Goal: Task Accomplishment & Management: Manage account settings

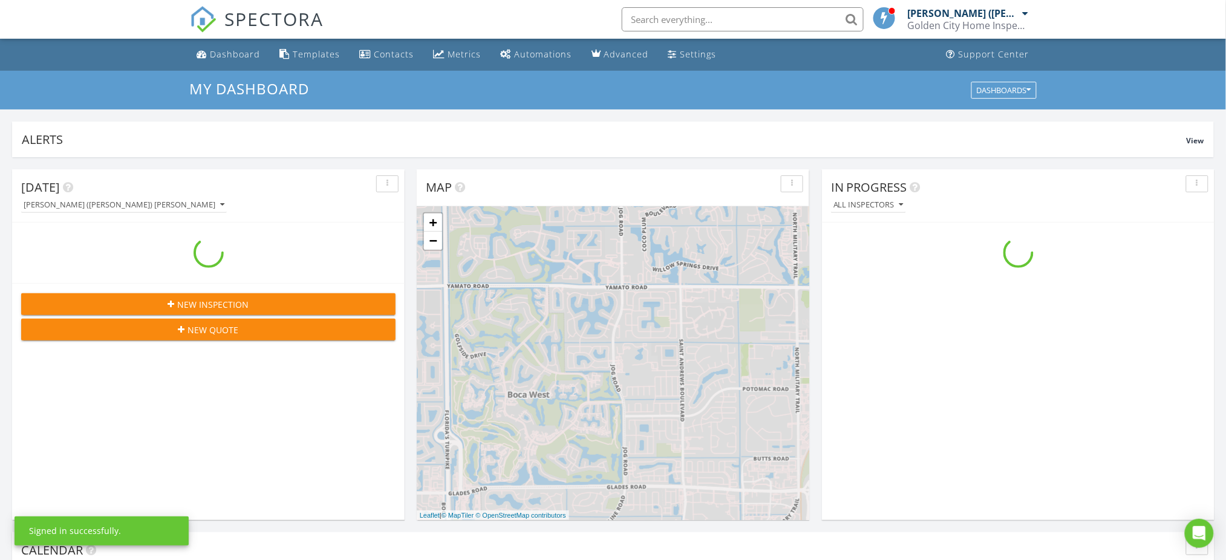
scroll to position [1125, 1251]
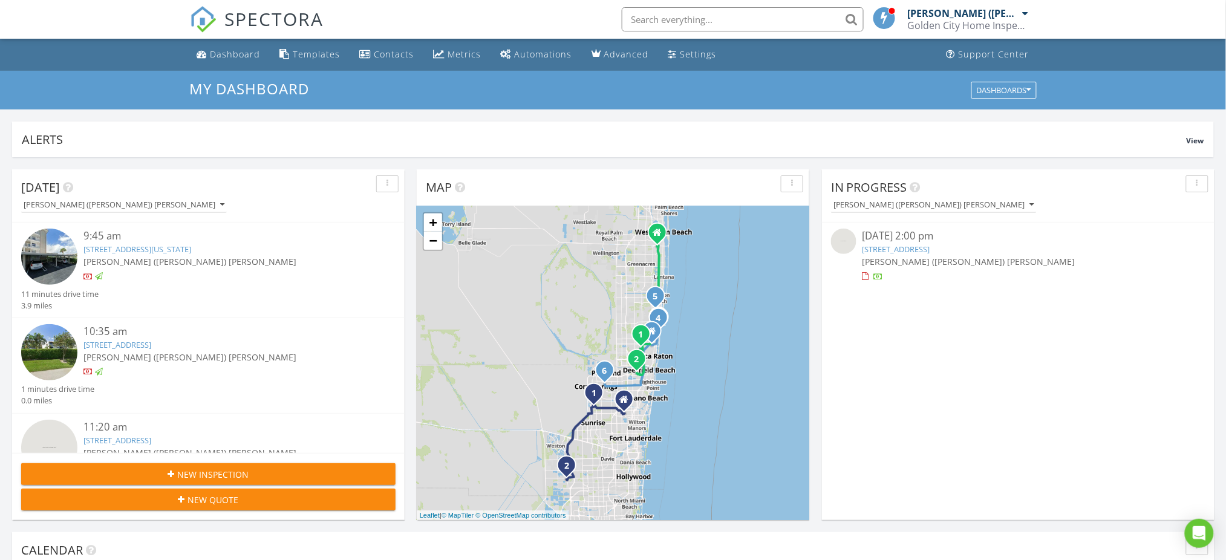
click at [902, 247] on link "8770 NW 37th Dr, Coral Springs, FL 33065" at bounding box center [896, 249] width 68 height 11
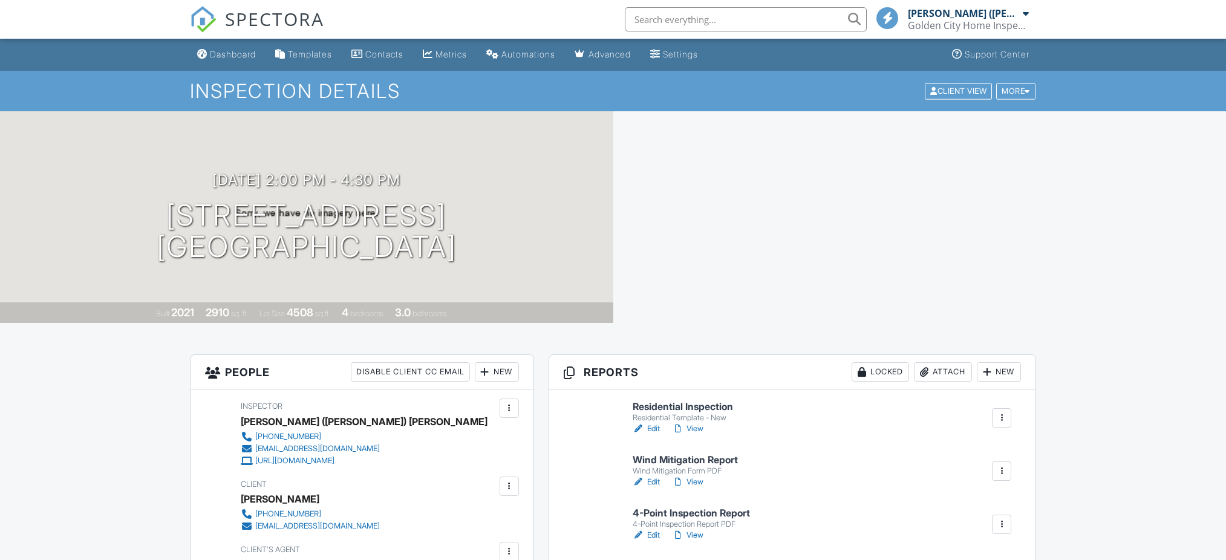
scroll to position [161, 0]
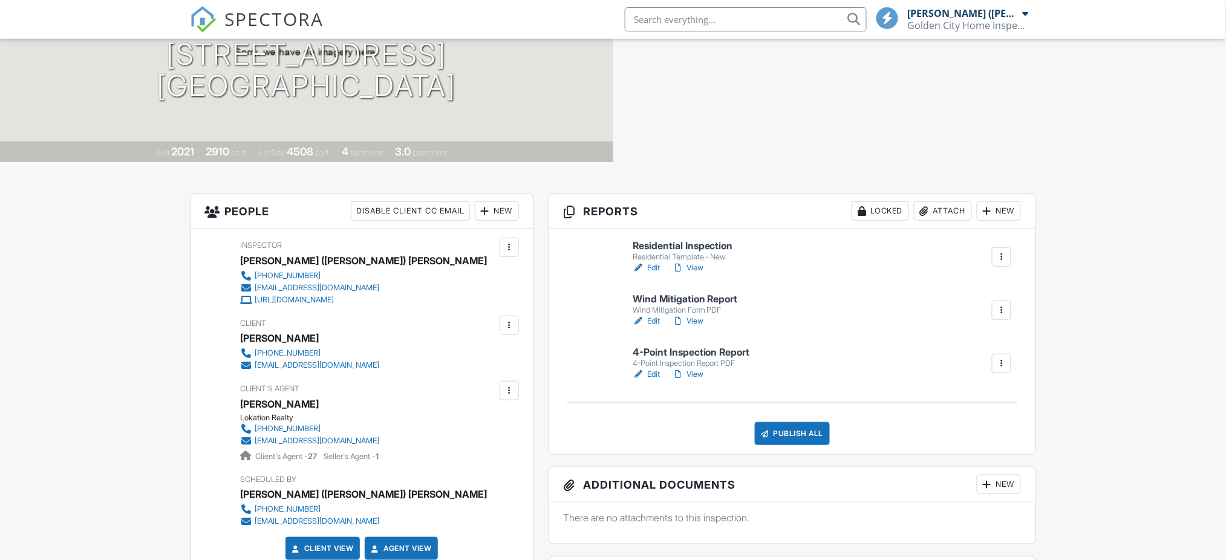
click at [697, 373] on link "View" at bounding box center [687, 374] width 31 height 12
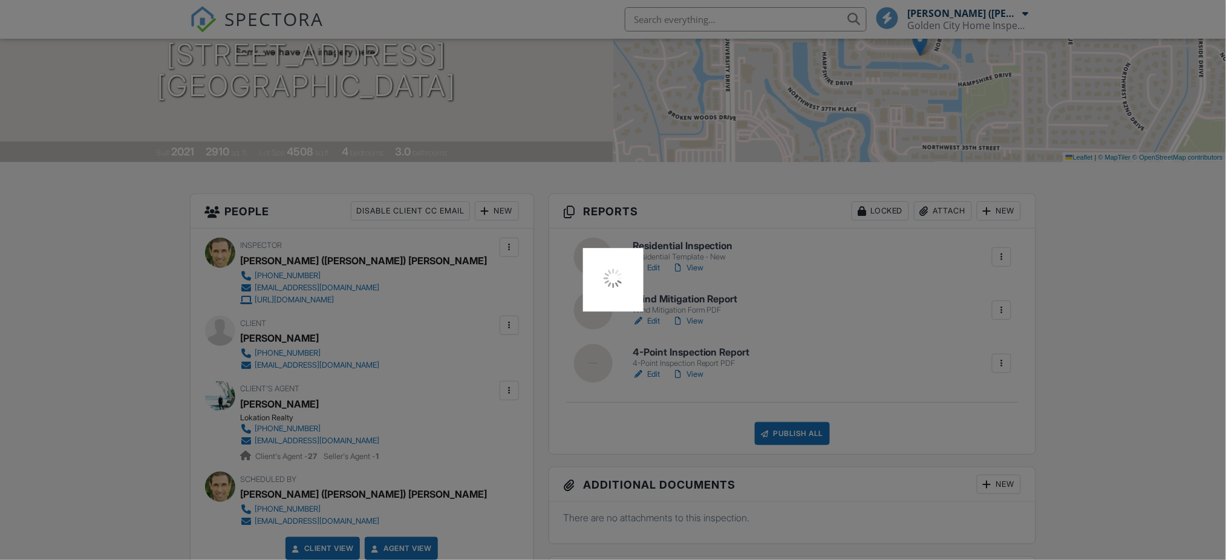
scroll to position [0, 0]
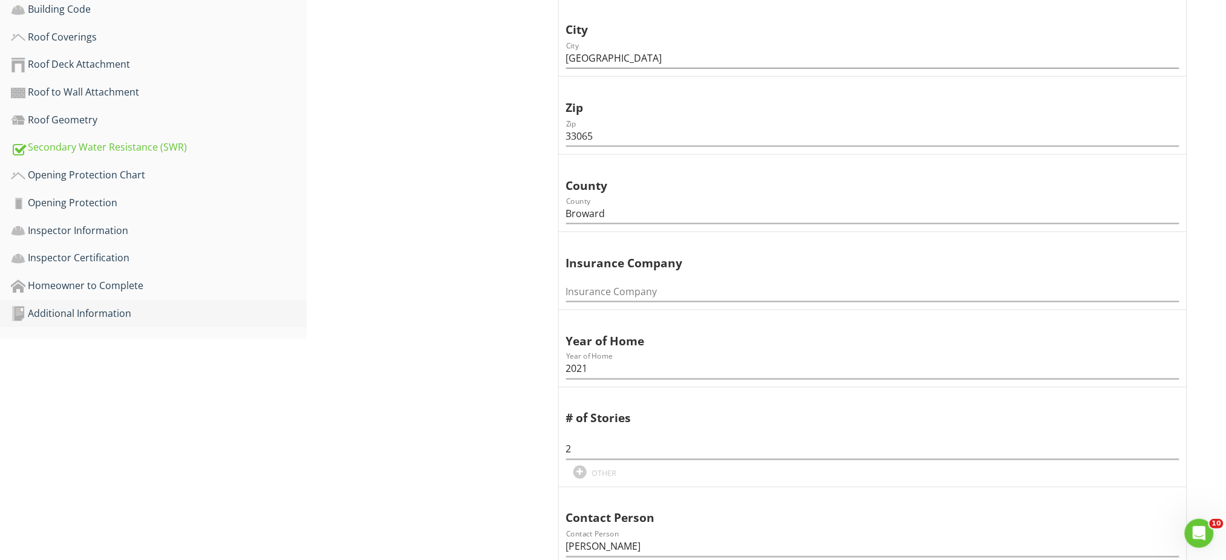
click at [99, 307] on div "Additional Information" at bounding box center [159, 314] width 296 height 16
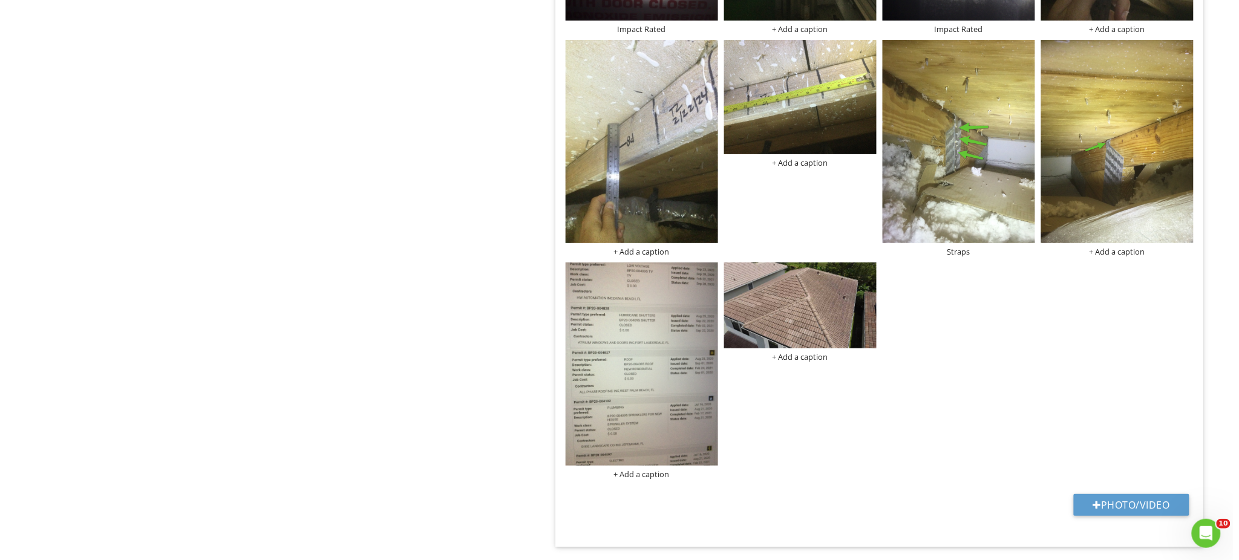
scroll to position [1768, 0]
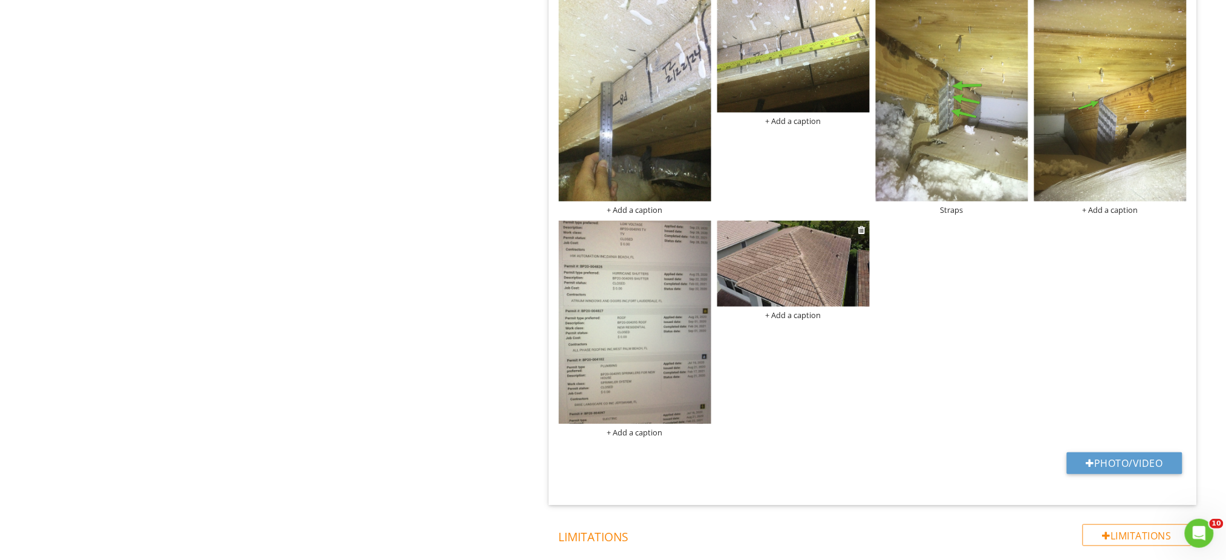
click at [789, 317] on div "+ Add a caption" at bounding box center [793, 315] width 152 height 10
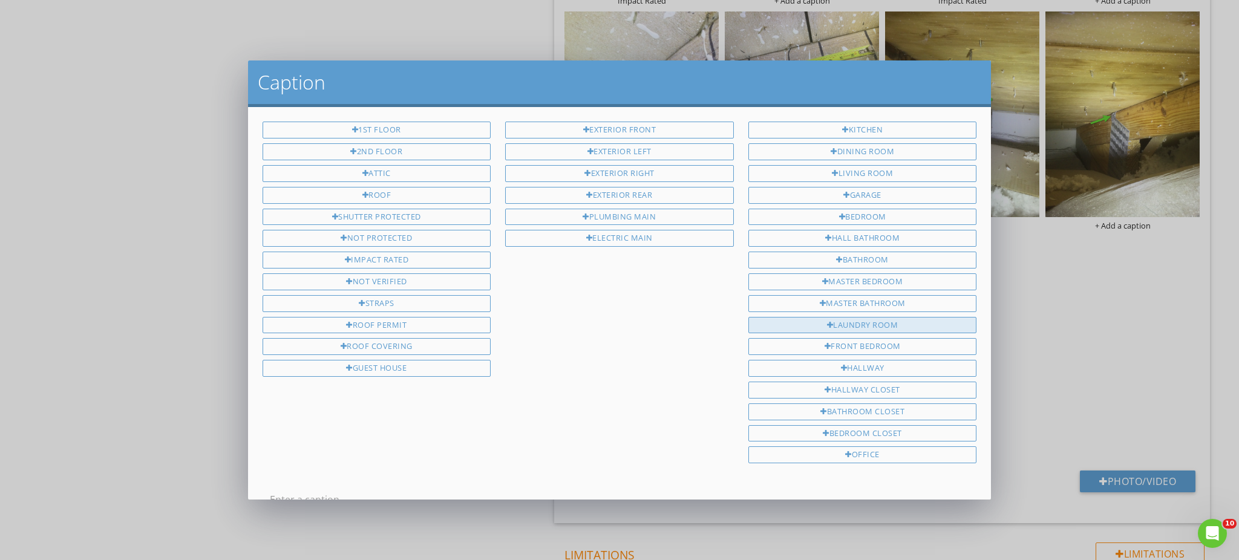
scroll to position [2, 0]
click at [413, 338] on div "Roof Covering" at bounding box center [376, 344] width 229 height 17
type input "Roof Covering"
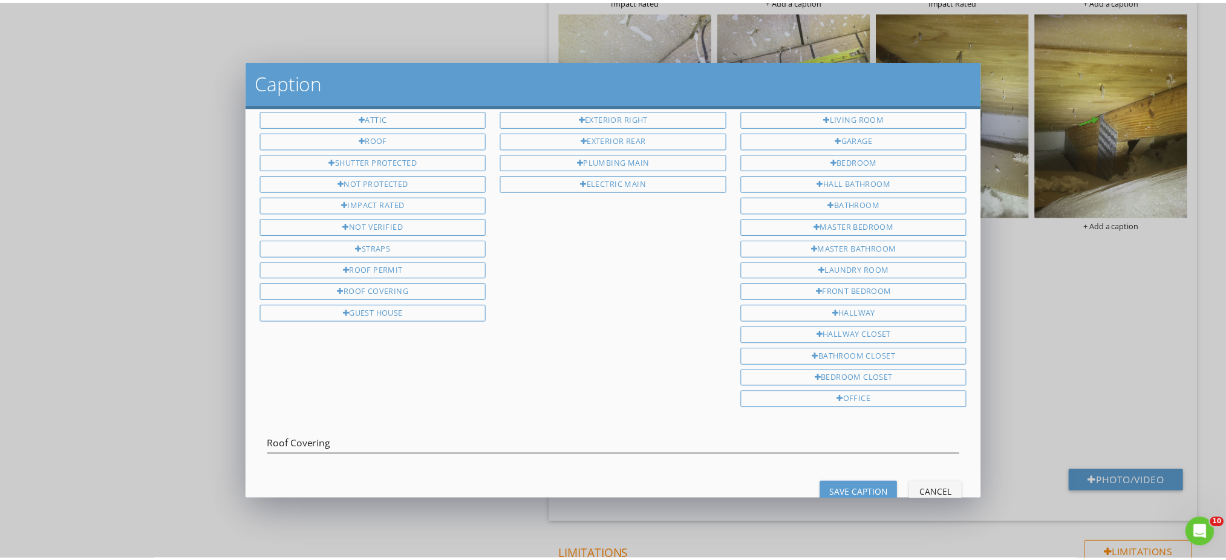
scroll to position [82, 0]
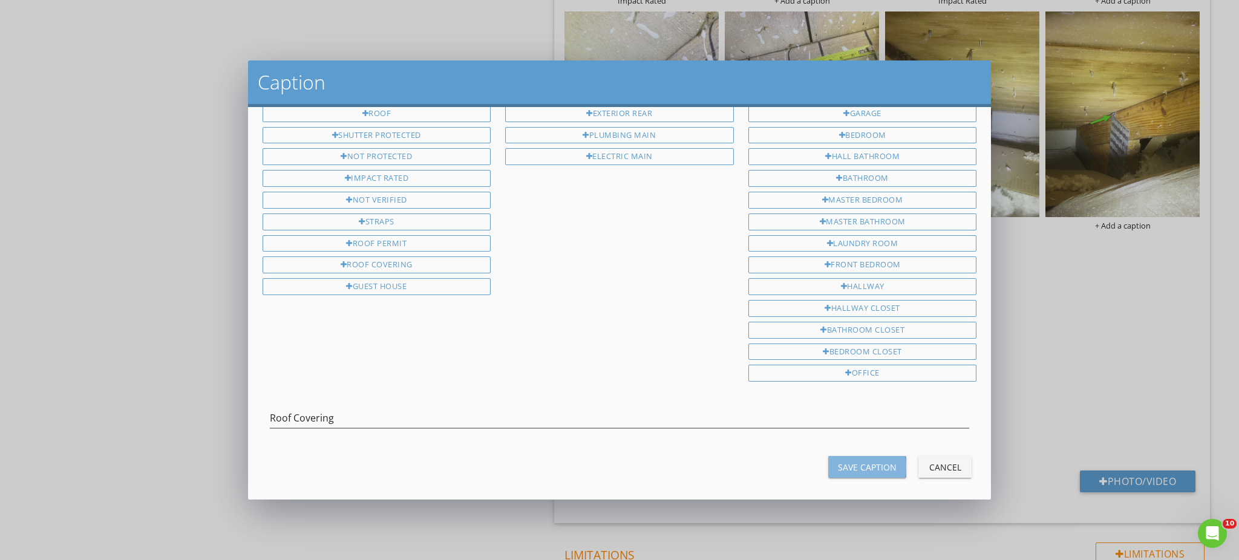
click at [856, 461] on div "Save Caption" at bounding box center [867, 467] width 59 height 13
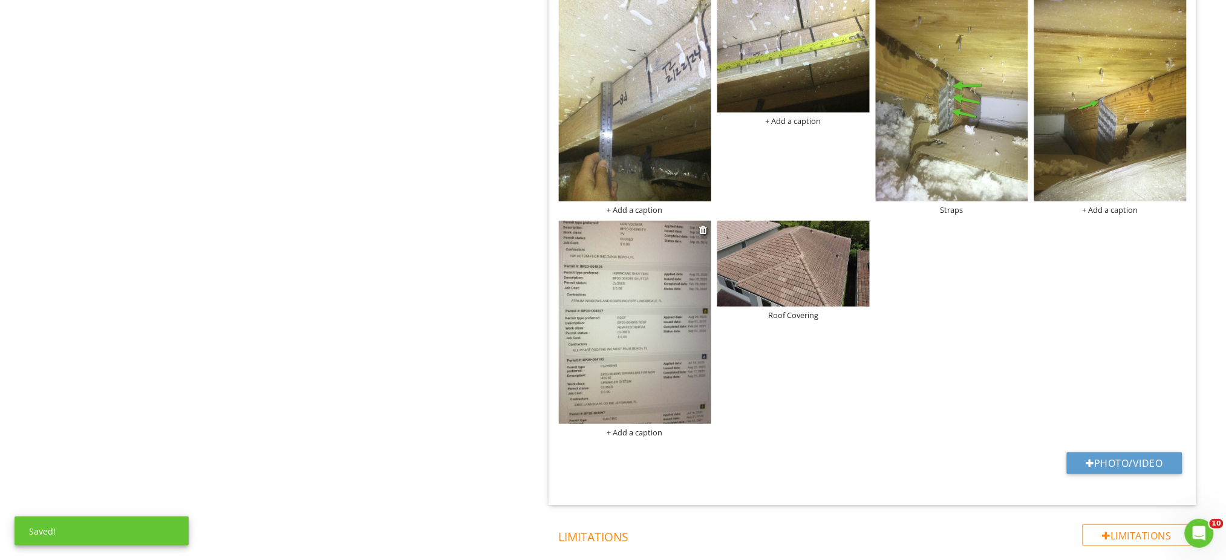
click at [643, 359] on img at bounding box center [635, 322] width 152 height 203
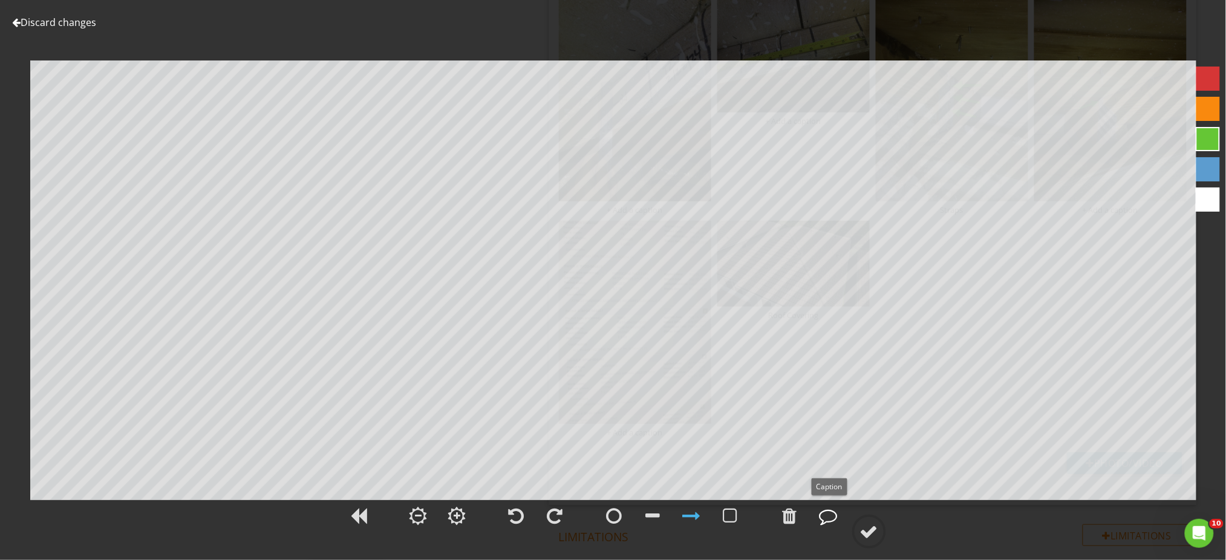
click at [821, 521] on div at bounding box center [828, 516] width 18 height 18
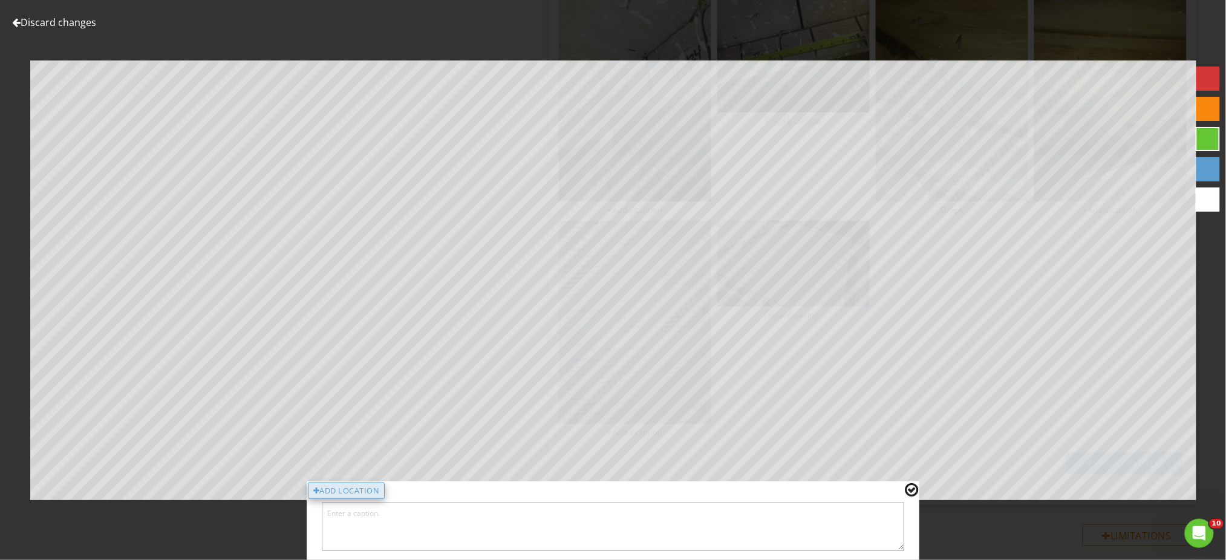
click at [381, 486] on div "Add Location" at bounding box center [346, 491] width 77 height 17
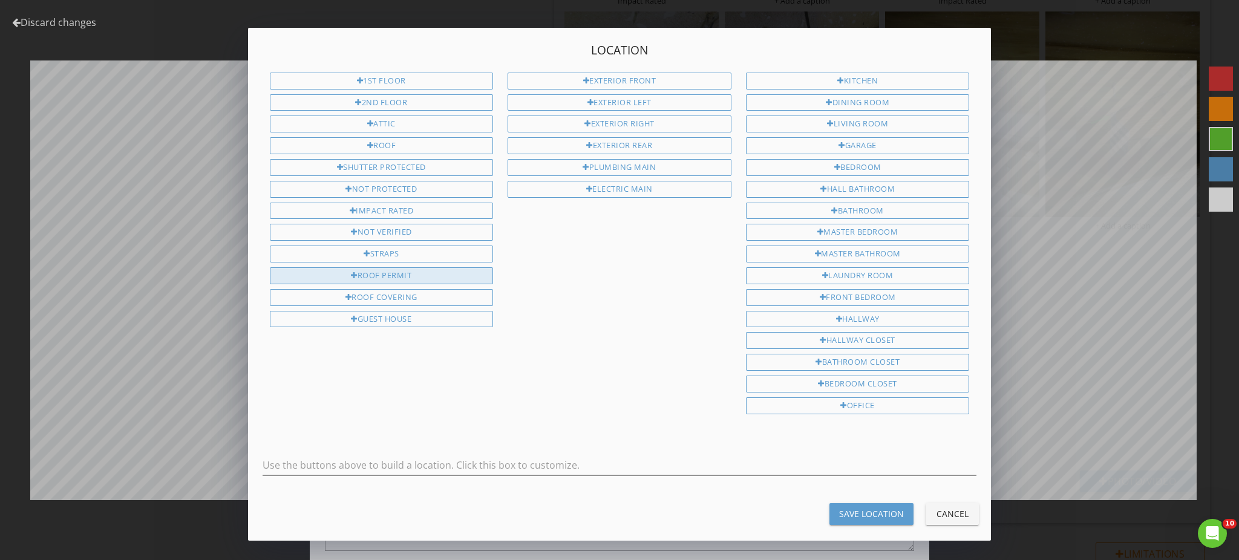
click at [374, 276] on div "Roof Permit" at bounding box center [382, 275] width 224 height 17
type input "Roof Permit"
click at [840, 507] on div "Save Location" at bounding box center [871, 513] width 65 height 13
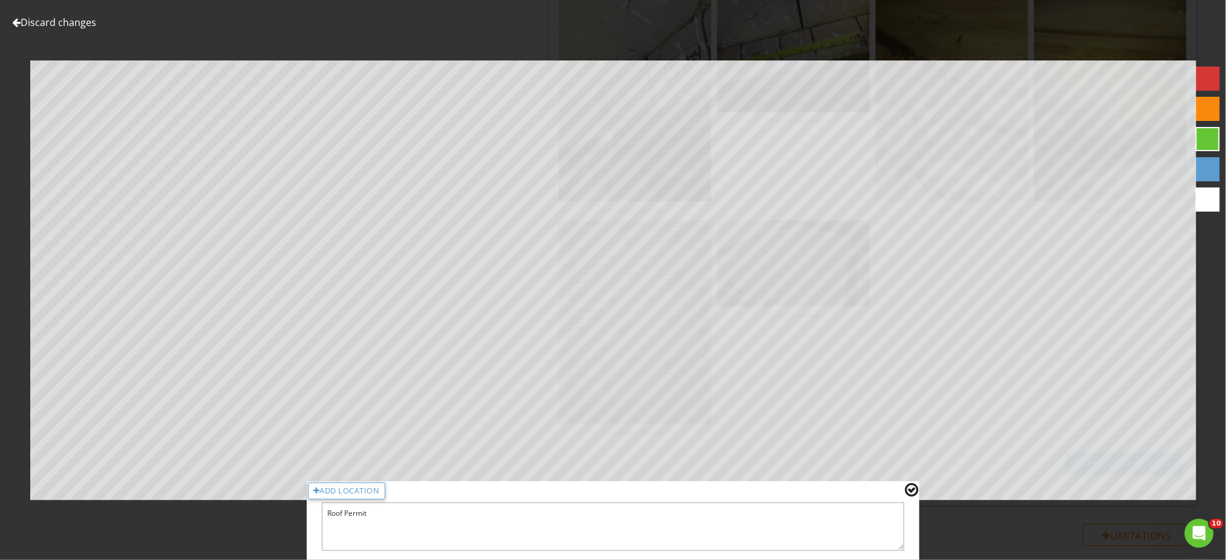
click at [910, 491] on div at bounding box center [911, 490] width 13 height 16
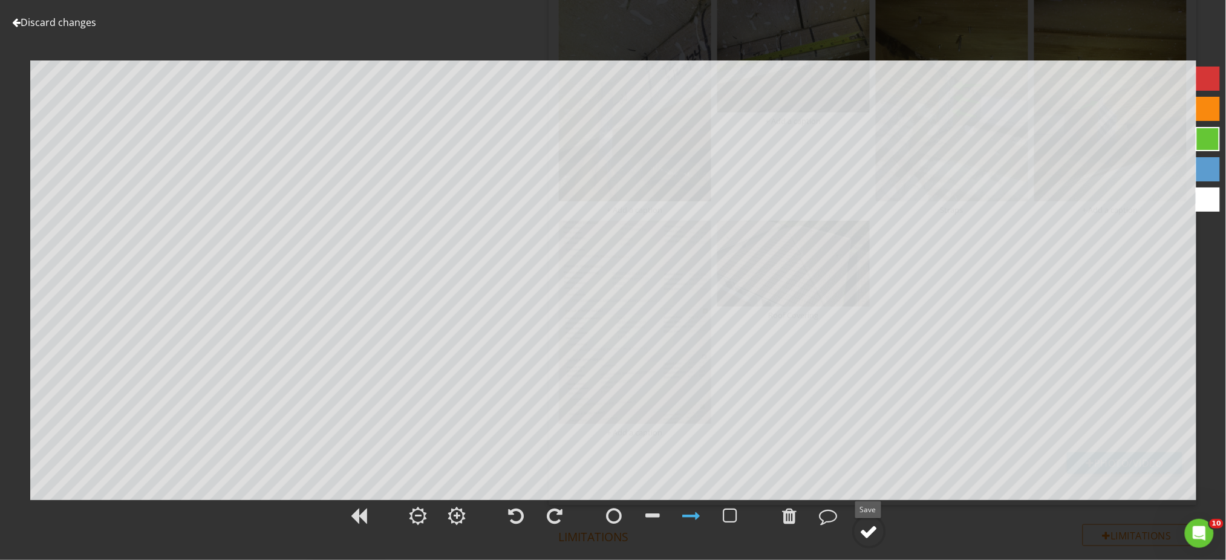
click at [868, 535] on div at bounding box center [869, 532] width 18 height 18
type textarea "Roof Permit"
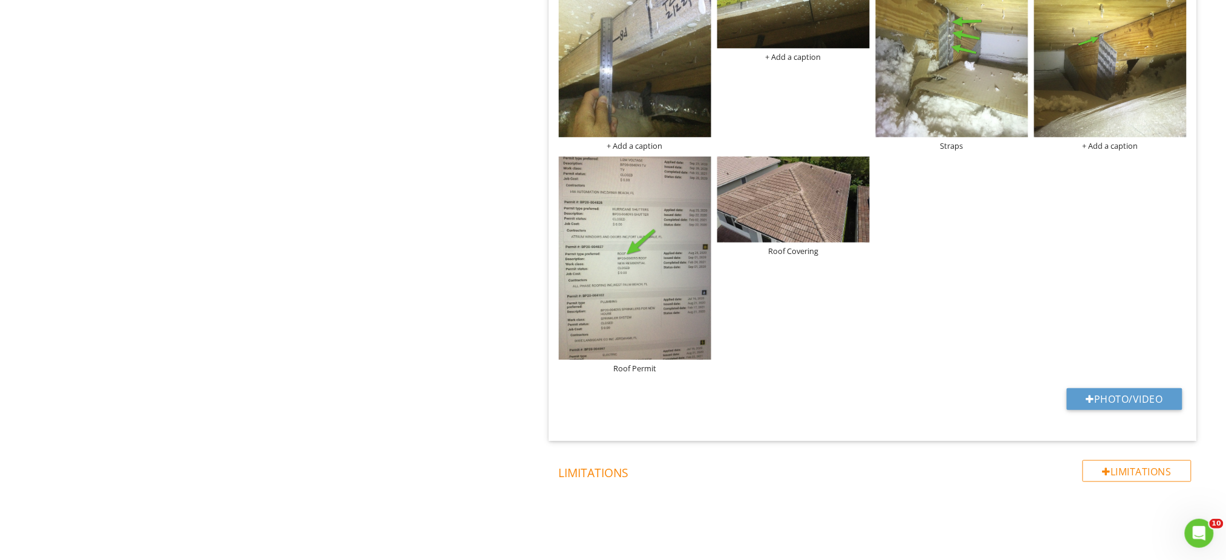
scroll to position [1852, 0]
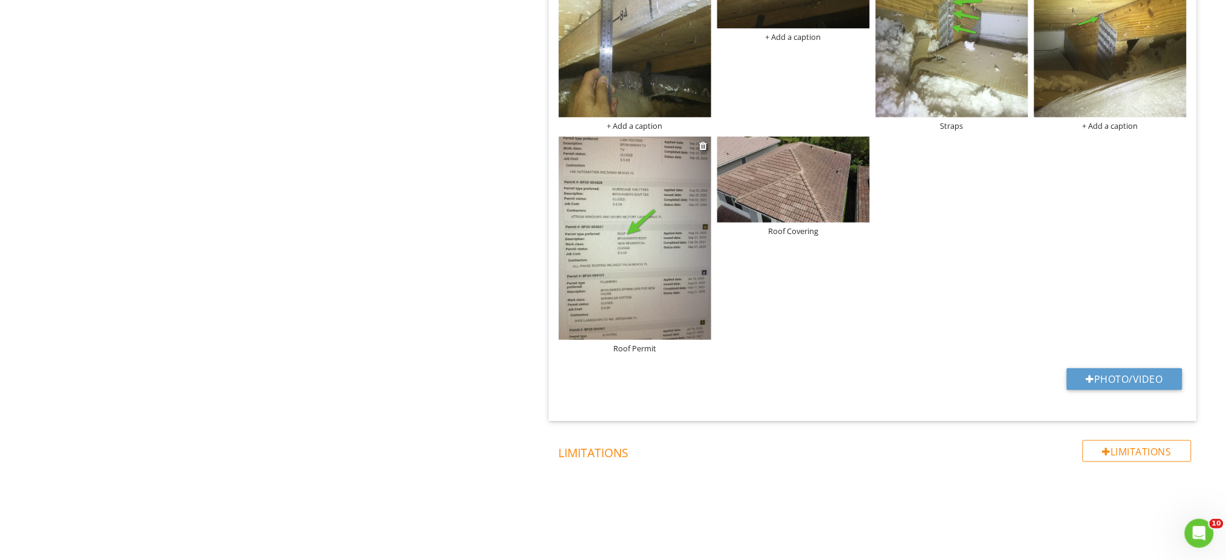
click at [620, 239] on img at bounding box center [635, 238] width 152 height 203
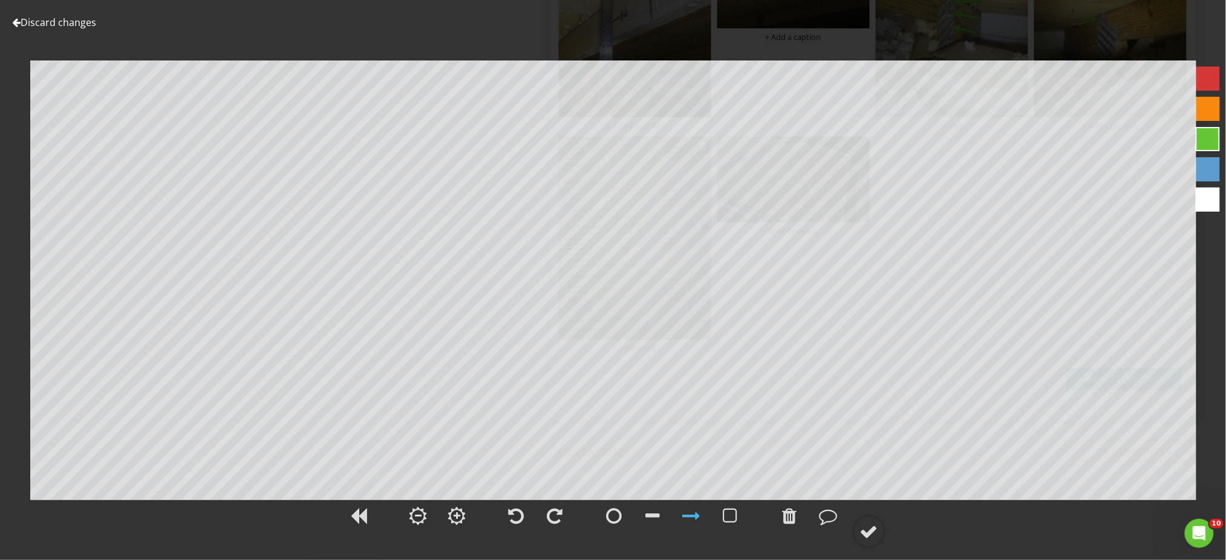
type textarea "Roof Permit"
click at [59, 19] on link "Discard changes" at bounding box center [54, 22] width 84 height 13
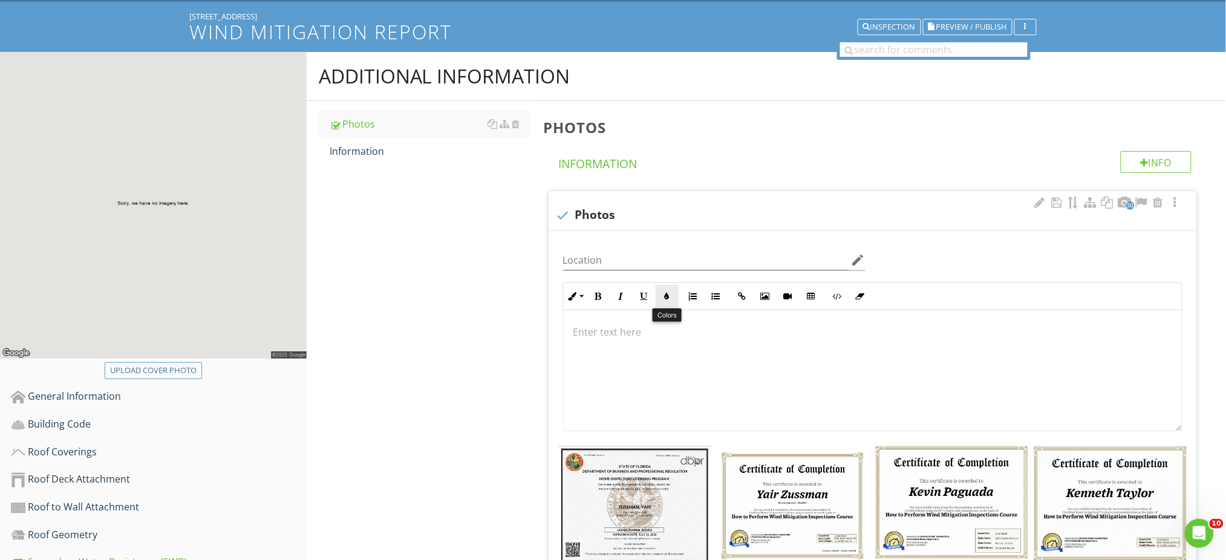
scroll to position [0, 0]
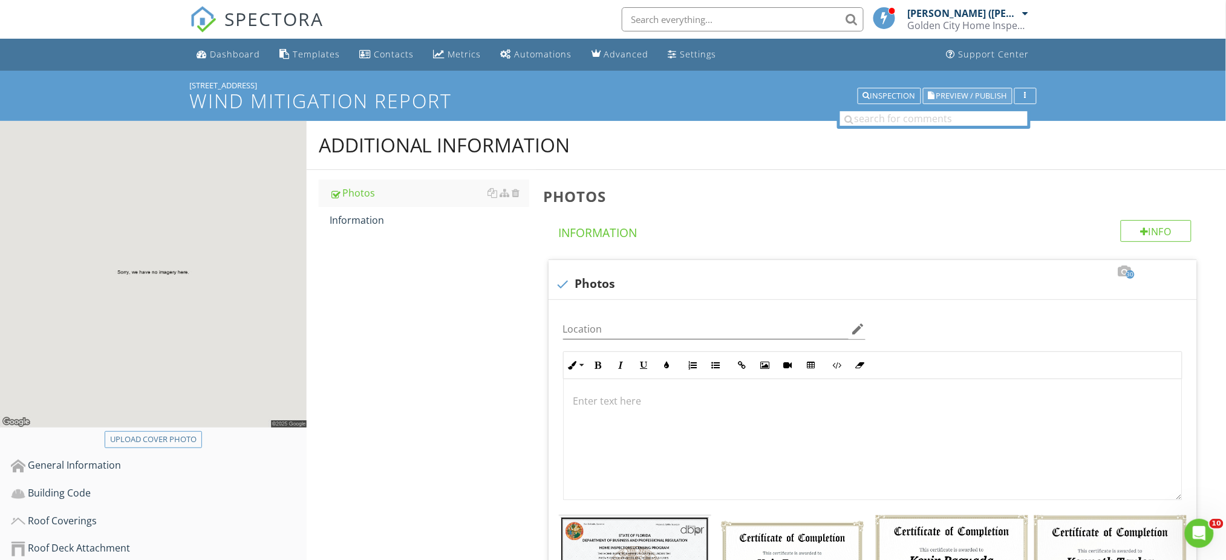
click at [940, 92] on span "Preview / Publish" at bounding box center [971, 96] width 71 height 8
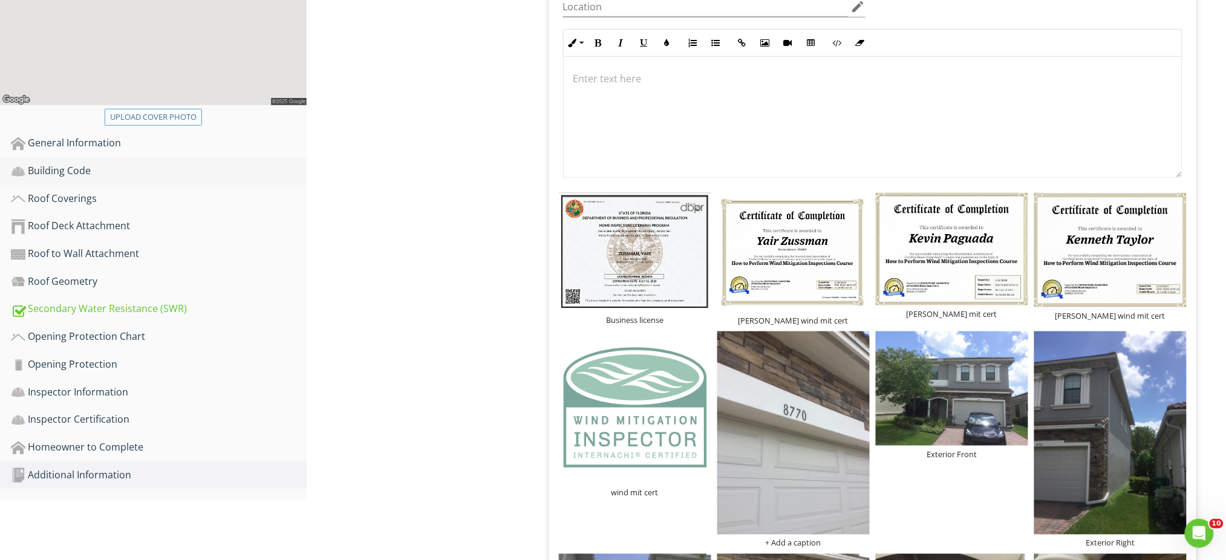
click at [87, 171] on div "Building Code" at bounding box center [159, 171] width 296 height 16
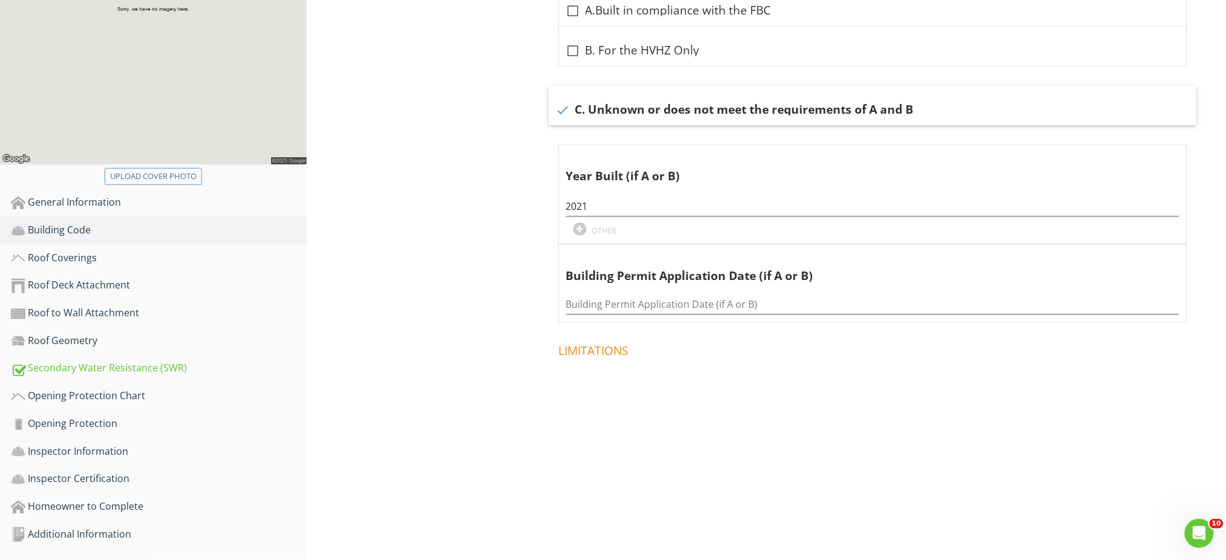
scroll to position [264, 0]
click at [562, 104] on div at bounding box center [563, 110] width 21 height 21
checkbox input "false"
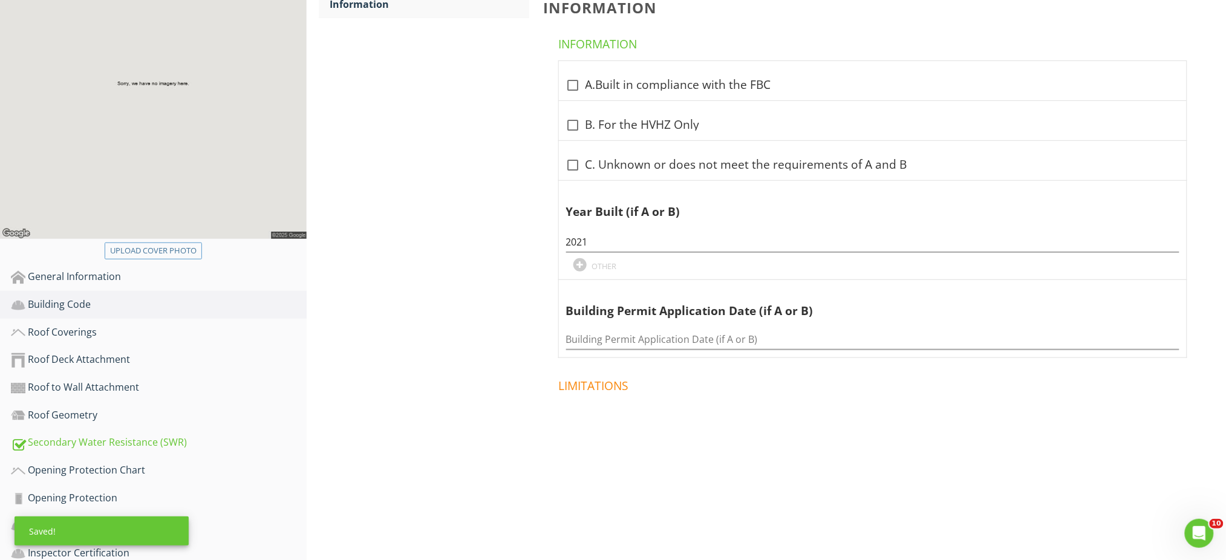
scroll to position [102, 0]
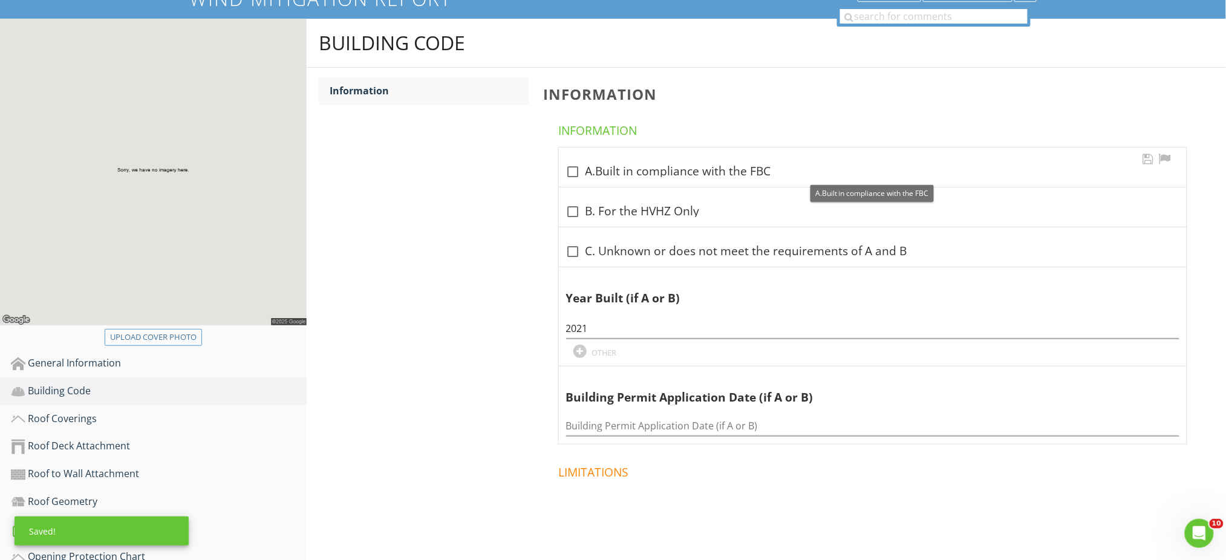
click at [571, 165] on div at bounding box center [573, 171] width 21 height 21
checkbox input "true"
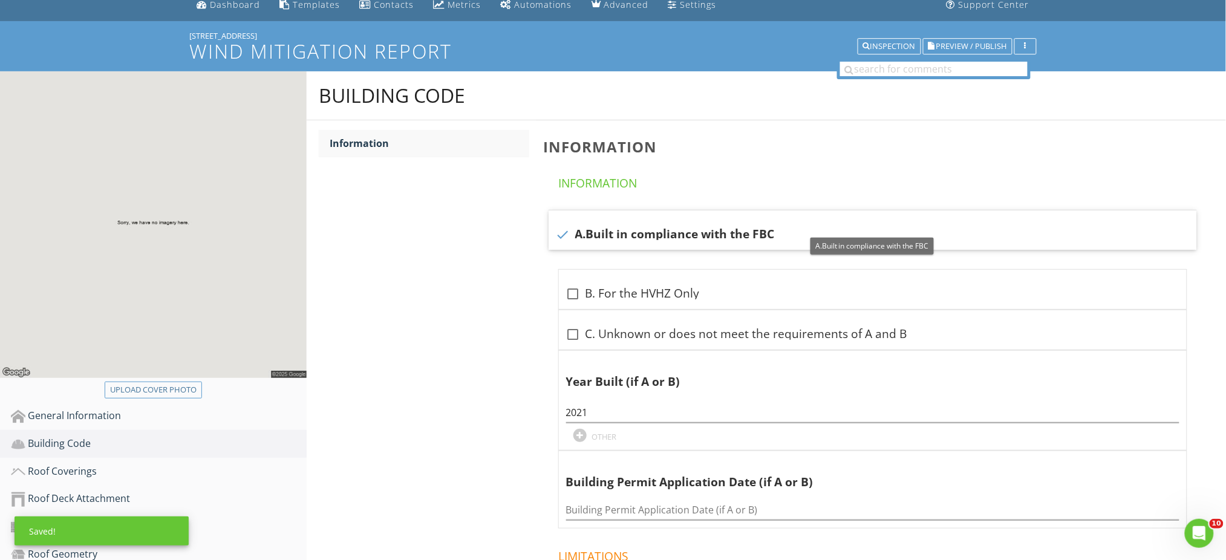
scroll to position [0, 0]
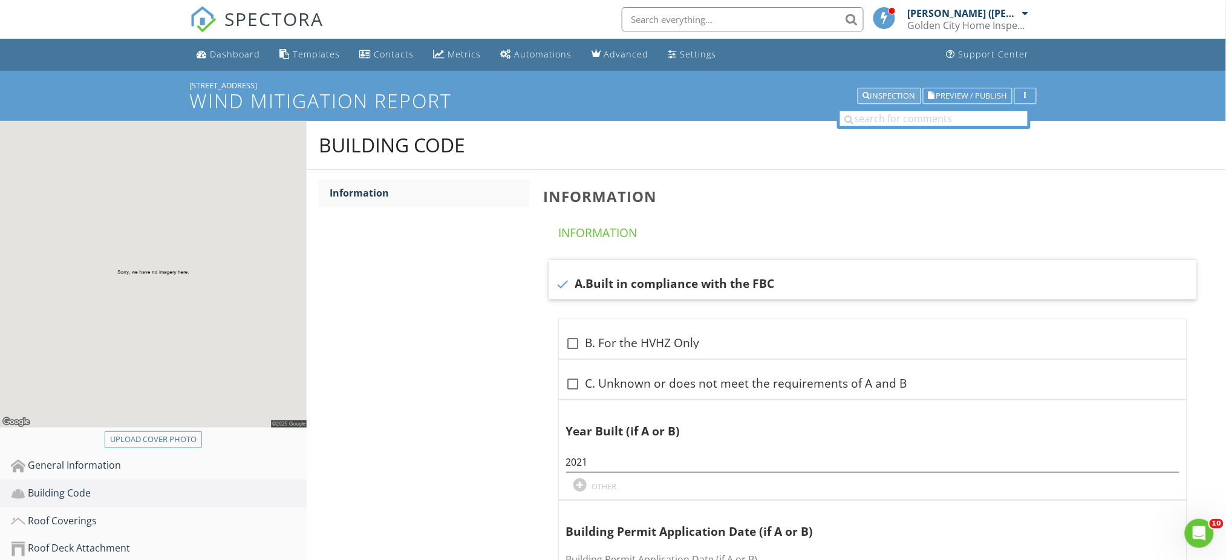
click at [891, 92] on div "Inspection" at bounding box center [889, 96] width 53 height 8
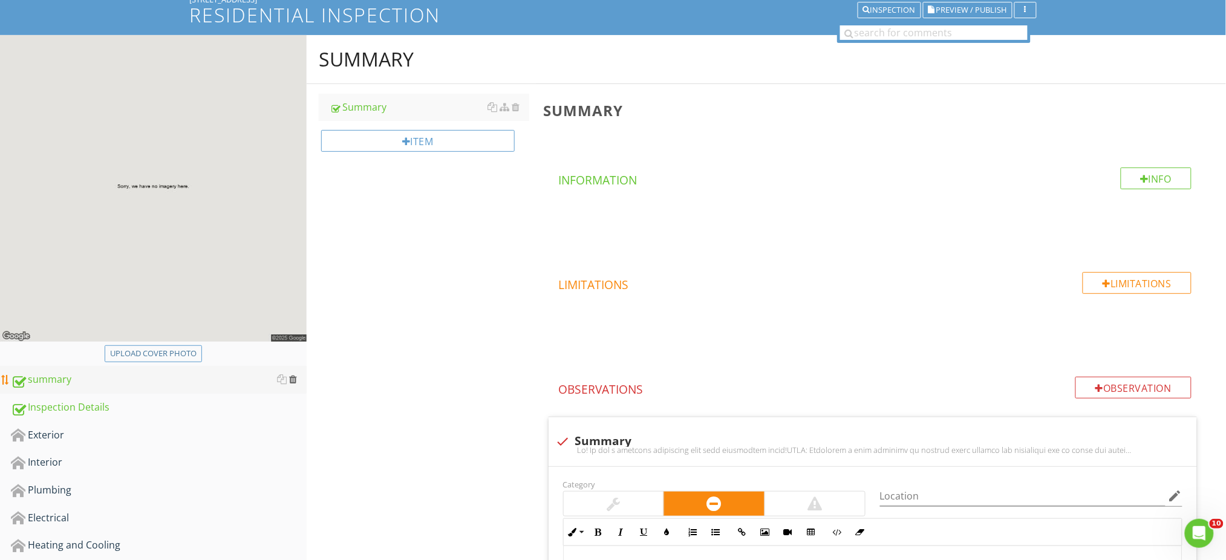
scroll to position [161, 0]
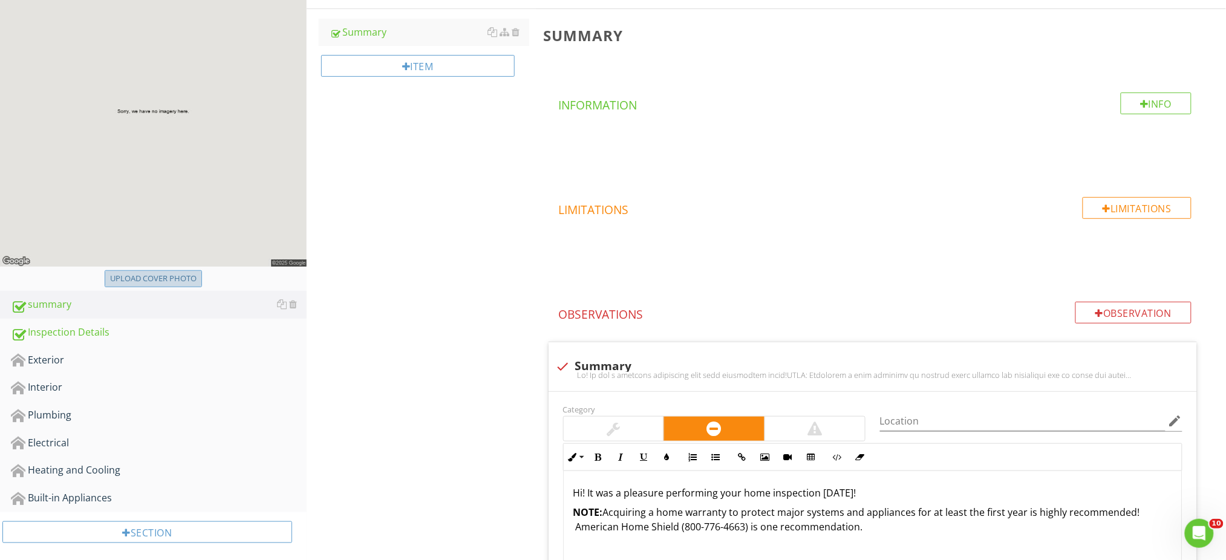
click at [178, 280] on div "Upload cover photo" at bounding box center [153, 279] width 86 height 12
type input "C:\fakepath\photo.jpg"
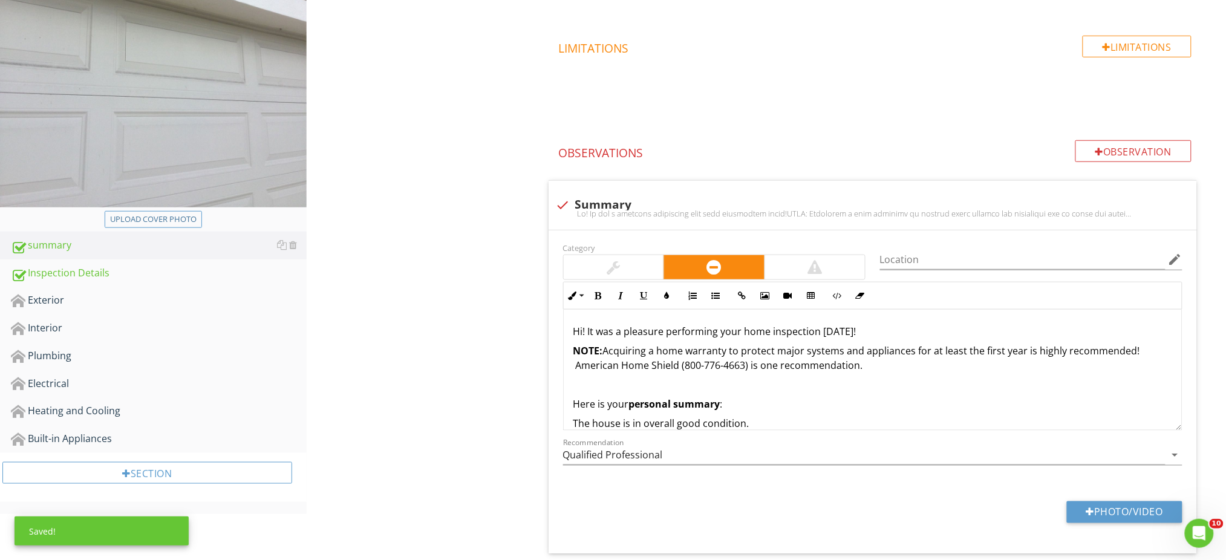
scroll to position [0, 0]
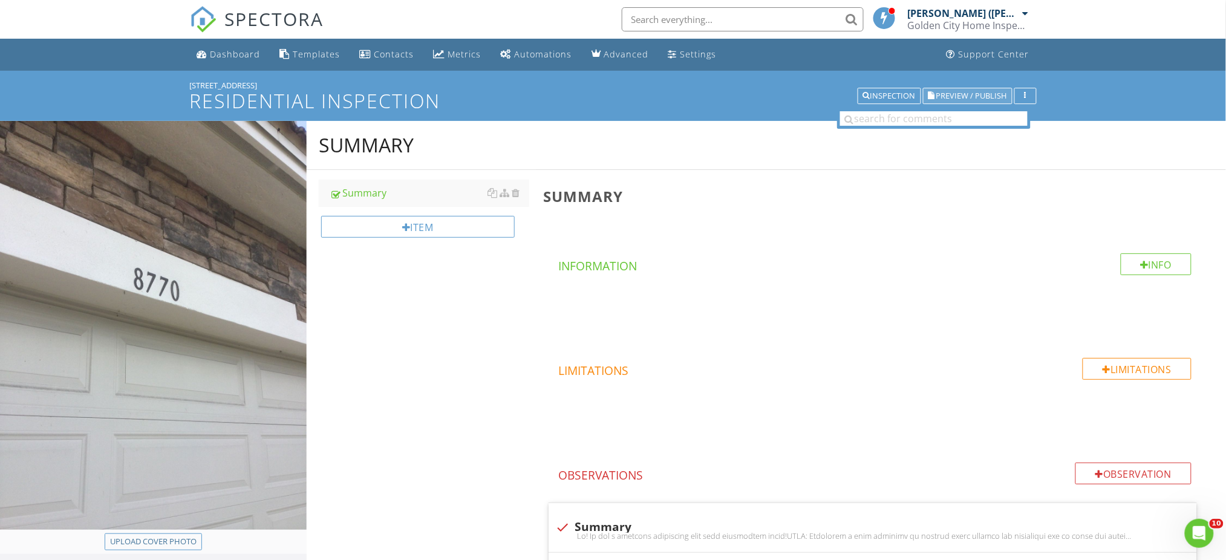
click at [968, 96] on span "Preview / Publish" at bounding box center [971, 96] width 71 height 8
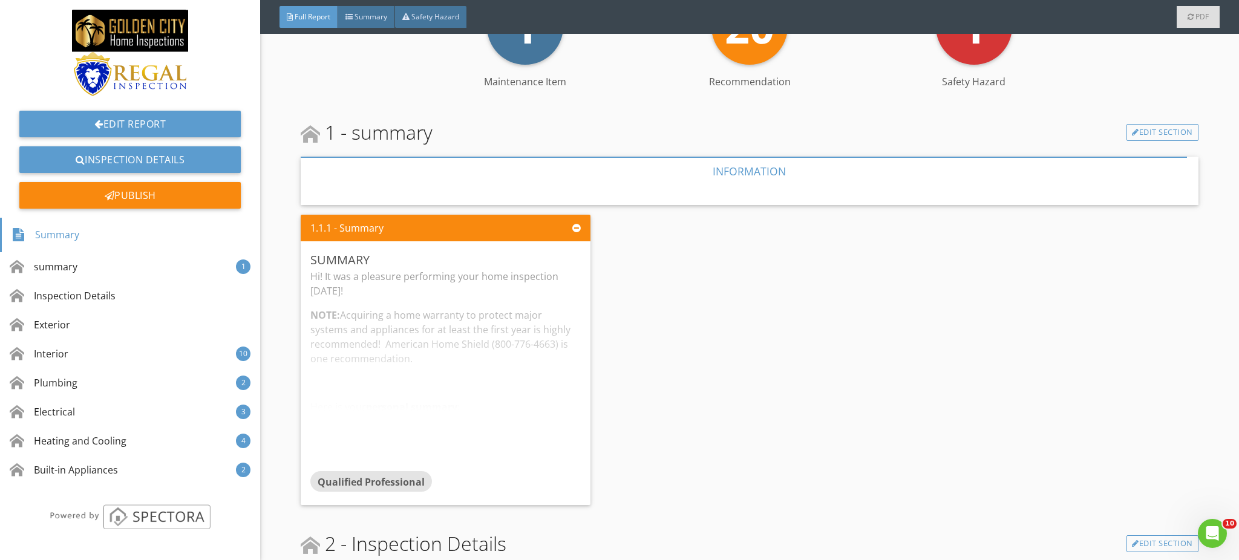
scroll to position [322, 0]
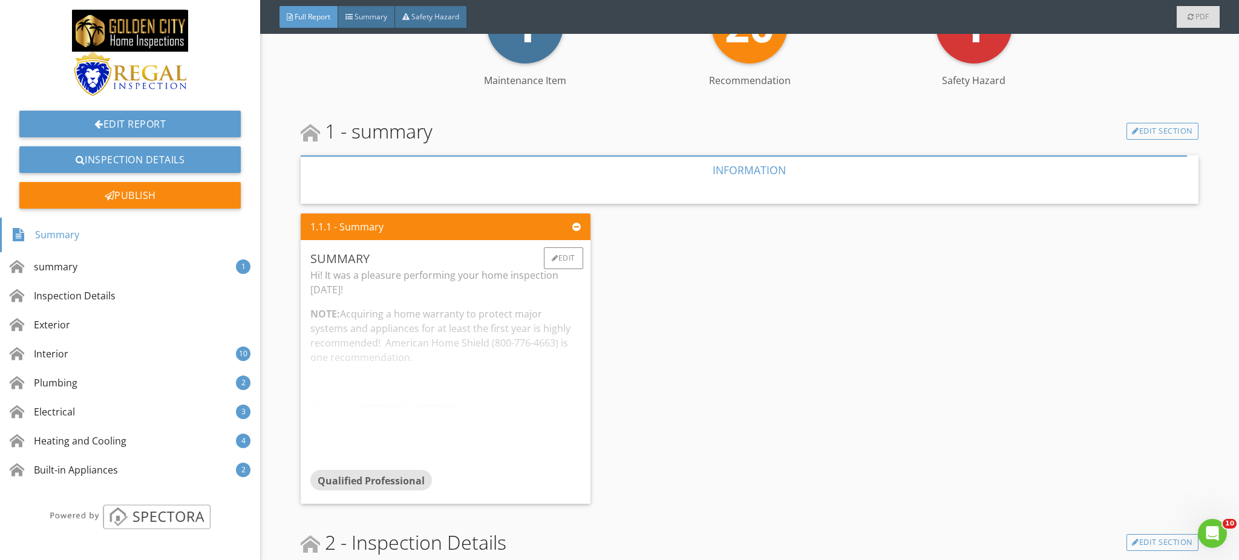
click at [444, 383] on div "Hi! It was a pleasure performing your home inspection [DATE]! NOTE: Acquiring a…" at bounding box center [445, 369] width 270 height 202
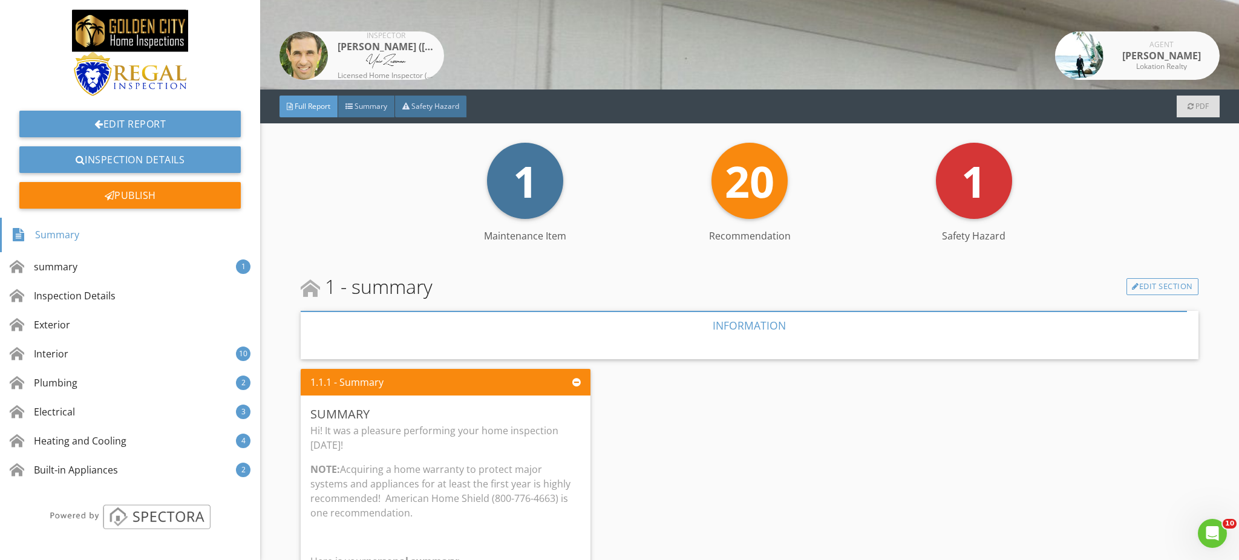
scroll to position [161, 0]
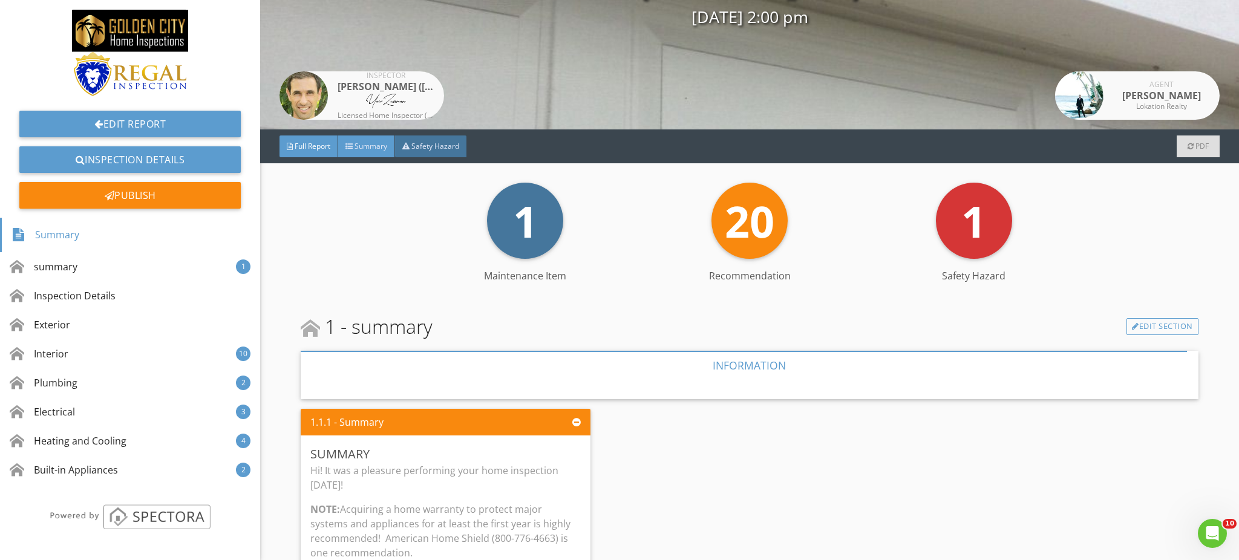
click at [363, 144] on span "Summary" at bounding box center [370, 146] width 33 height 10
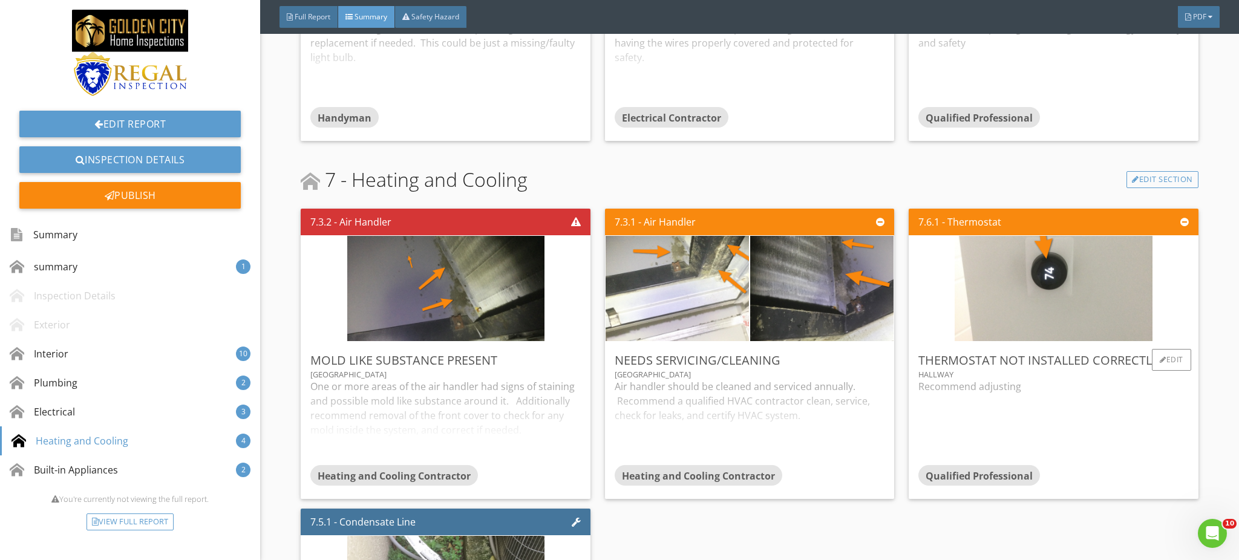
scroll to position [3387, 0]
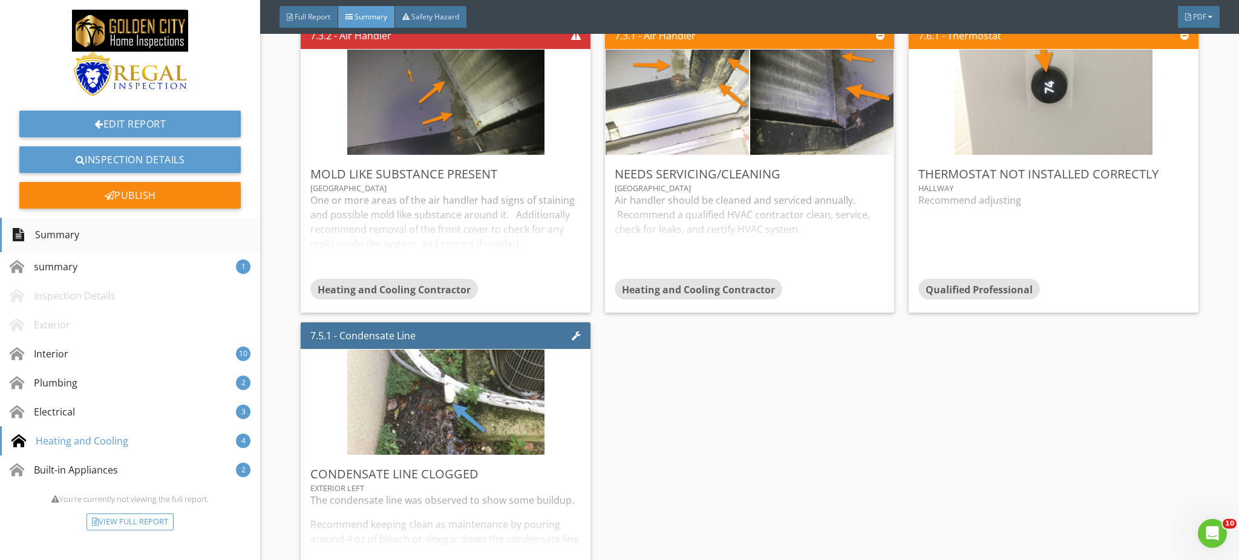
click at [75, 239] on div "Summary" at bounding box center [45, 235] width 68 height 21
click at [130, 261] on div "summary 1" at bounding box center [130, 266] width 260 height 29
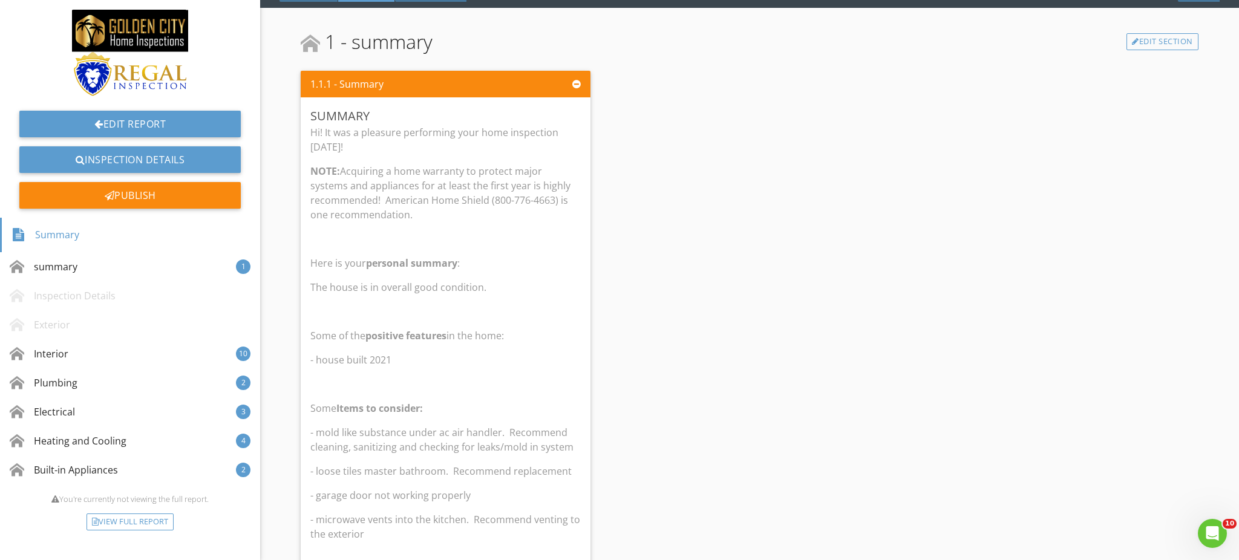
scroll to position [229, 0]
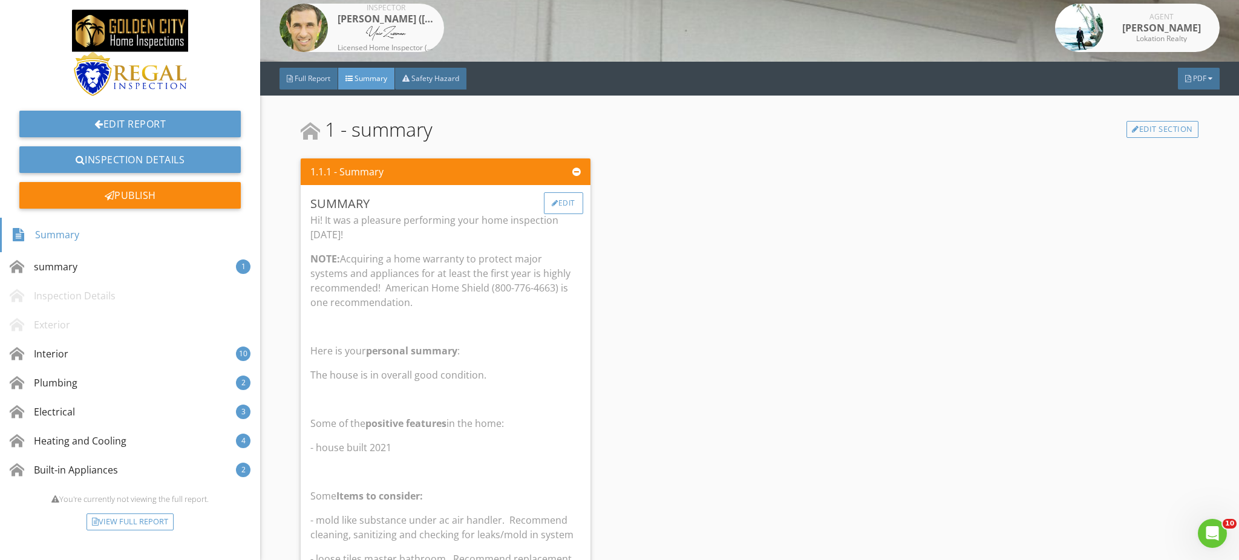
click at [564, 203] on div "Edit" at bounding box center [563, 203] width 39 height 22
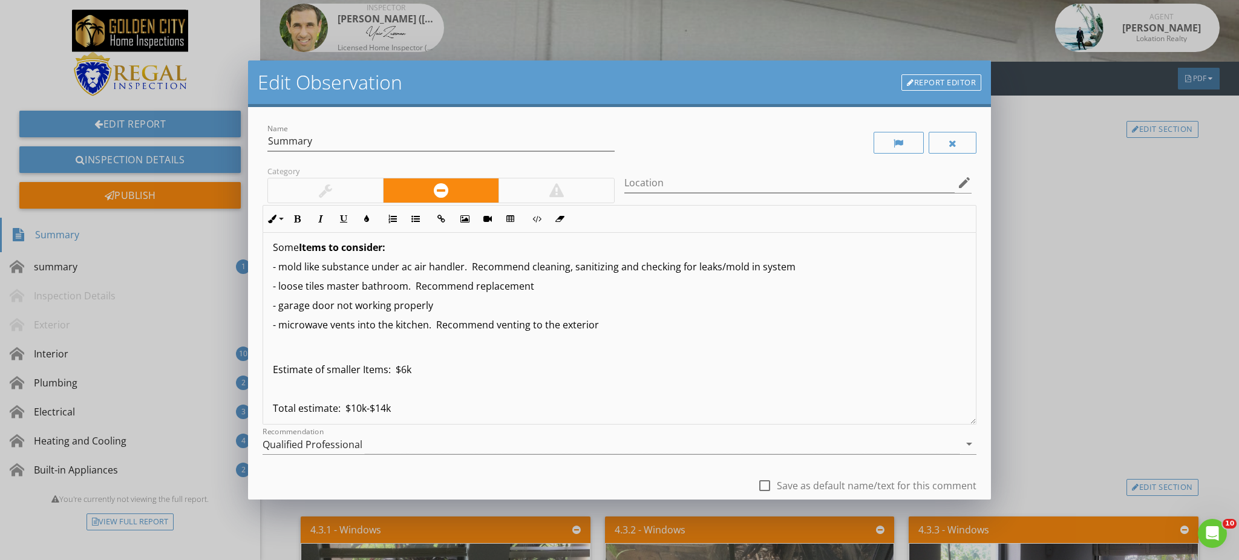
scroll to position [242, 0]
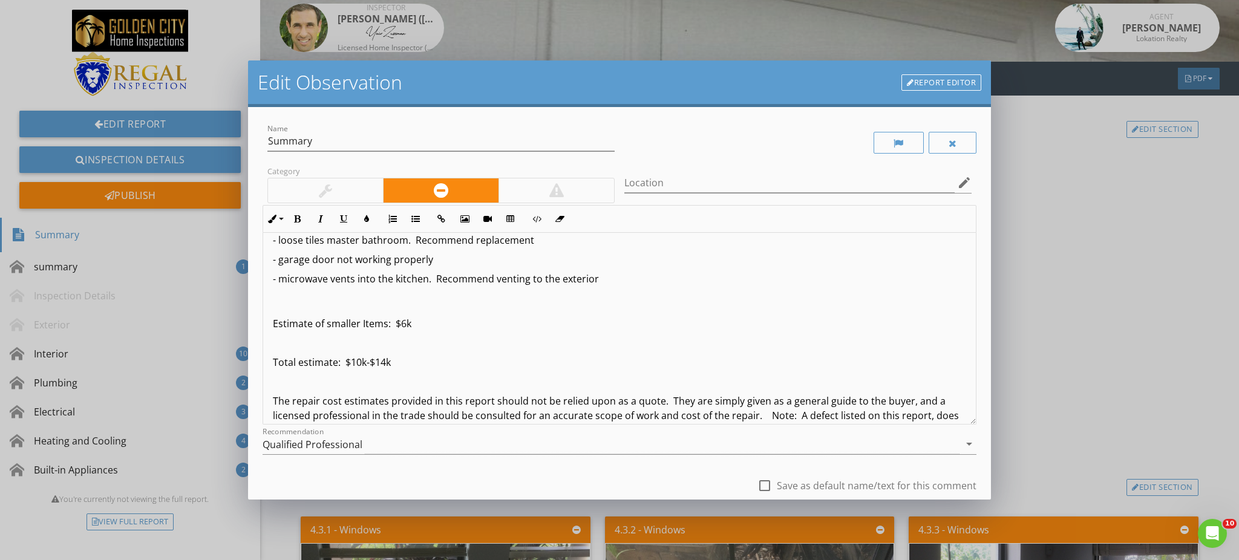
click at [383, 361] on p "Total estimate: $10k-$14k" at bounding box center [620, 362] width 694 height 15
click at [360, 363] on p "Total estimate: $10k-$12k" at bounding box center [620, 362] width 694 height 15
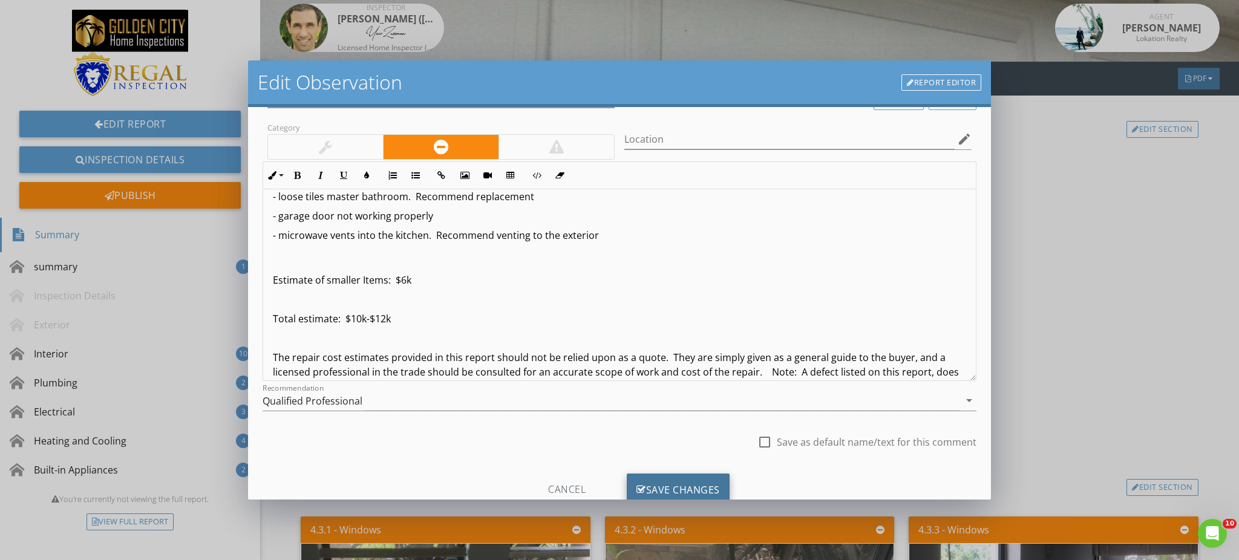
scroll to position [83, 0]
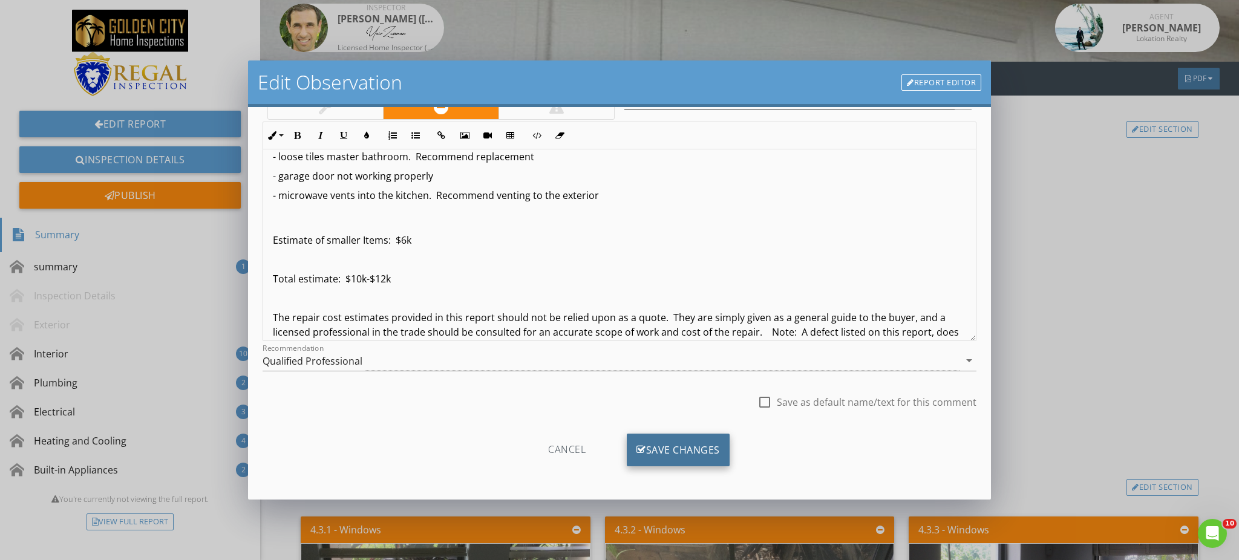
click at [653, 444] on div "Save Changes" at bounding box center [678, 450] width 103 height 33
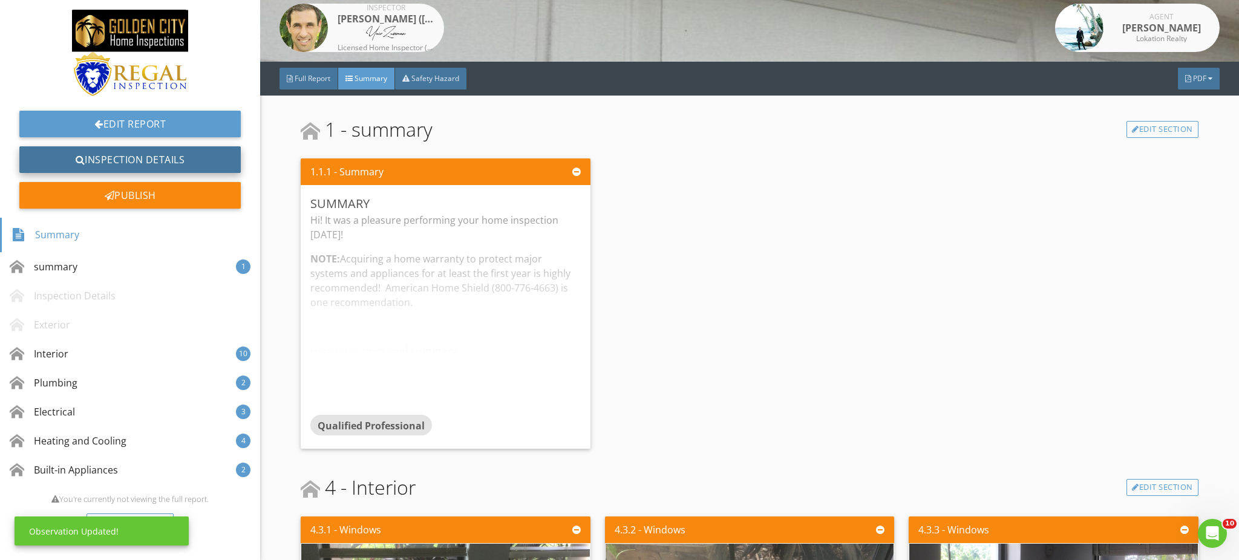
click at [171, 158] on link "Inspection Details" at bounding box center [129, 159] width 221 height 27
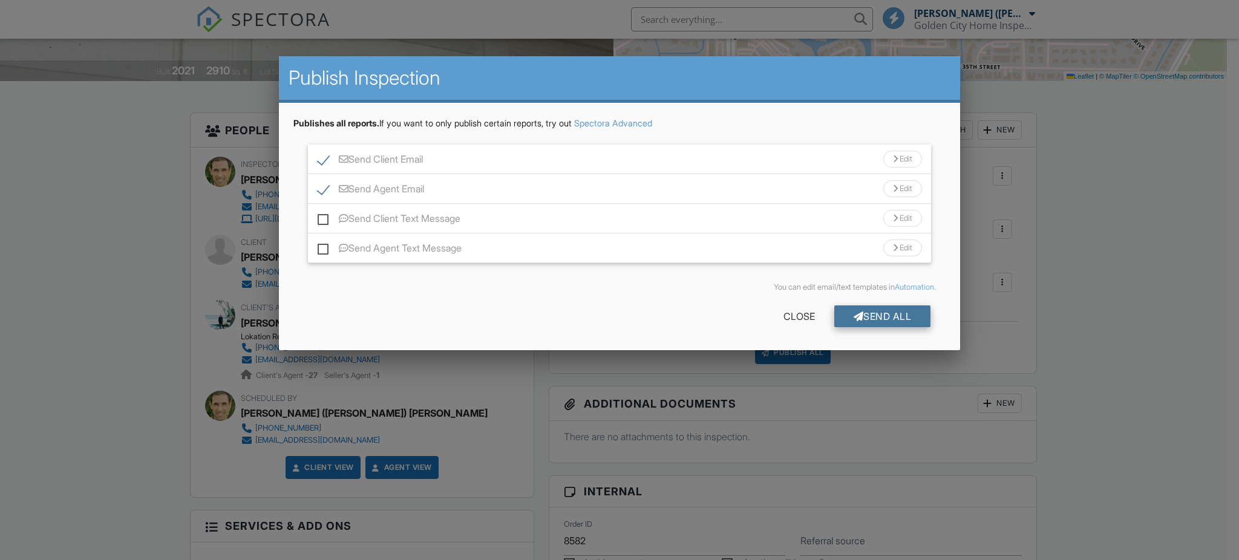
click at [879, 318] on div "Send All" at bounding box center [882, 316] width 97 height 22
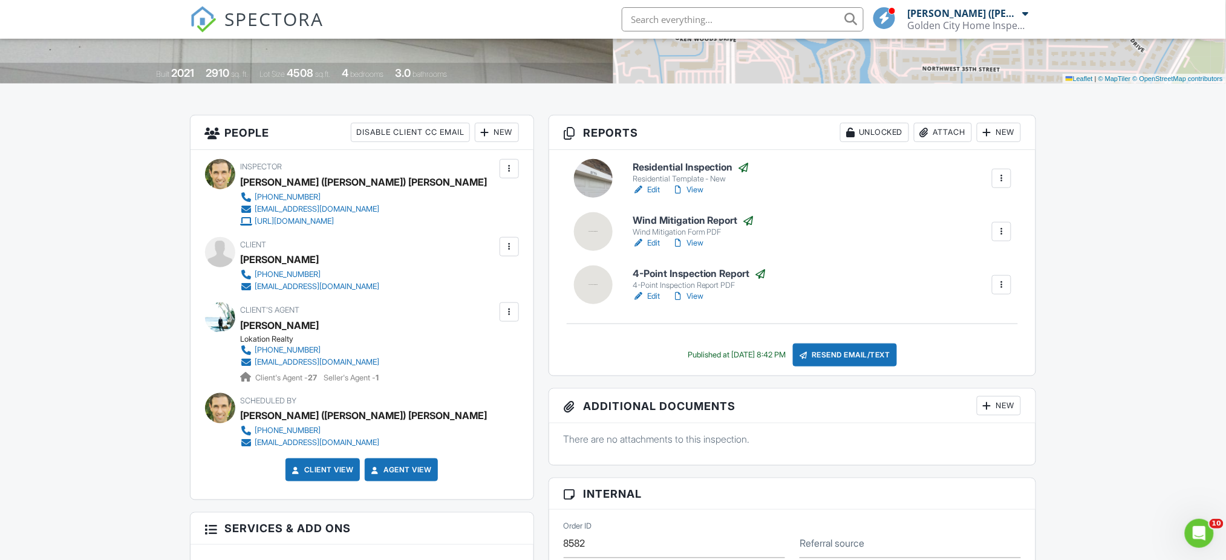
scroll to position [131, 0]
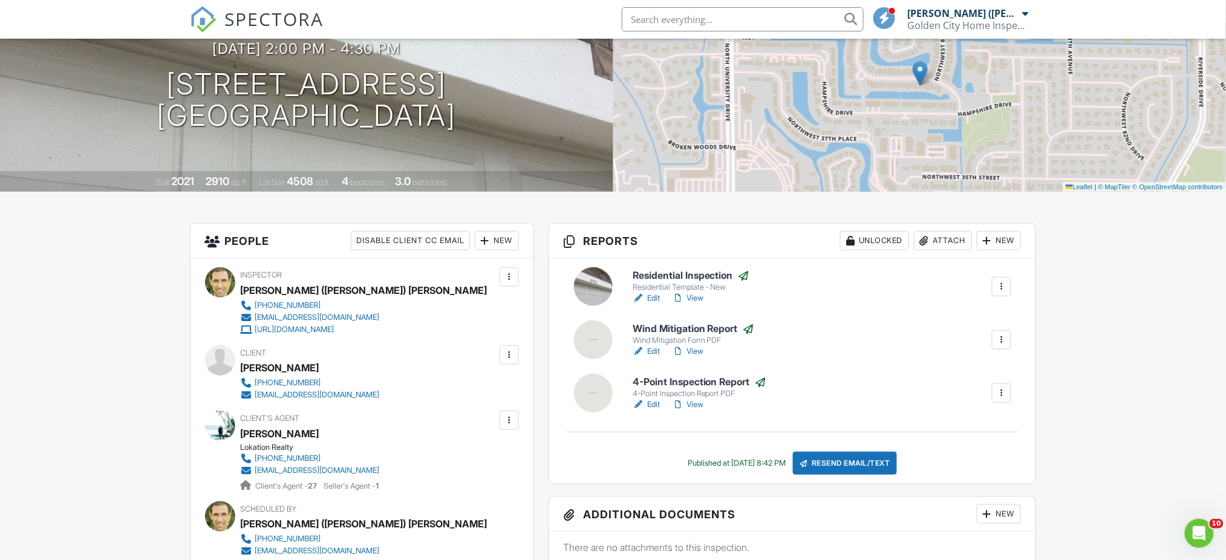
click at [695, 298] on link "View" at bounding box center [687, 298] width 31 height 12
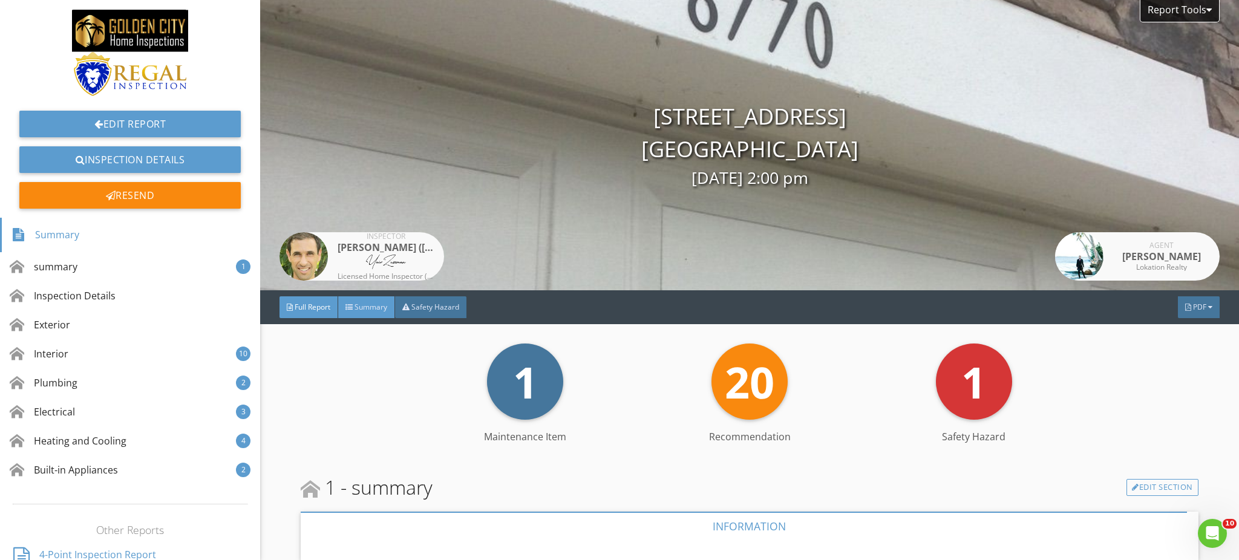
click at [358, 305] on span "Summary" at bounding box center [370, 307] width 33 height 10
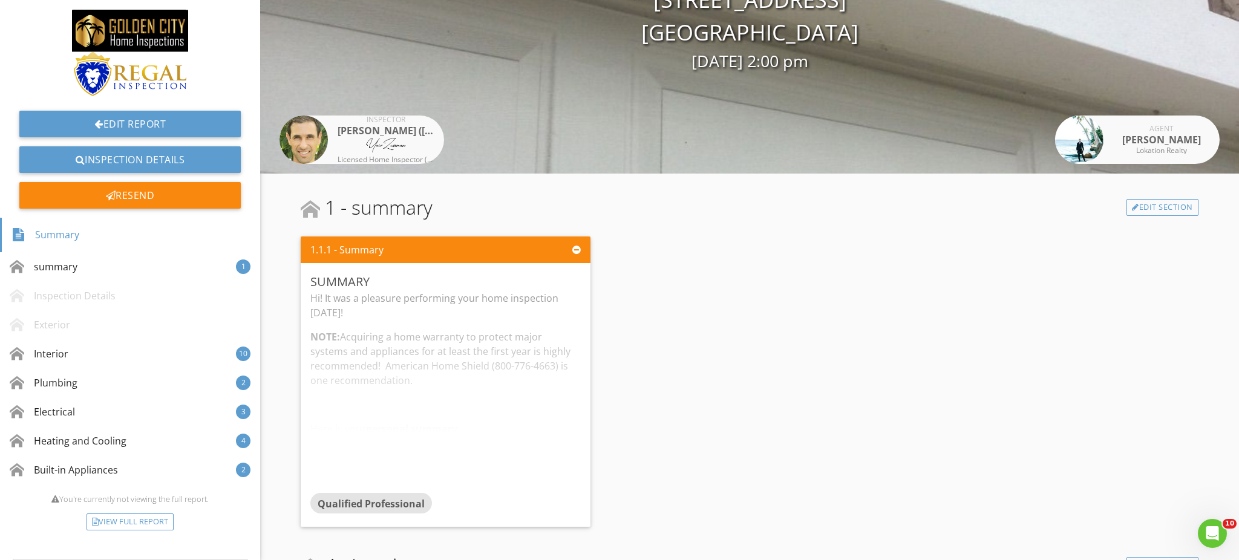
scroll to position [403, 0]
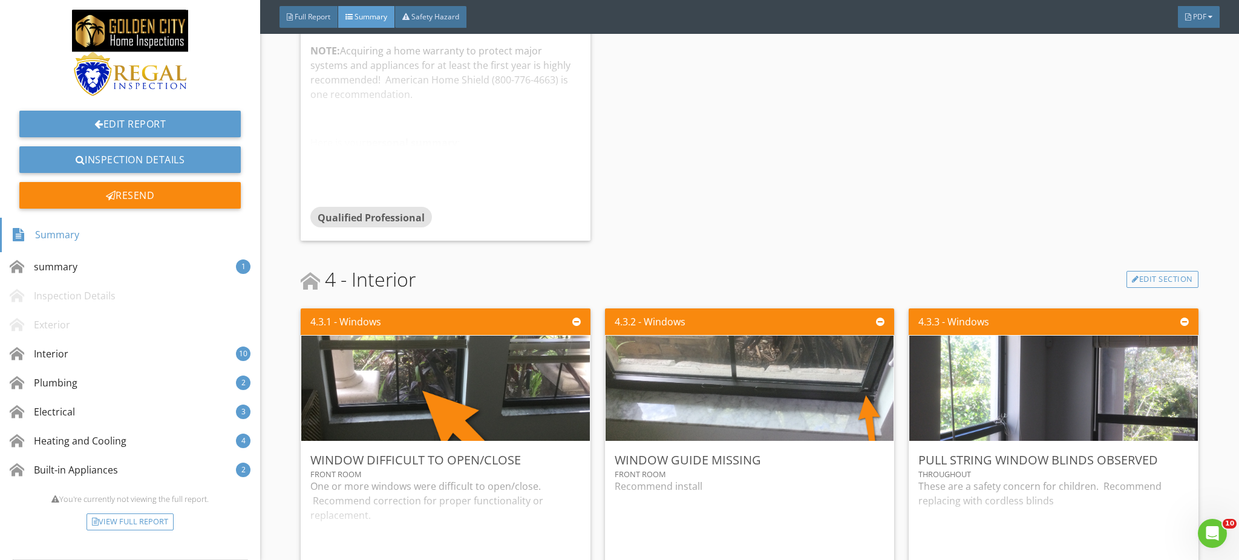
click at [456, 184] on div "Hi! It was a pleasure performing your home inspection today! NOTE: Acquiring a …" at bounding box center [445, 106] width 270 height 202
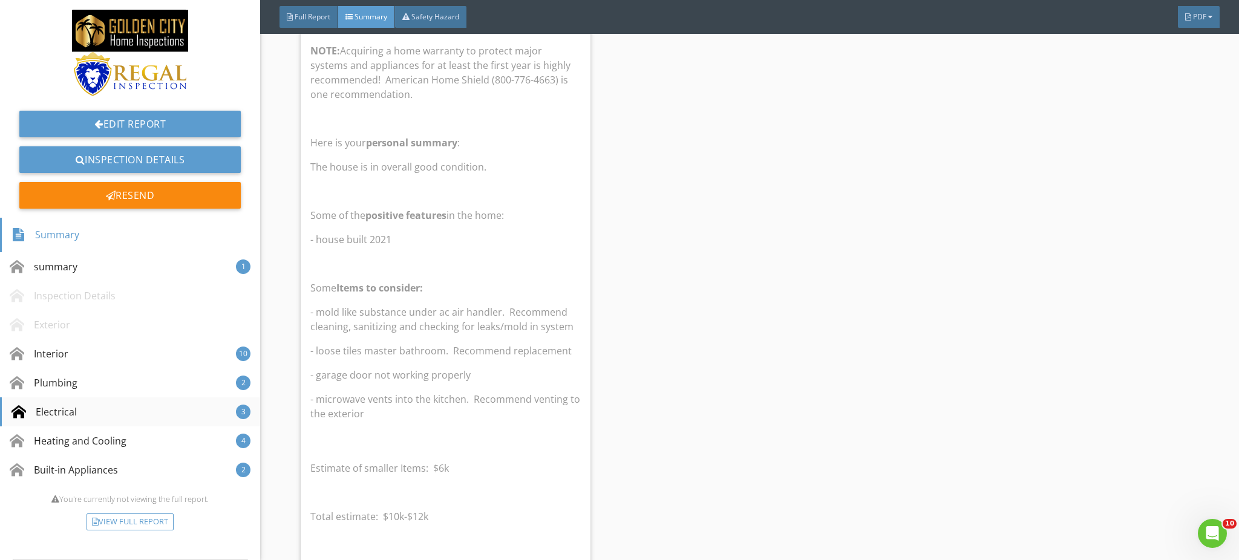
click at [96, 412] on div "Electrical 3" at bounding box center [130, 411] width 260 height 29
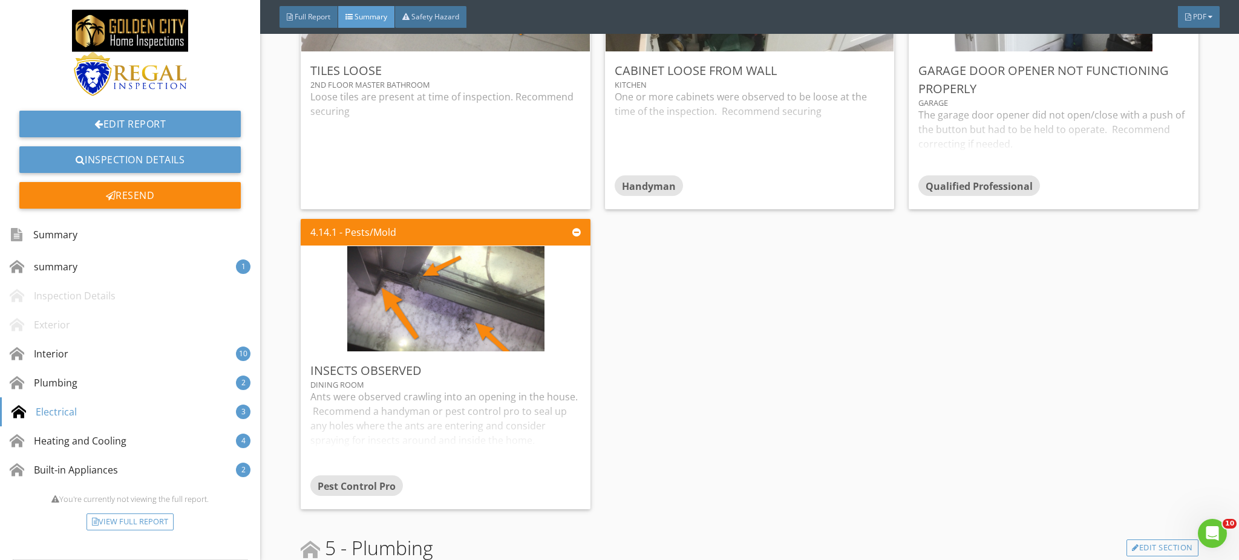
scroll to position [3007, 0]
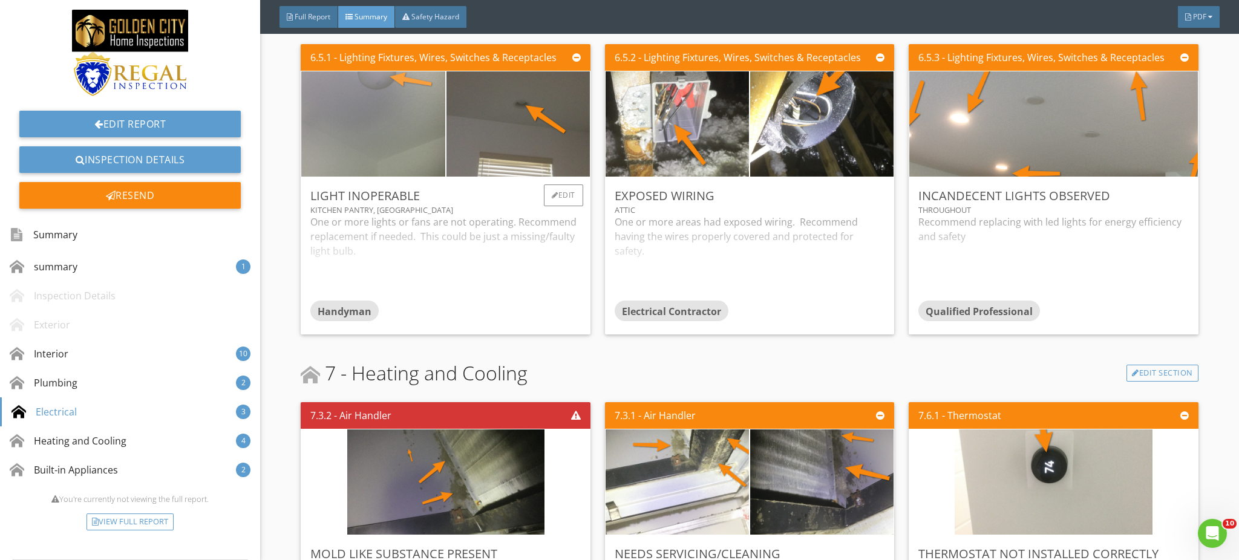
click at [395, 111] on img at bounding box center [373, 123] width 197 height 263
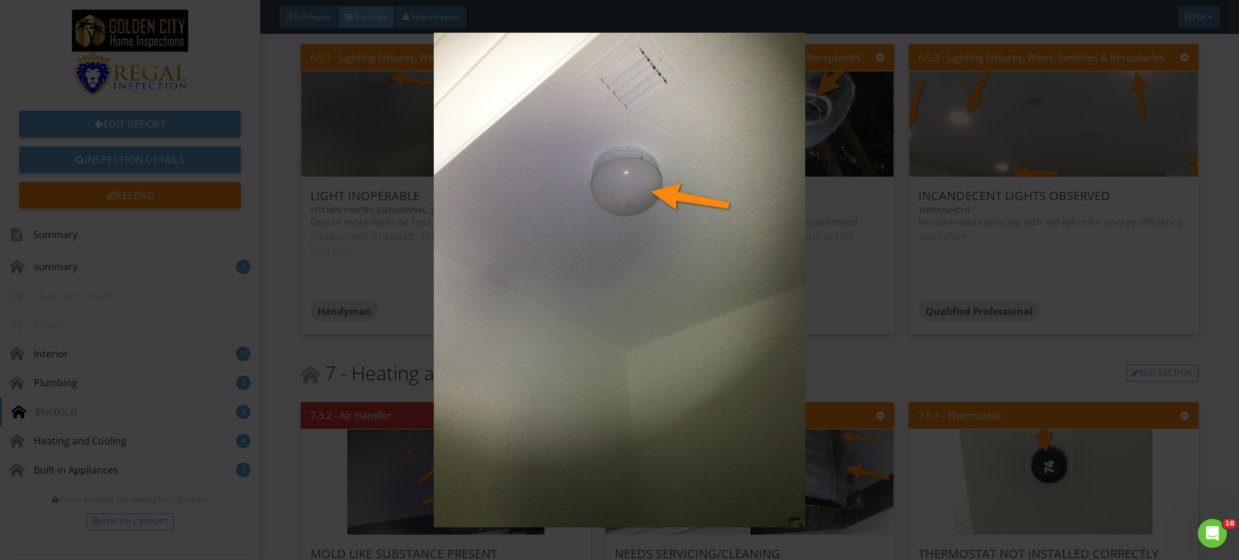
click at [515, 235] on img at bounding box center [620, 280] width 1140 height 495
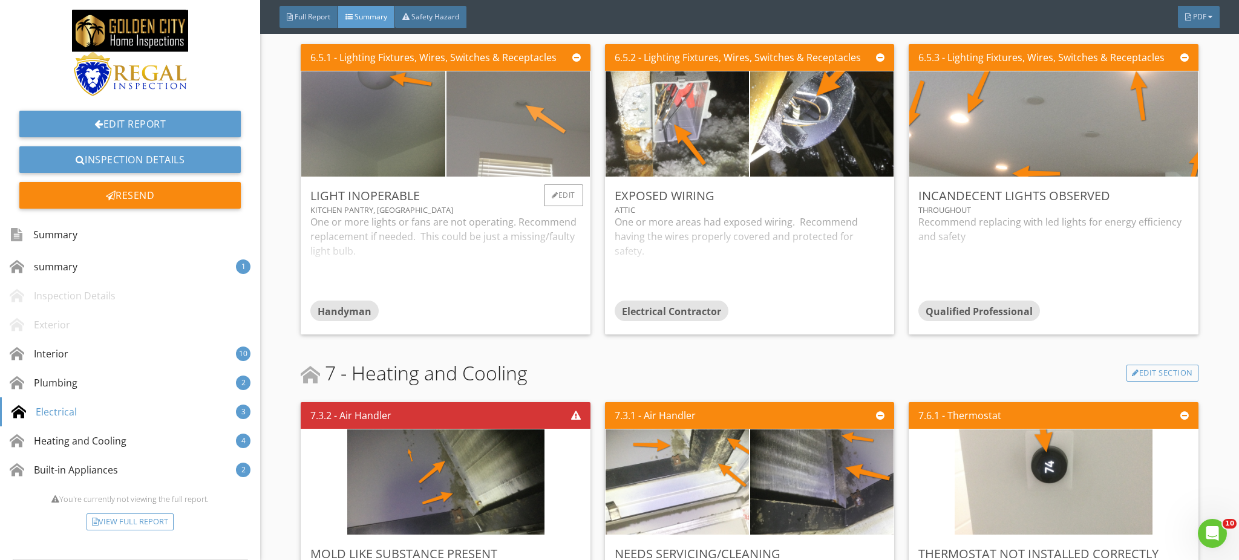
click at [508, 128] on img at bounding box center [517, 123] width 197 height 263
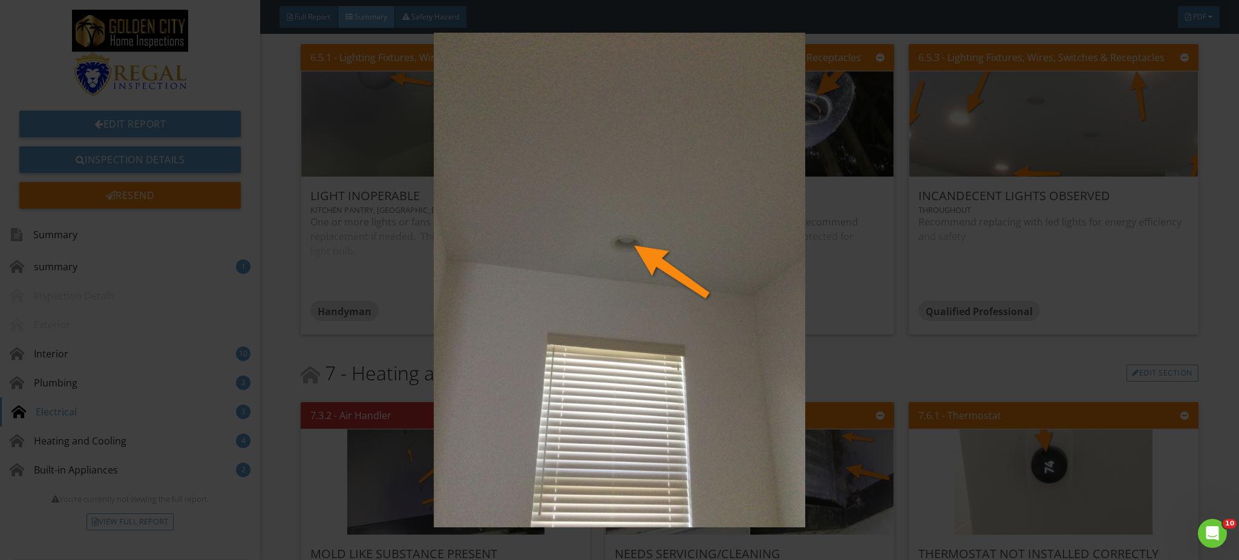
click at [520, 185] on img at bounding box center [620, 280] width 1140 height 495
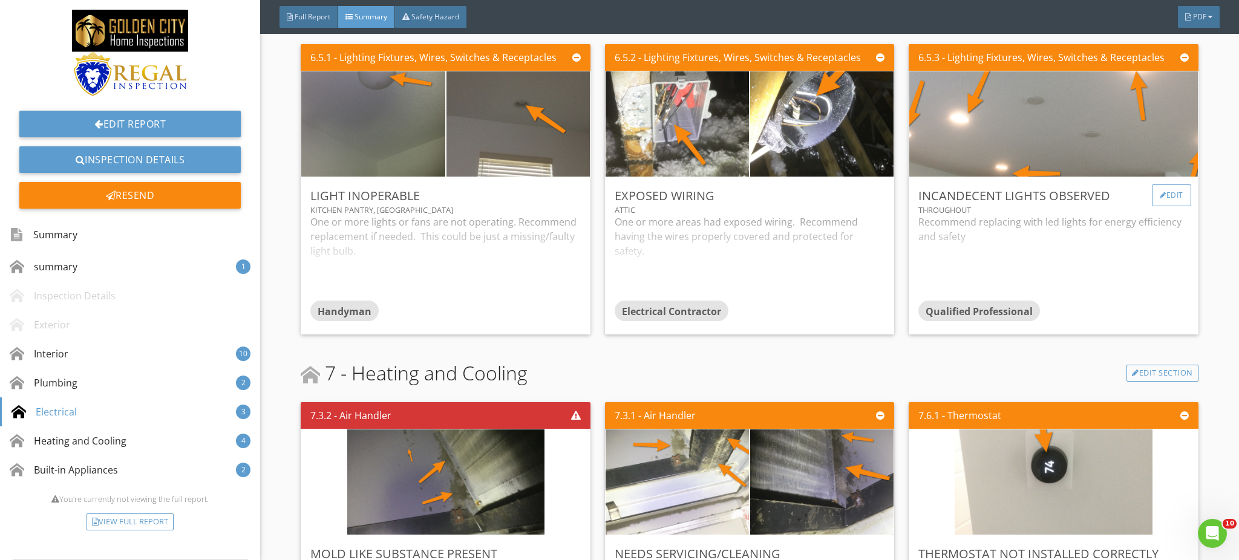
click at [1164, 188] on div "Edit" at bounding box center [1170, 195] width 39 height 22
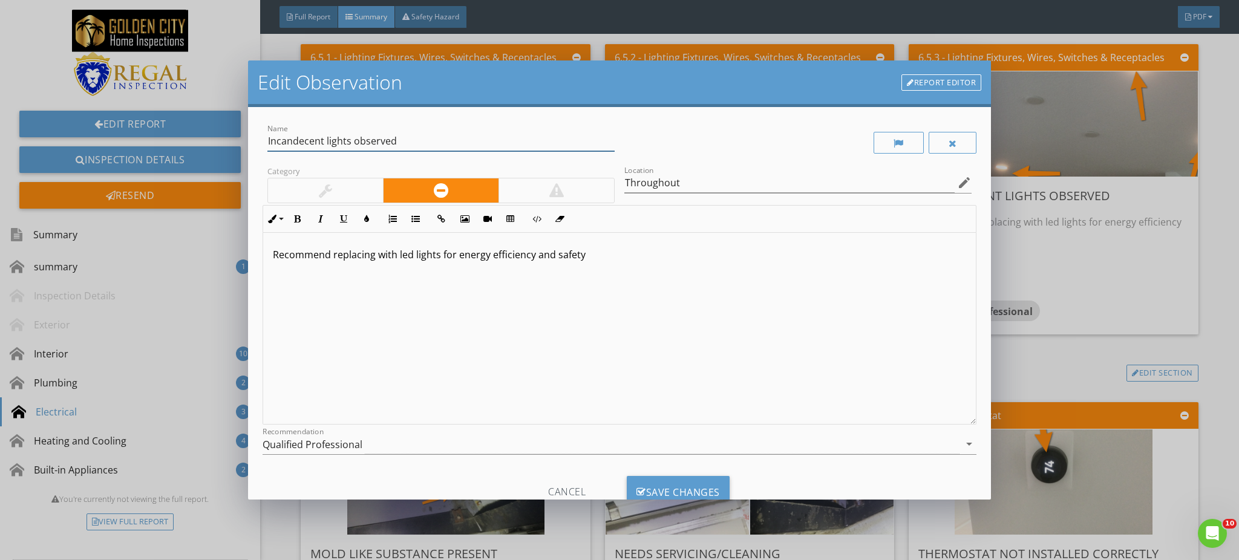
click at [325, 137] on input "Incandecent lights observed" at bounding box center [440, 141] width 347 height 20
click at [345, 135] on input "Incandecent or Halogen lights observed" at bounding box center [440, 141] width 347 height 20
type input "Incandescent or halogen lights observed"
drag, startPoint x: 582, startPoint y: 256, endPoint x: 535, endPoint y: 256, distance: 46.6
click at [535, 256] on p "Recommend replacing with led lights for energy efficiency and safety" at bounding box center [620, 254] width 694 height 15
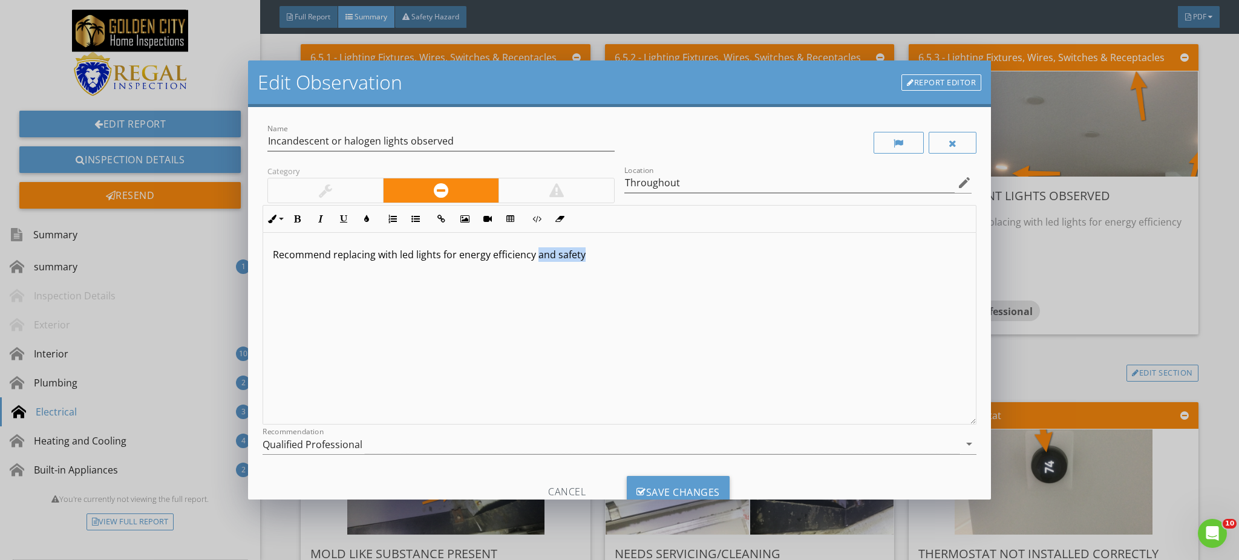
click at [574, 278] on div "Recommend replacing with led lights for energy efficiency and safety" at bounding box center [619, 329] width 713 height 192
click at [676, 480] on div "Save Changes" at bounding box center [678, 492] width 103 height 33
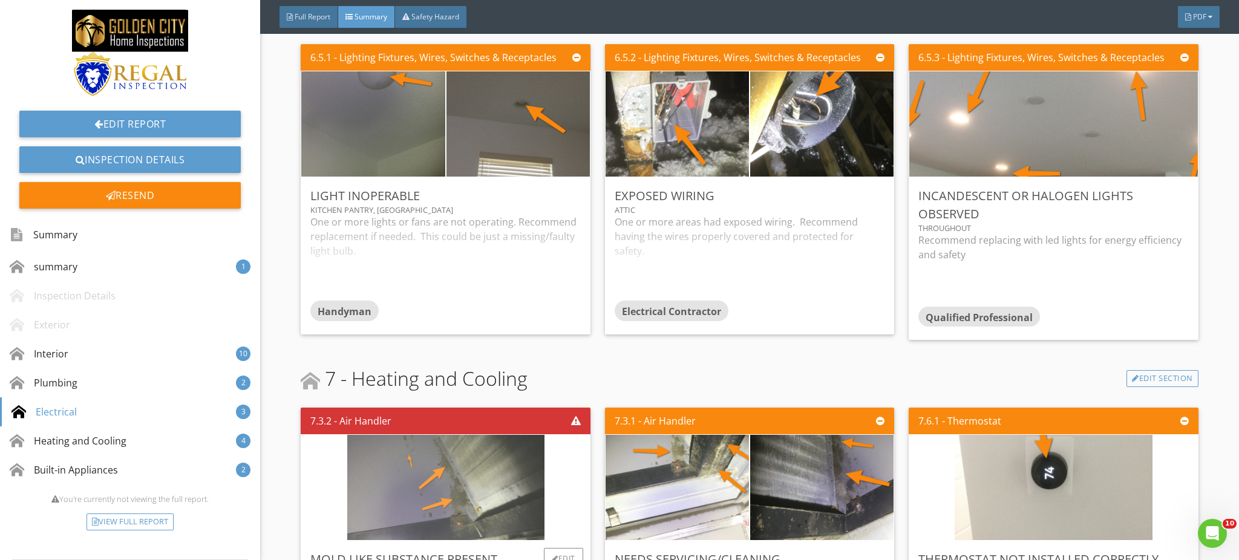
click at [486, 475] on img at bounding box center [445, 487] width 197 height 263
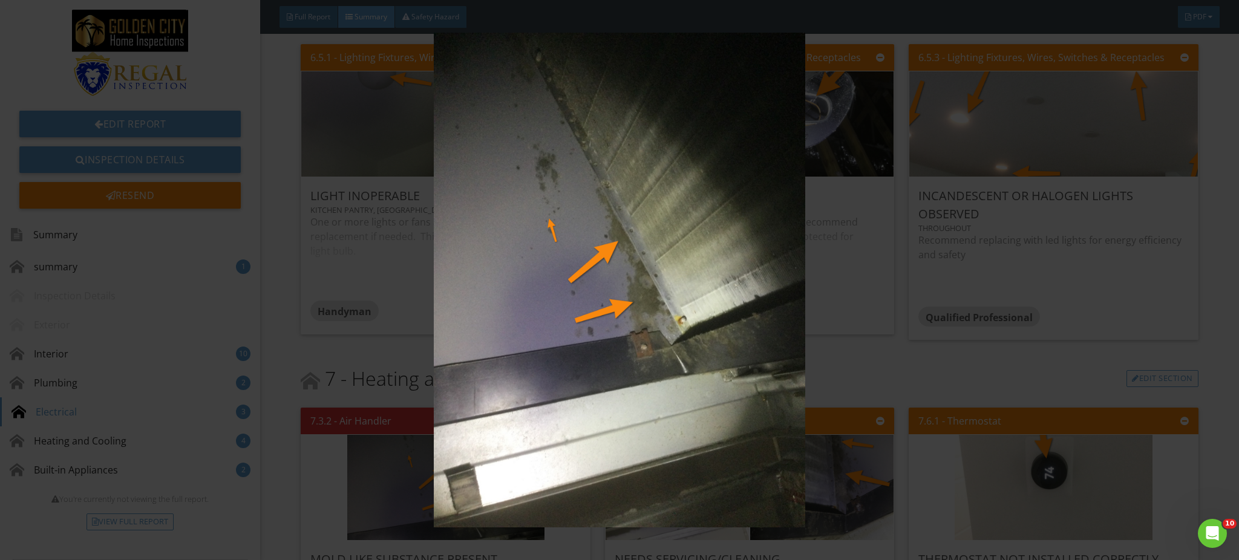
click at [520, 424] on img at bounding box center [620, 280] width 1140 height 495
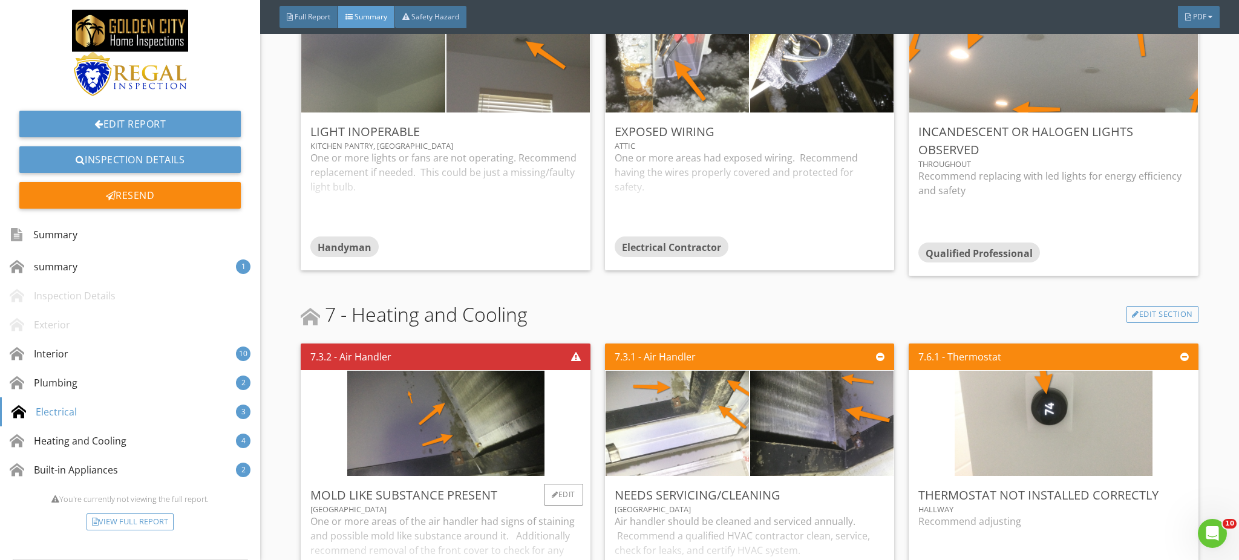
scroll to position [3168, 0]
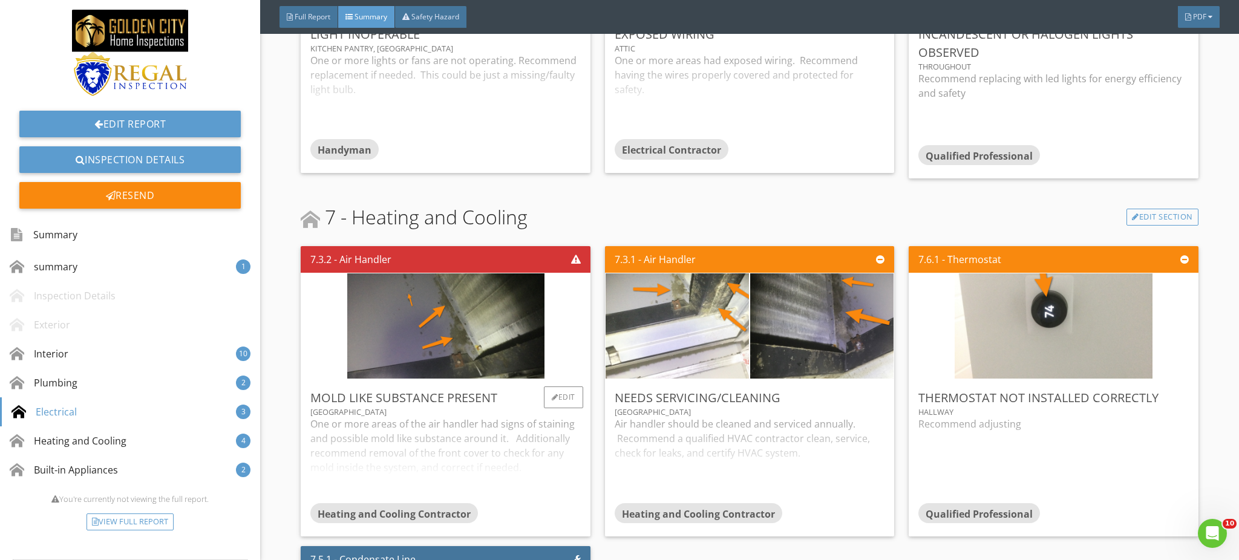
click at [498, 446] on div "One or more areas of the air handler had signs of staining and possible mold li…" at bounding box center [445, 460] width 270 height 86
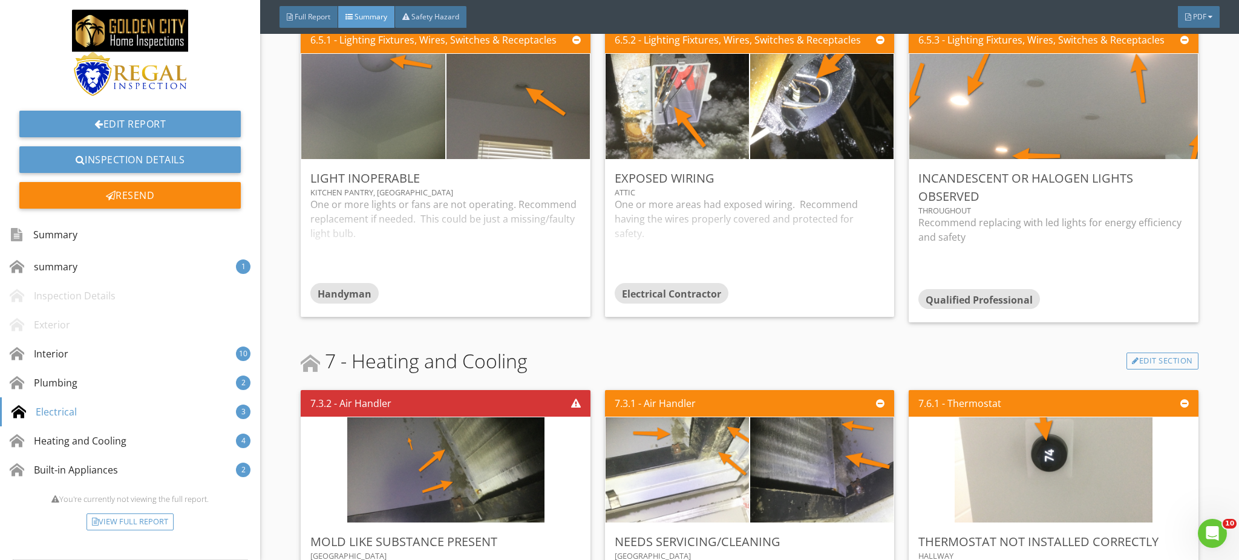
scroll to position [2846, 0]
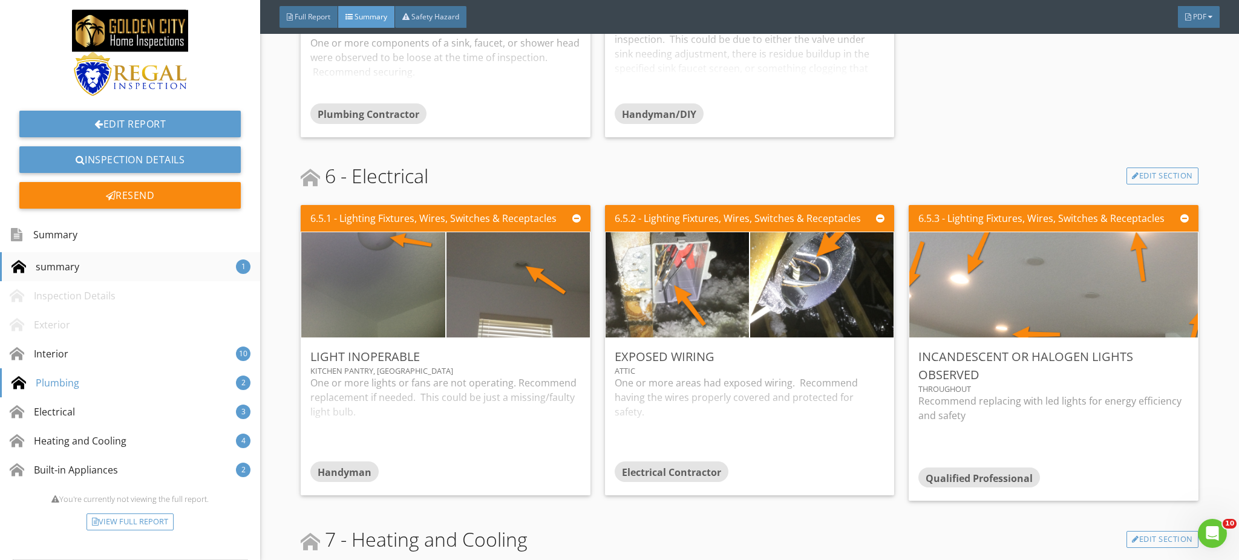
click at [91, 269] on div "summary 1" at bounding box center [130, 266] width 260 height 29
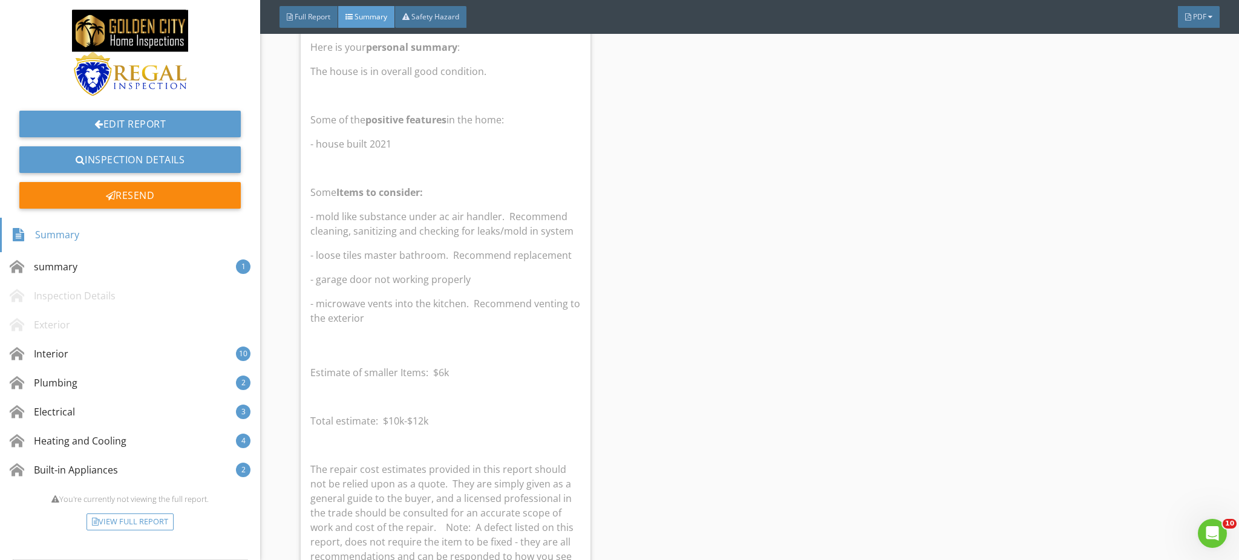
scroll to position [471, 0]
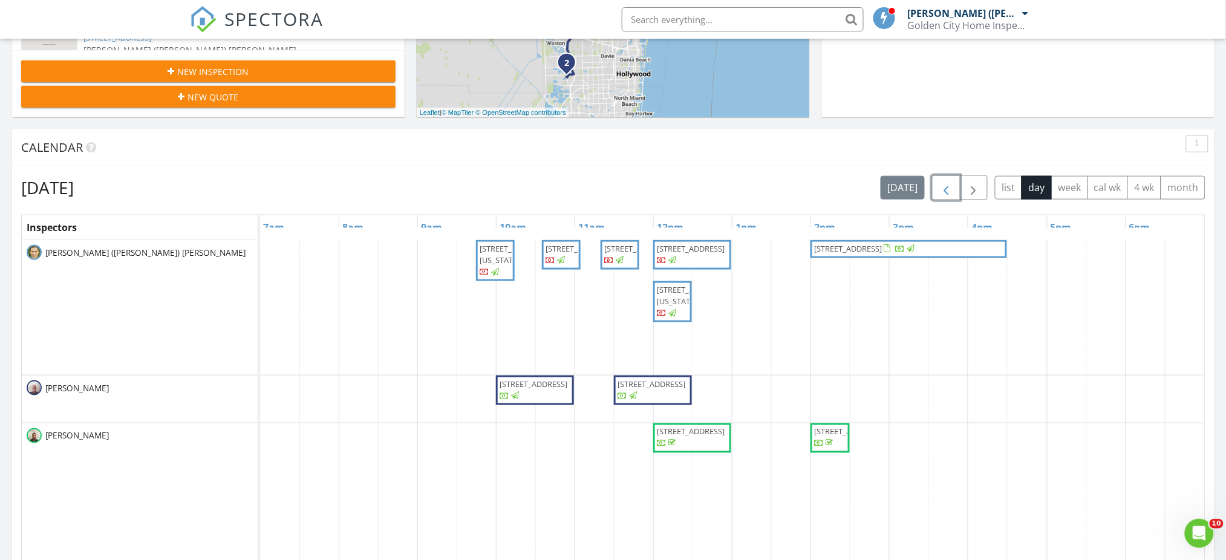
click at [939, 183] on span "button" at bounding box center [946, 188] width 15 height 15
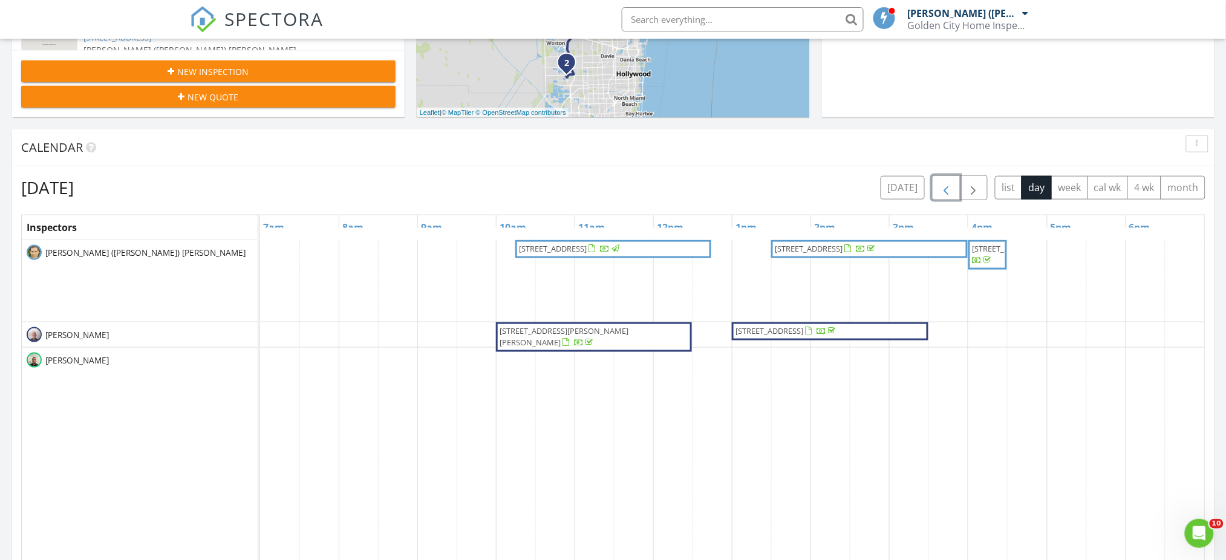
click at [939, 183] on span "button" at bounding box center [946, 188] width 15 height 15
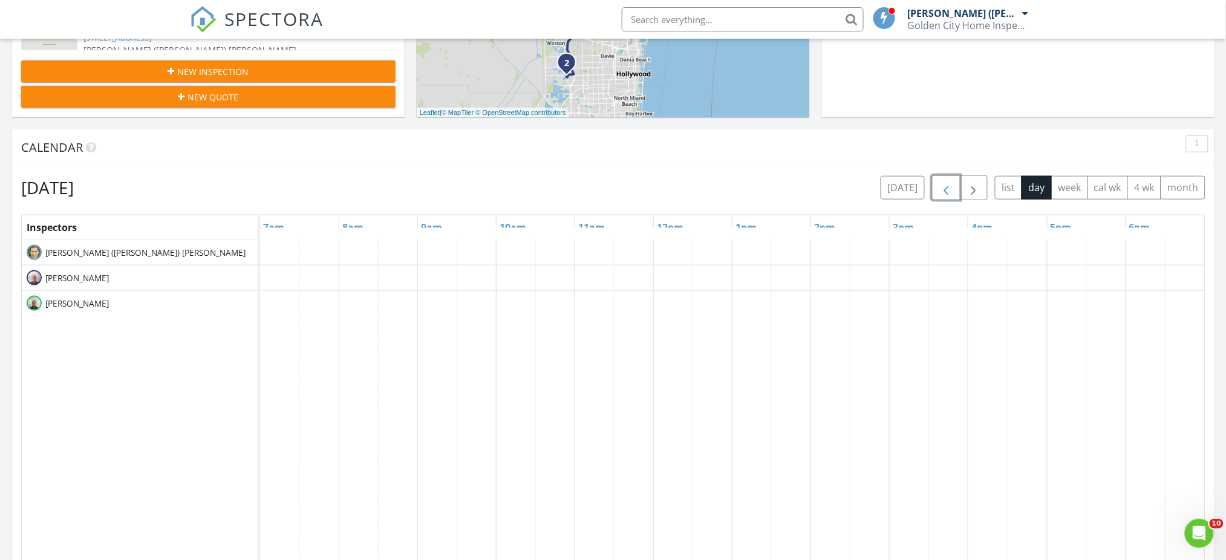
click at [939, 183] on span "button" at bounding box center [946, 188] width 15 height 15
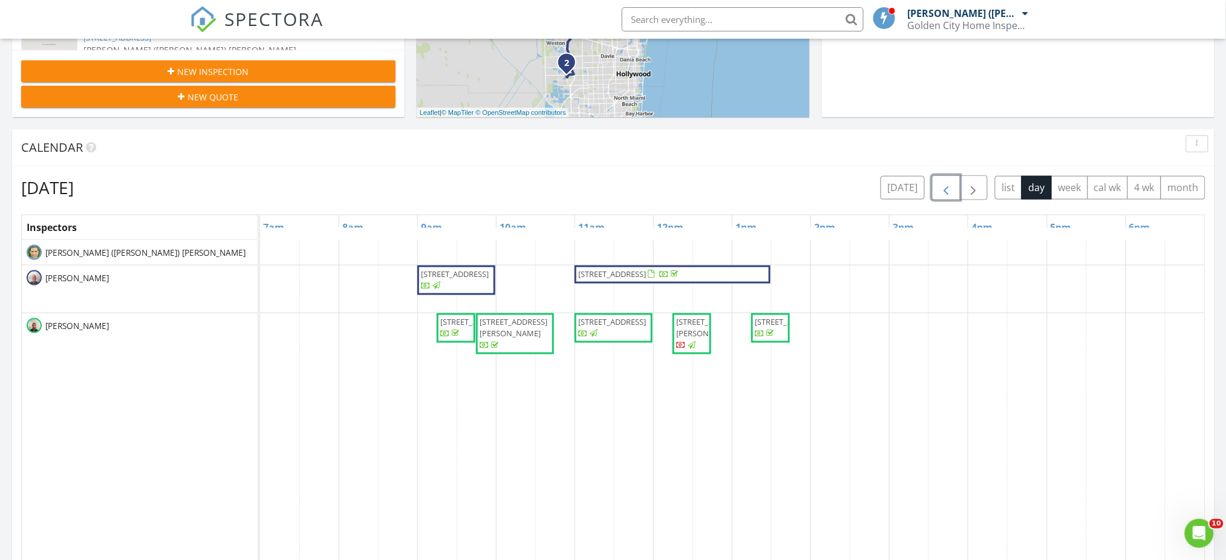
click at [939, 183] on span "button" at bounding box center [946, 188] width 15 height 15
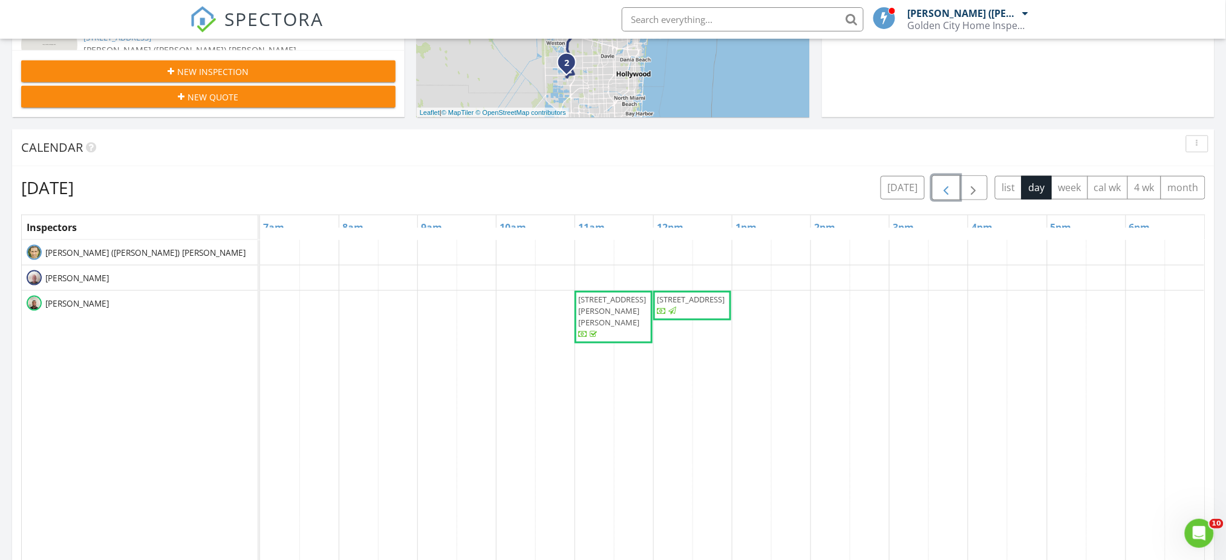
click at [939, 183] on span "button" at bounding box center [946, 188] width 15 height 15
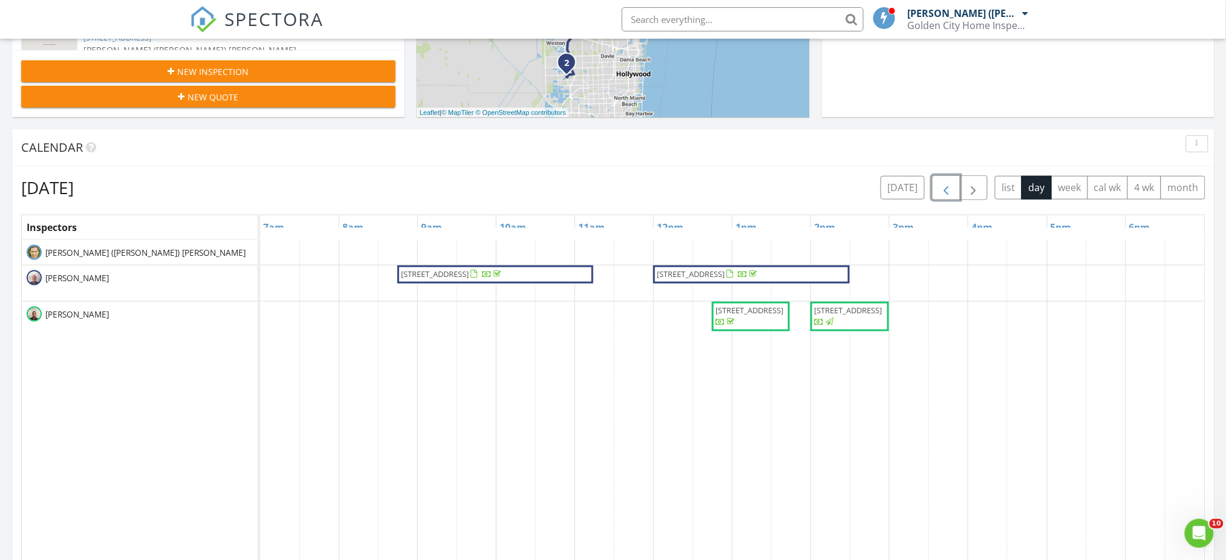
click at [939, 183] on span "button" at bounding box center [946, 188] width 15 height 15
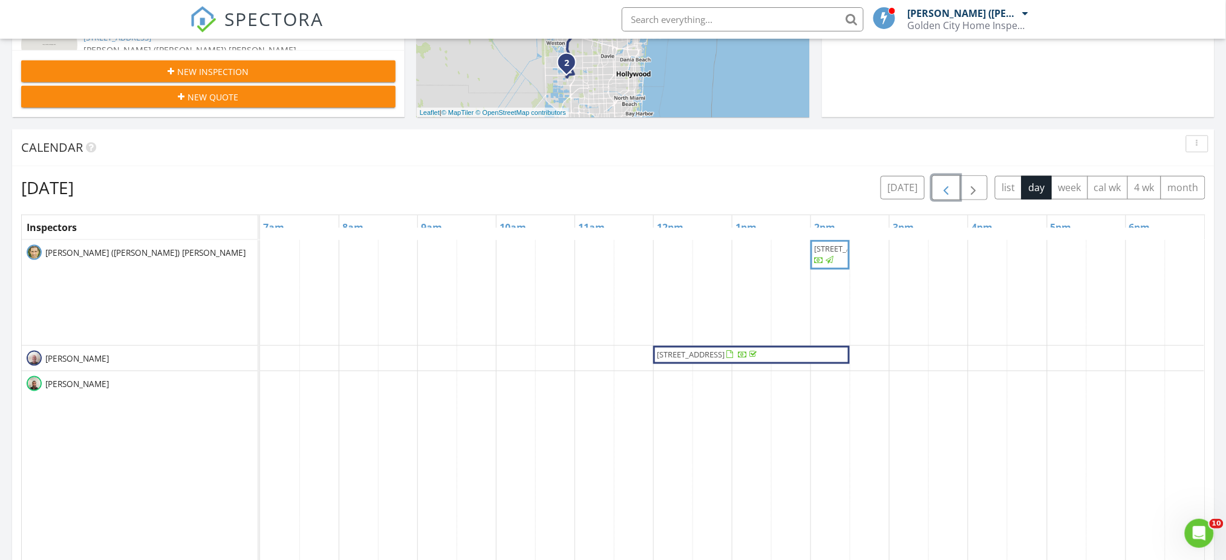
click at [939, 183] on span "button" at bounding box center [946, 188] width 15 height 15
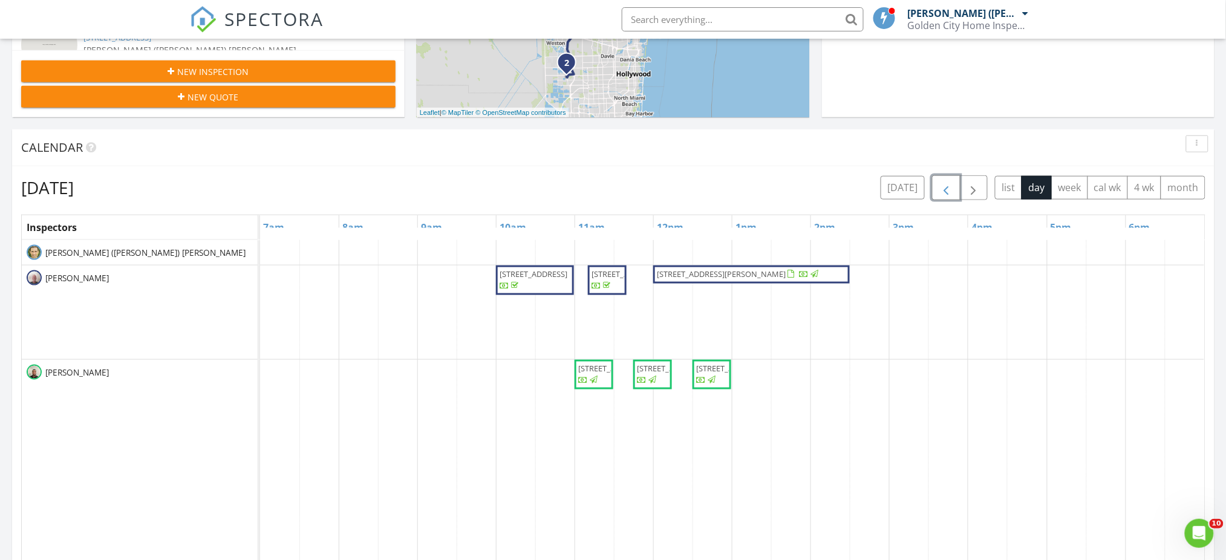
click at [939, 183] on span "button" at bounding box center [946, 188] width 15 height 15
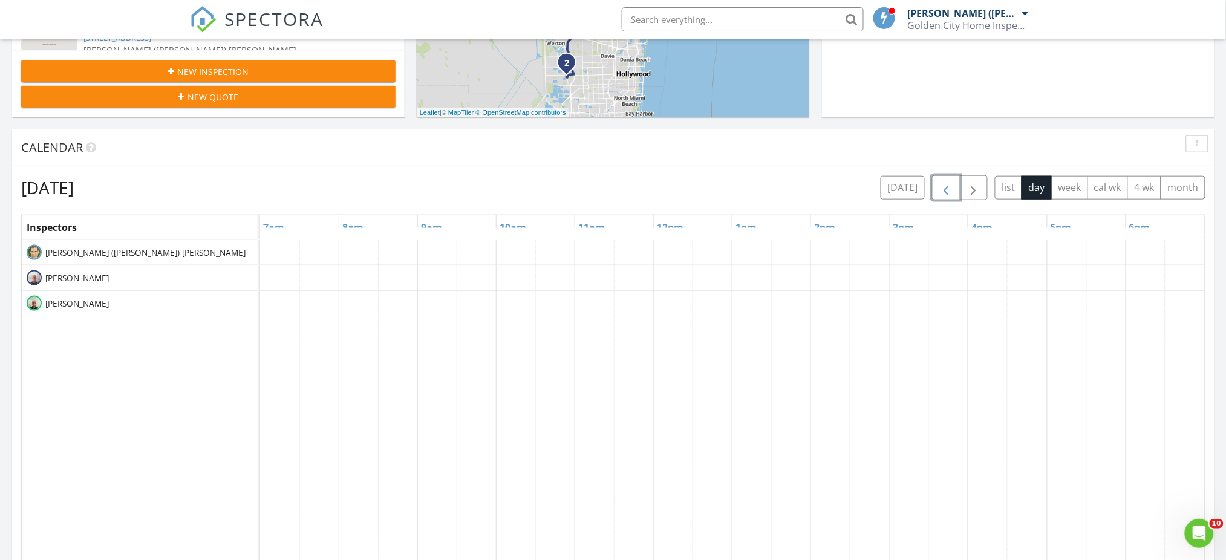
click at [939, 183] on span "button" at bounding box center [946, 188] width 15 height 15
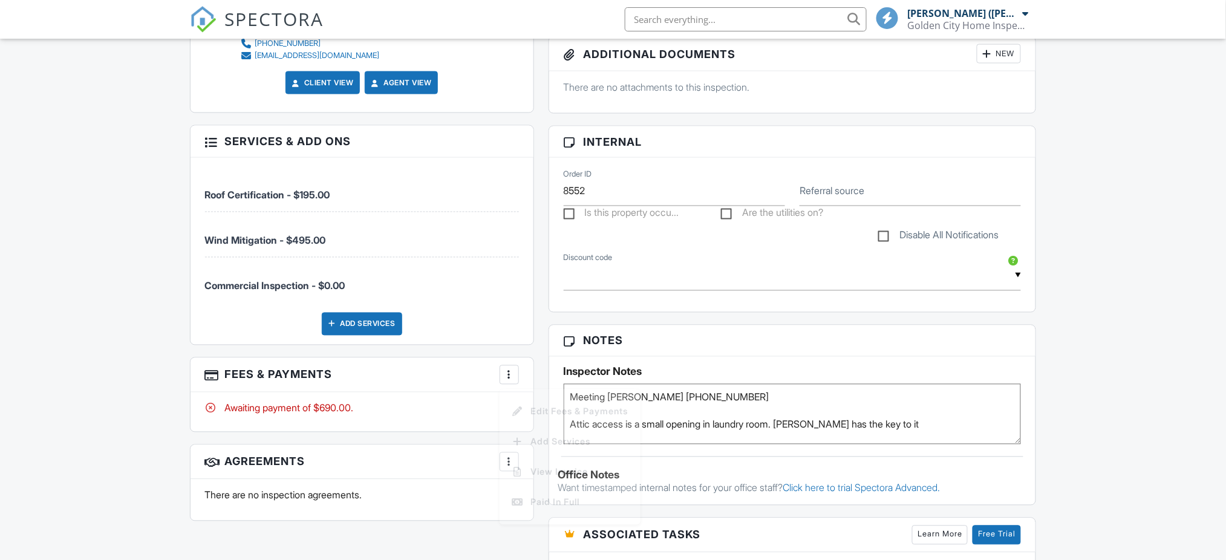
scroll to position [645, 0]
click at [506, 369] on div at bounding box center [509, 375] width 12 height 12
click at [511, 369] on div at bounding box center [509, 375] width 12 height 12
click at [507, 369] on div at bounding box center [509, 375] width 12 height 12
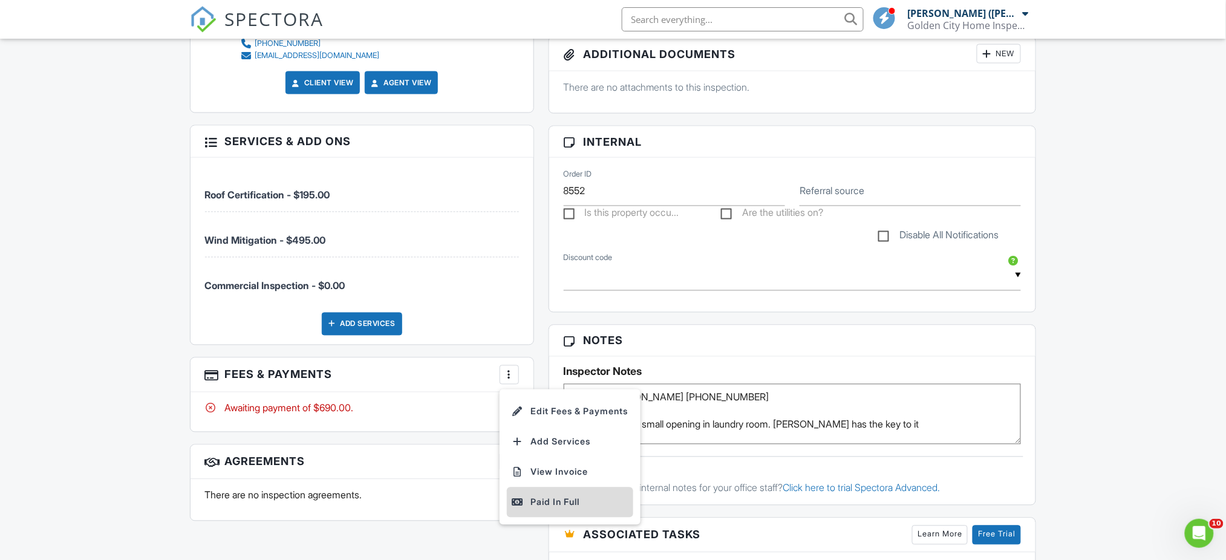
click at [543, 495] on div "Paid In Full" at bounding box center [570, 502] width 117 height 15
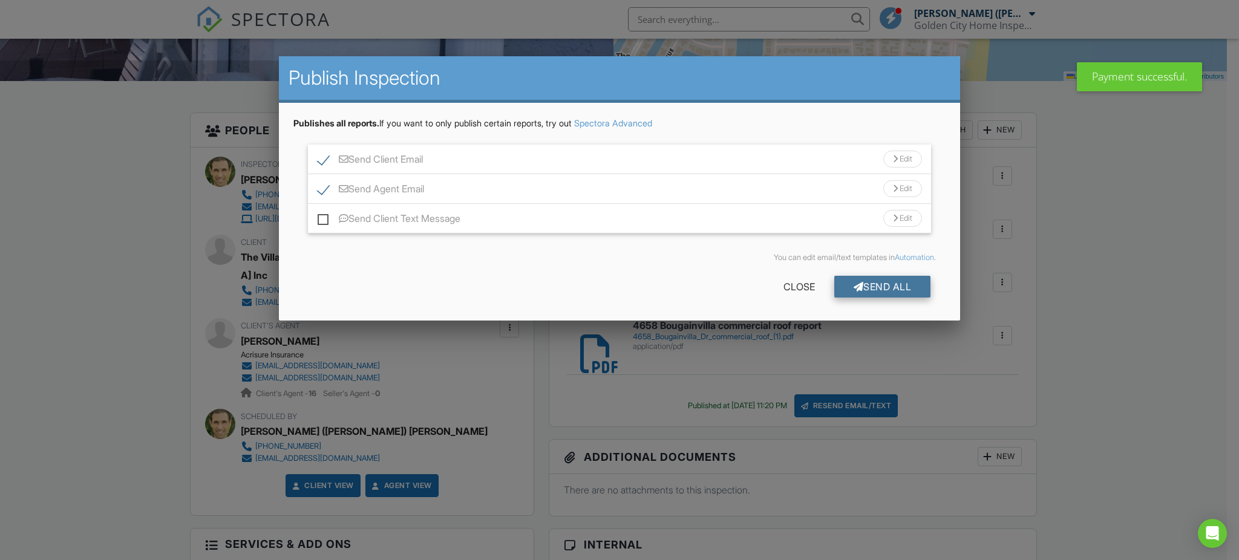
click at [881, 284] on div "Send All" at bounding box center [882, 287] width 97 height 22
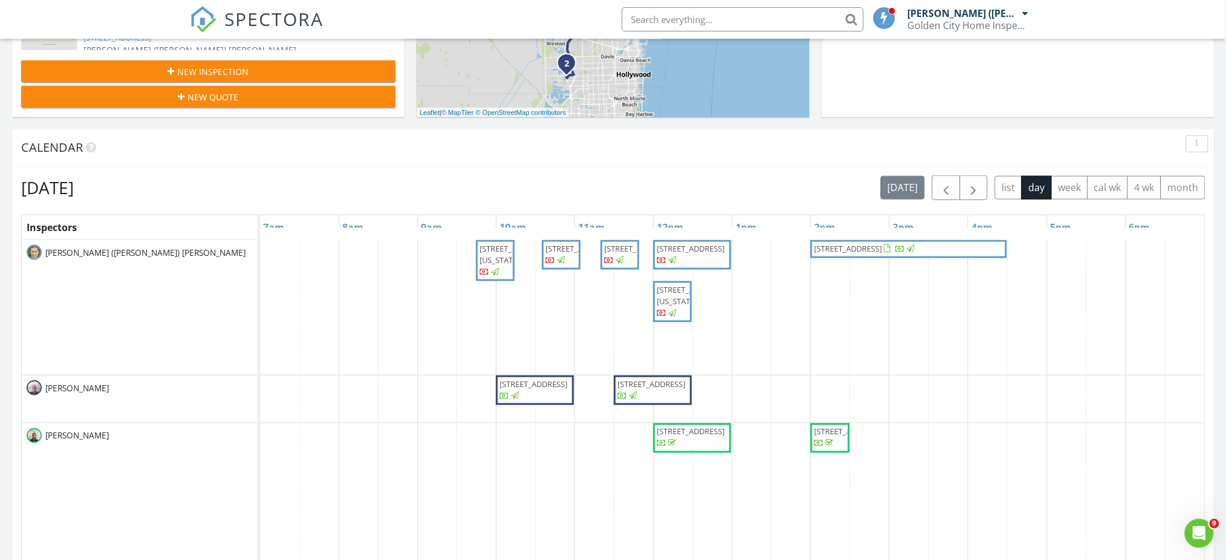
scroll to position [484, 0]
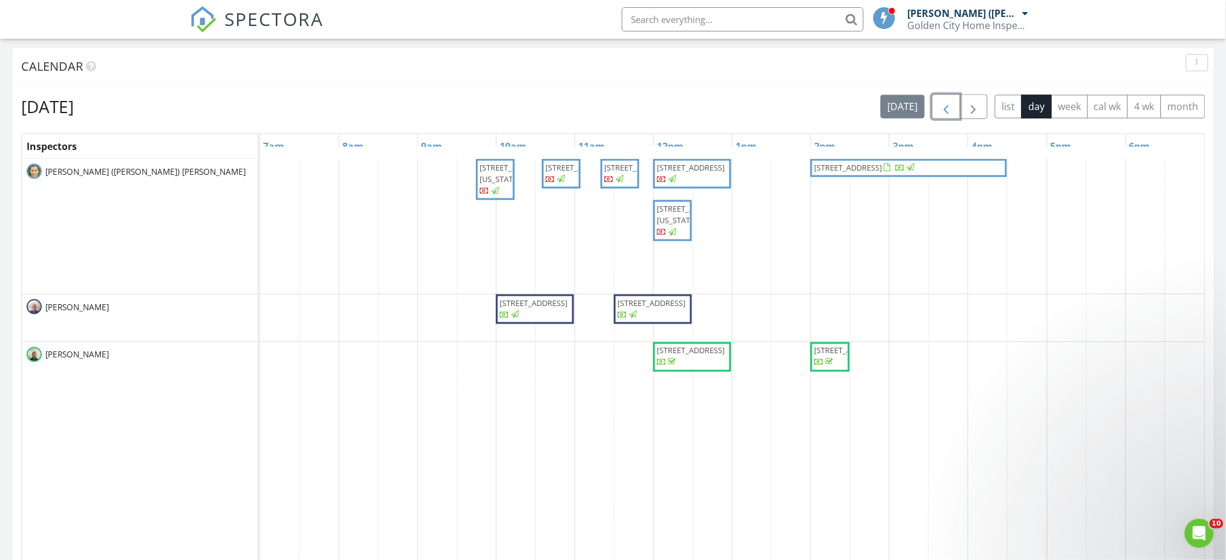
click at [946, 105] on span "button" at bounding box center [946, 107] width 15 height 15
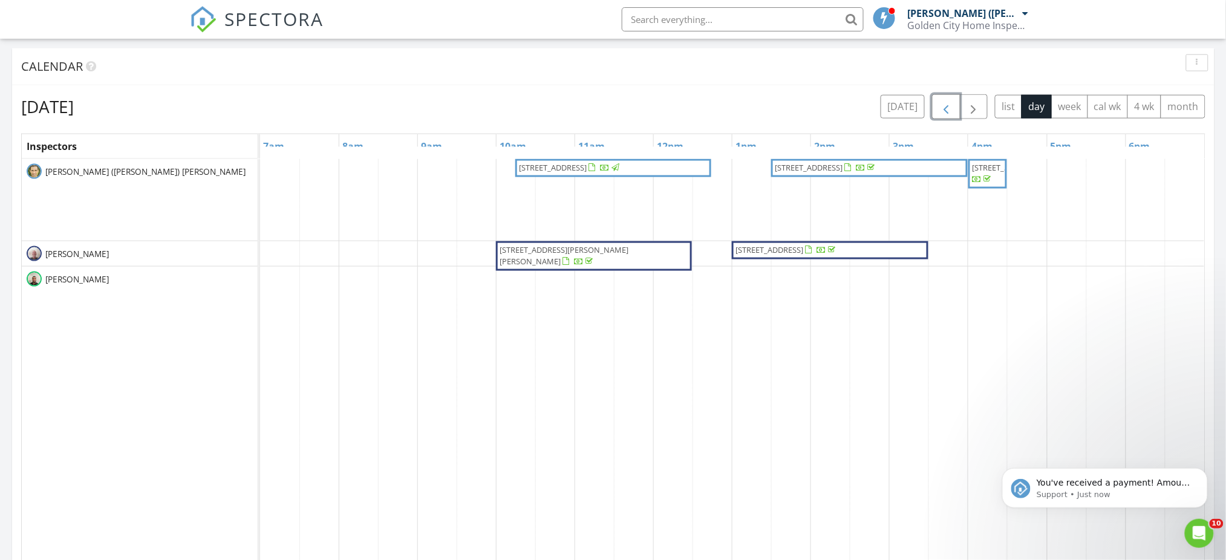
scroll to position [0, 0]
click at [946, 105] on span "button" at bounding box center [946, 107] width 15 height 15
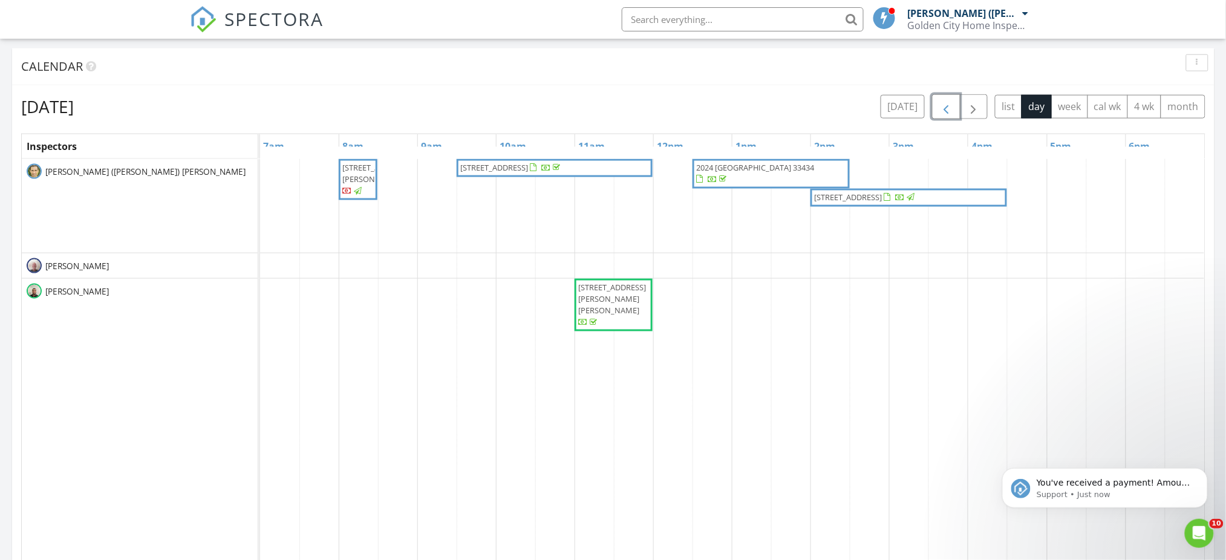
click at [946, 105] on span "button" at bounding box center [946, 107] width 15 height 15
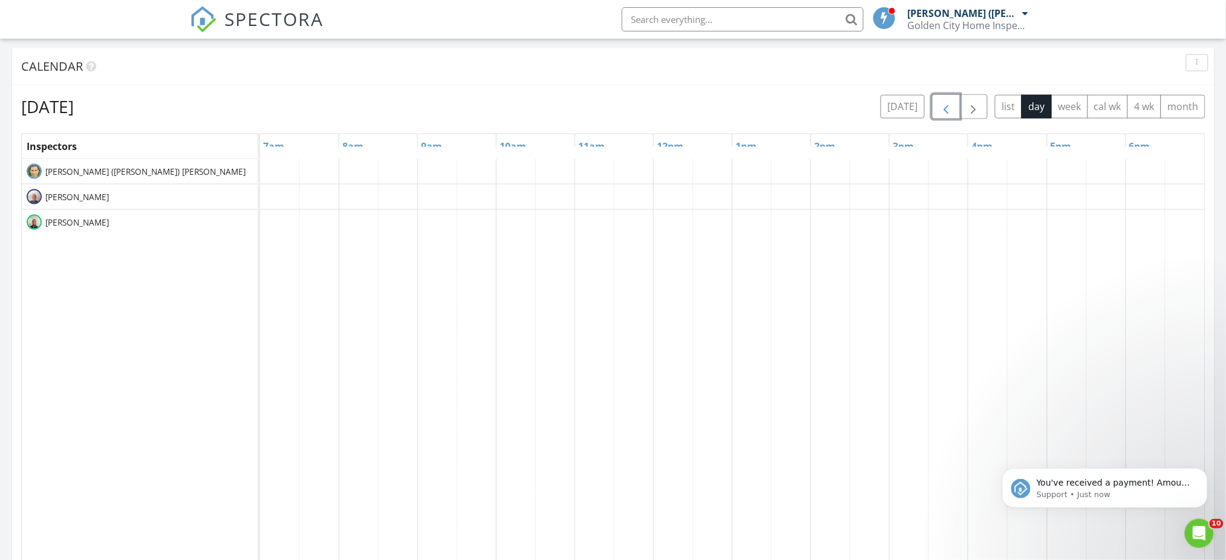
click at [945, 106] on span "button" at bounding box center [946, 107] width 15 height 15
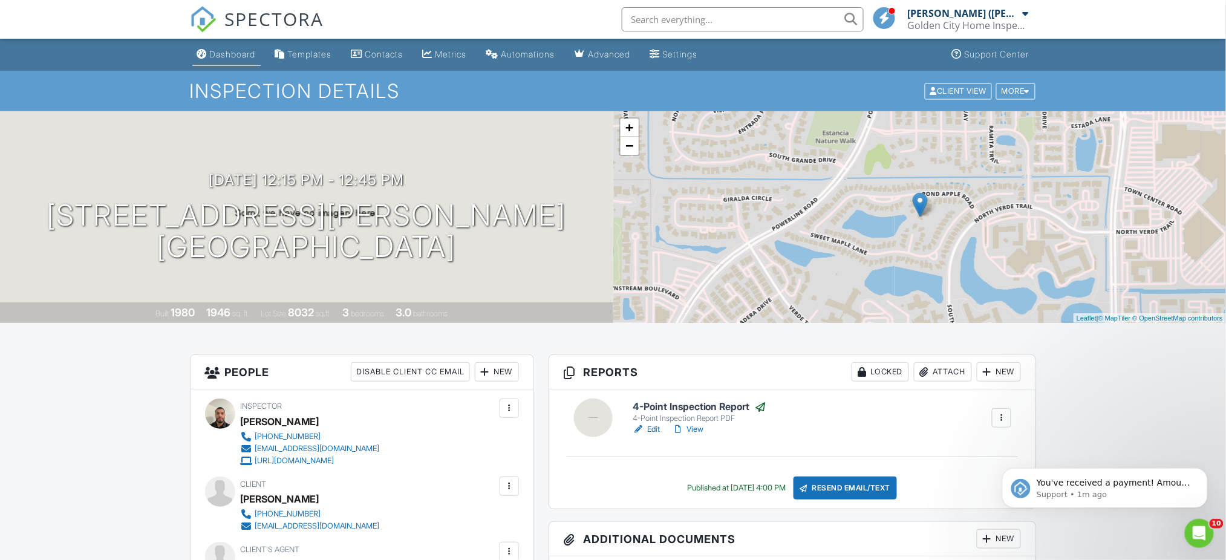
click at [242, 53] on div "Dashboard" at bounding box center [233, 54] width 46 height 10
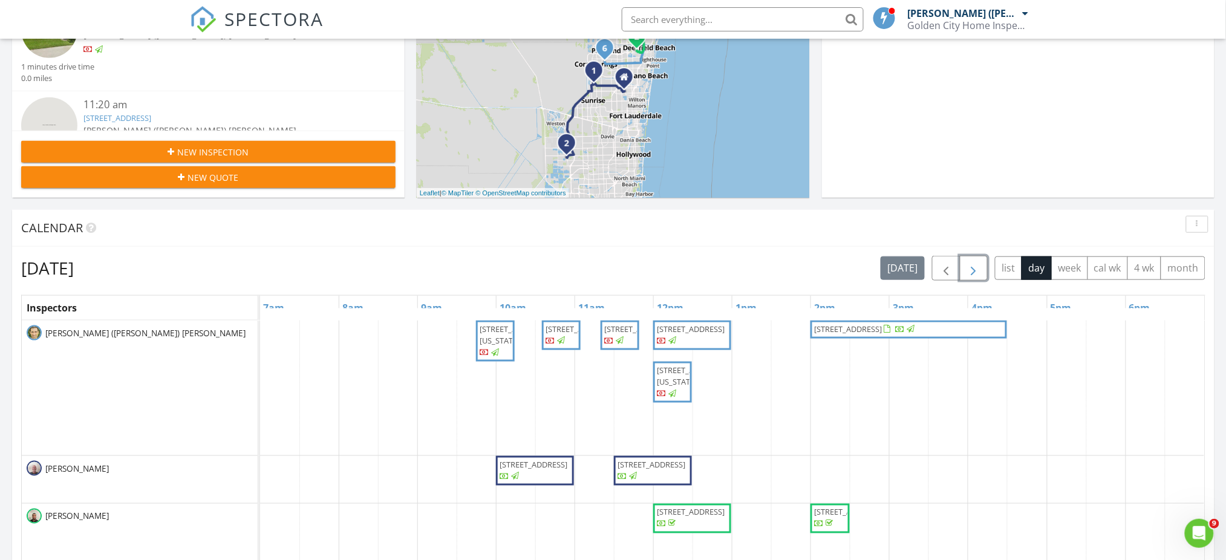
click at [974, 274] on span "button" at bounding box center [973, 268] width 15 height 15
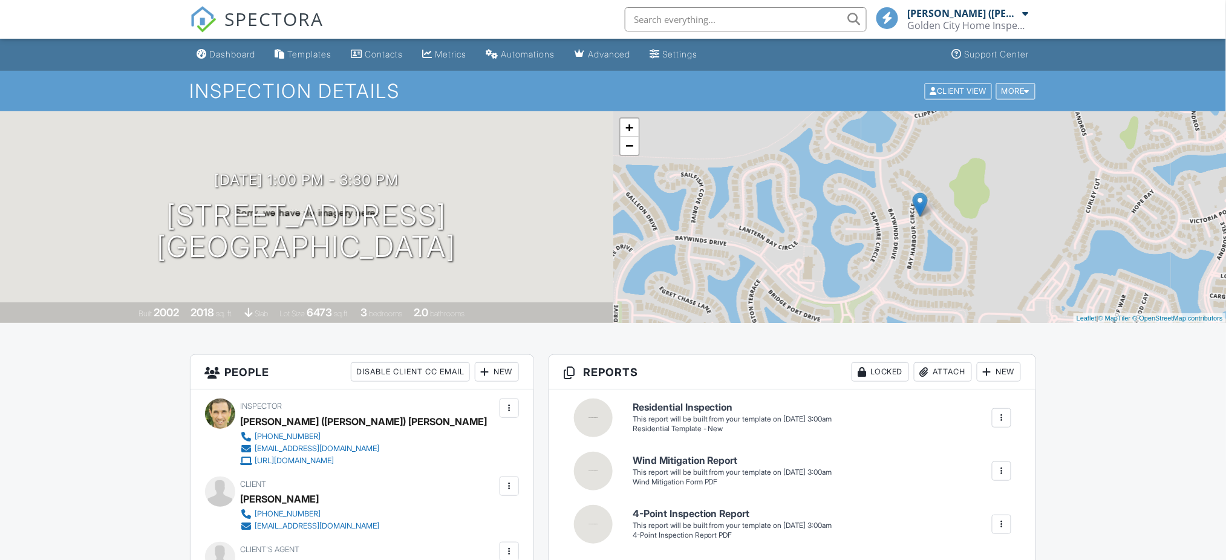
click at [1009, 91] on div "More" at bounding box center [1015, 91] width 39 height 16
click at [1007, 92] on div "More" at bounding box center [1015, 91] width 39 height 16
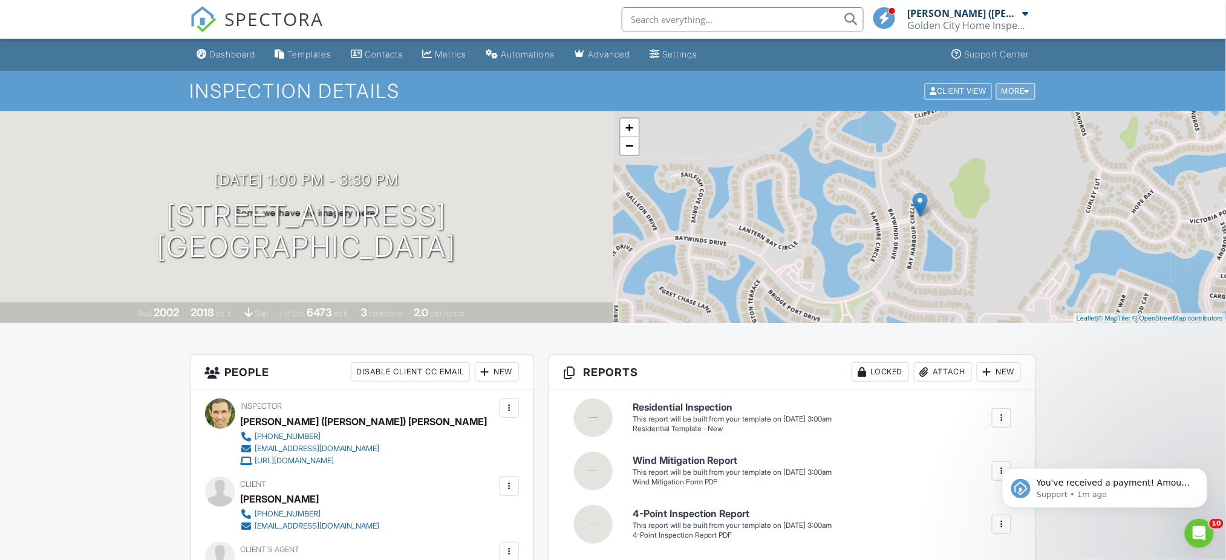
click at [1008, 90] on div "More" at bounding box center [1015, 91] width 39 height 16
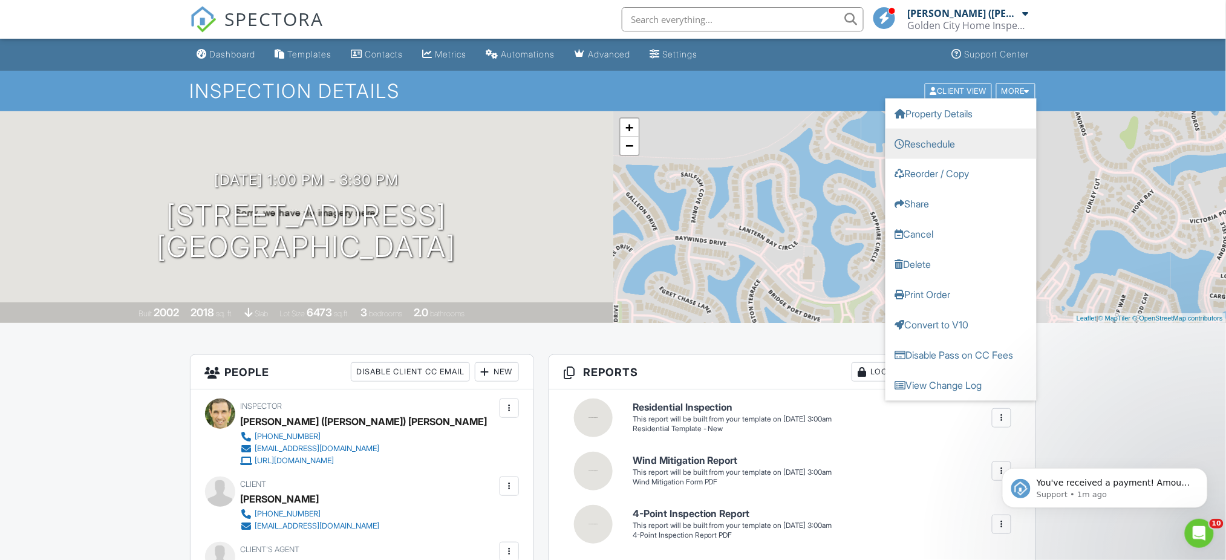
click at [955, 148] on link "Reschedule" at bounding box center [960, 143] width 151 height 30
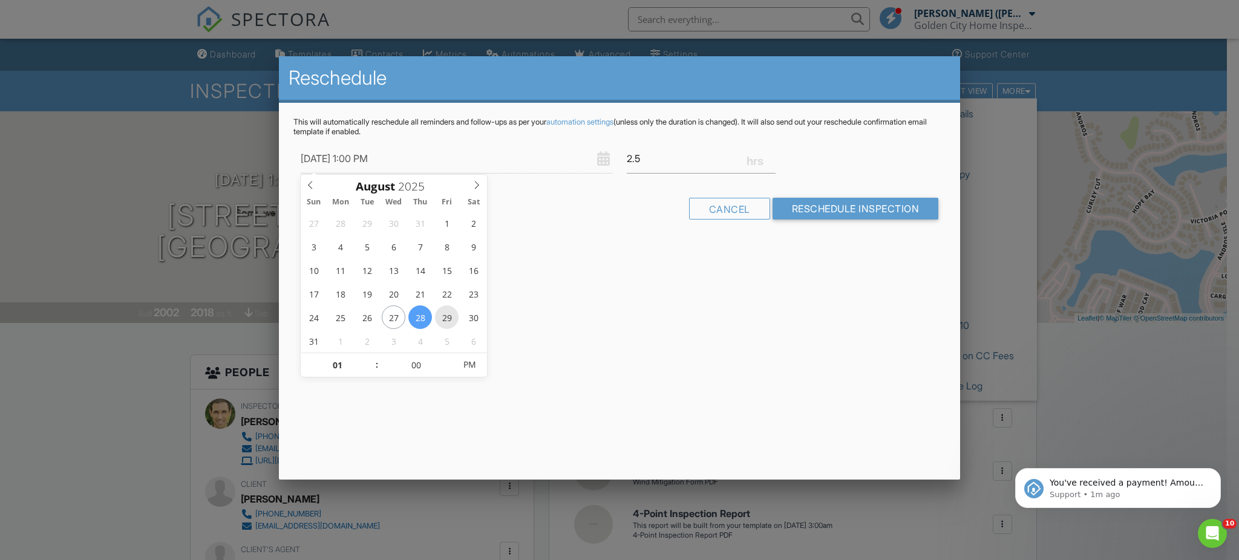
type input "08/29/2025 1:00 PM"
click at [841, 211] on input "Reschedule Inspection" at bounding box center [855, 209] width 166 height 22
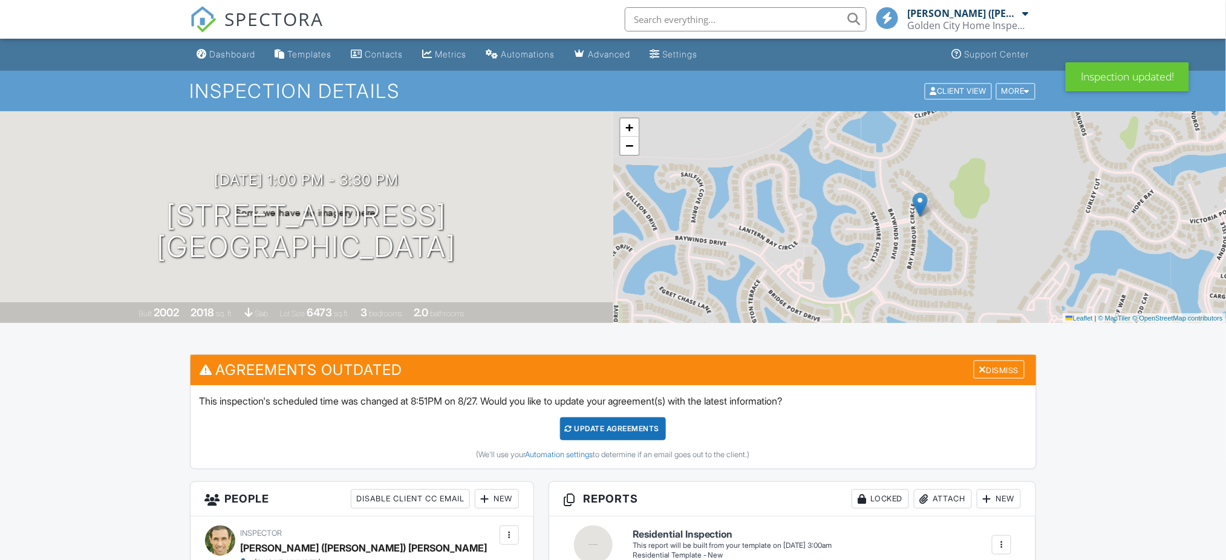
click at [604, 426] on div "Update Agreements" at bounding box center [613, 428] width 106 height 23
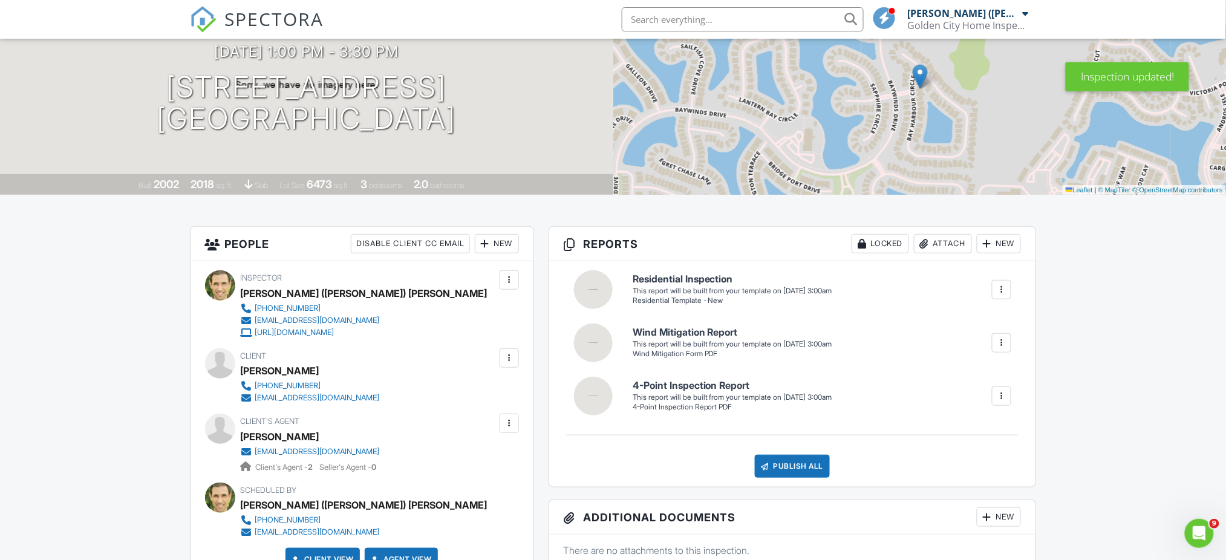
click at [509, 285] on div at bounding box center [509, 280] width 12 height 12
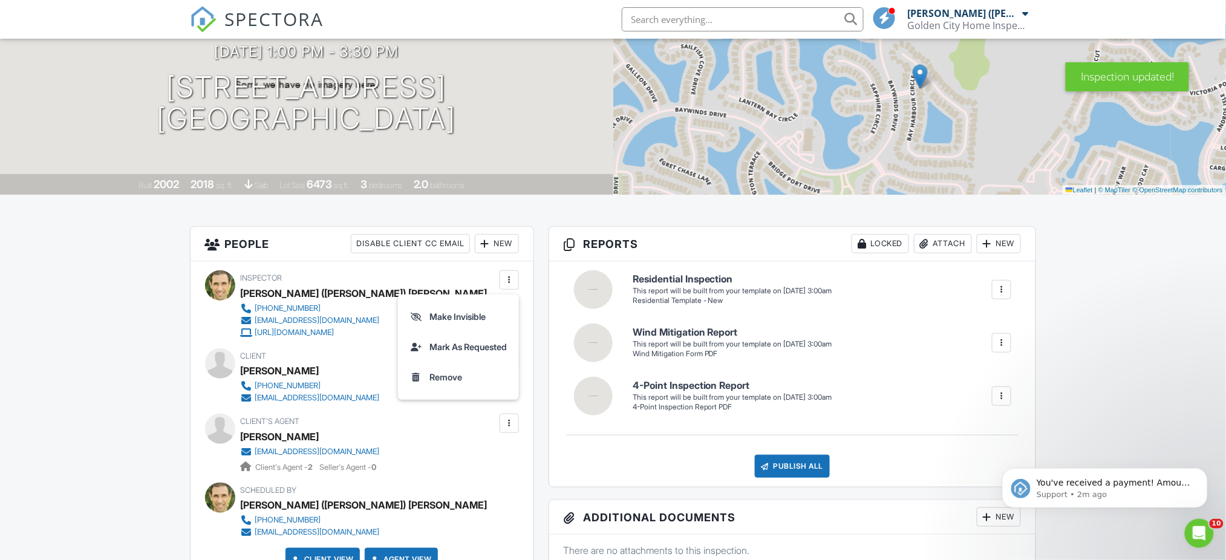
click at [492, 245] on div "New" at bounding box center [497, 243] width 44 height 19
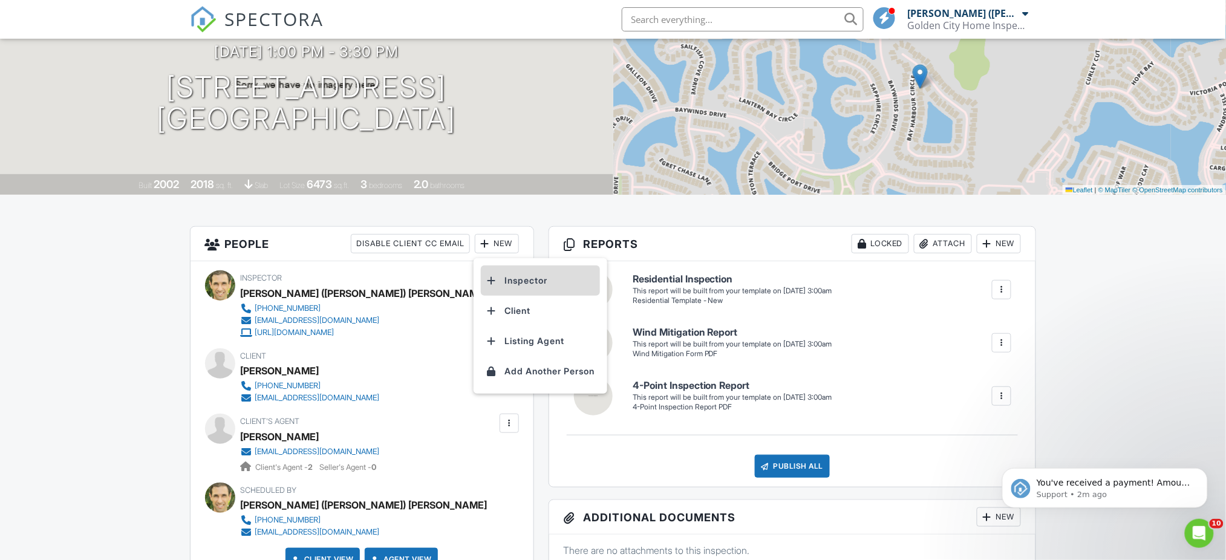
click at [524, 283] on li "Inspector" at bounding box center [540, 280] width 119 height 30
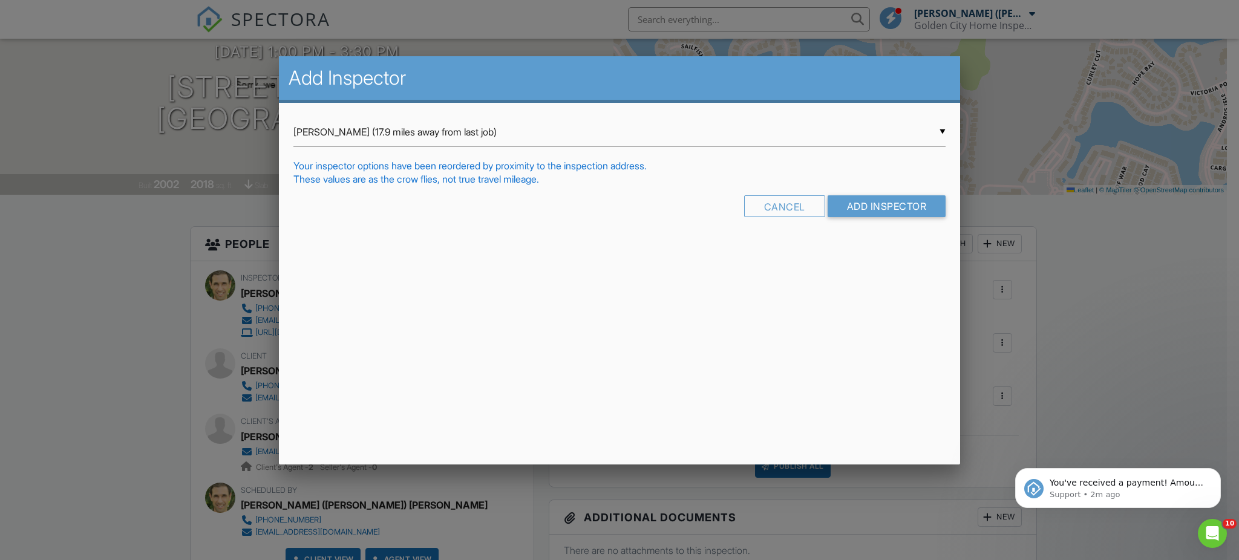
click at [391, 131] on div "▼ Jay Zussman (17.9 miles away from last job) Jay Zussman (17.9 miles away from…" at bounding box center [619, 132] width 652 height 30
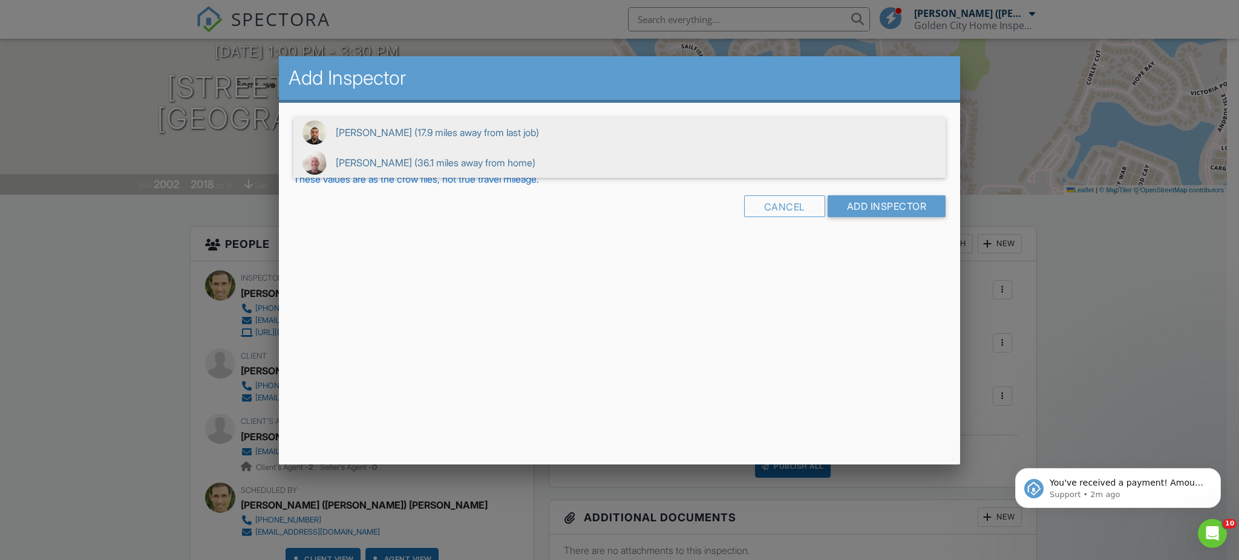
click at [386, 160] on span "Ken Taylor (36.1 miles away from home)" at bounding box center [619, 163] width 652 height 30
type input "Ken Taylor (36.1 miles away from home)"
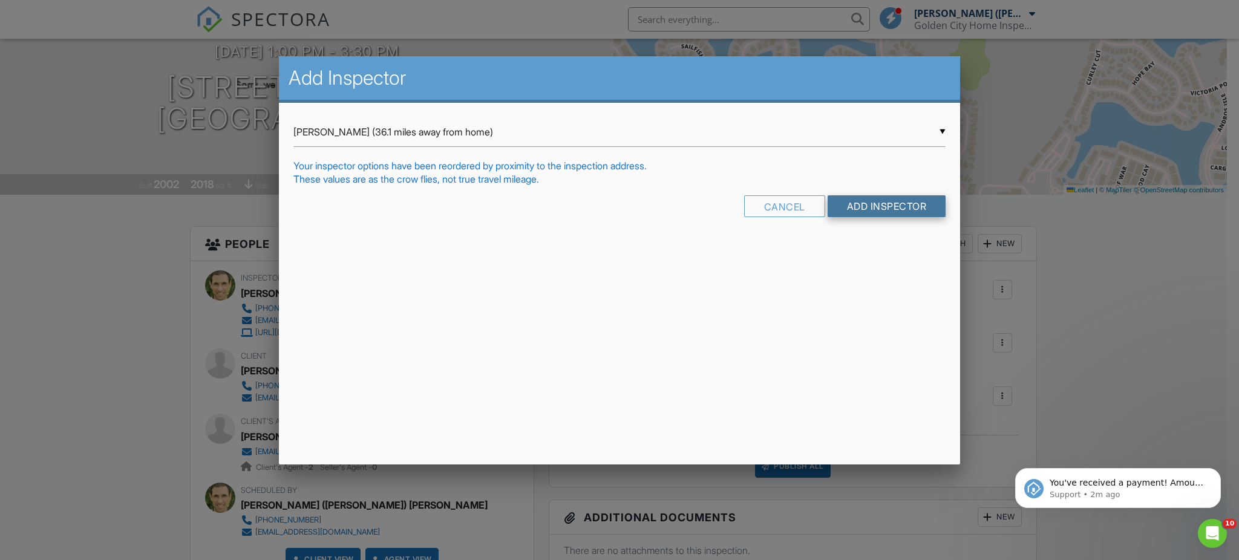
click at [853, 207] on input "Add Inspector" at bounding box center [886, 206] width 119 height 22
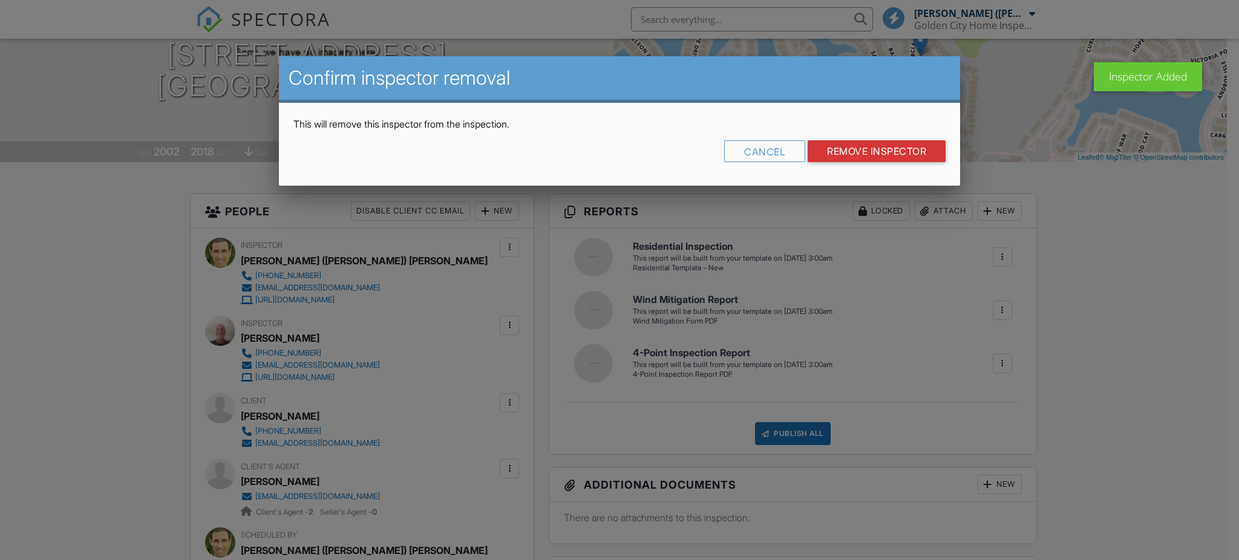
scroll to position [161, 0]
click at [862, 152] on input "Remove Inspector" at bounding box center [876, 151] width 138 height 22
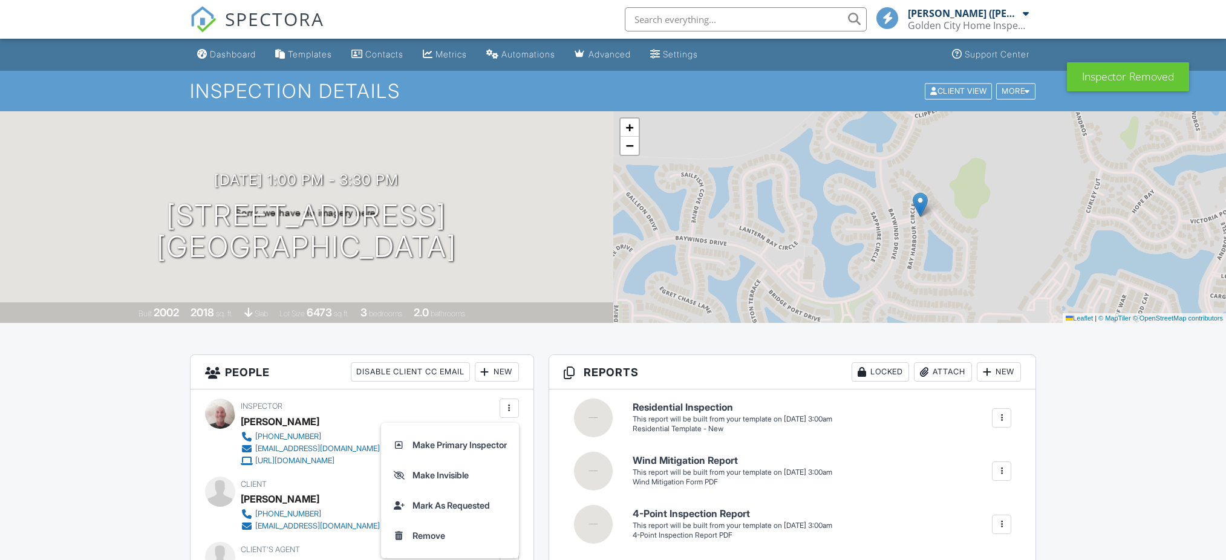
scroll to position [80, 0]
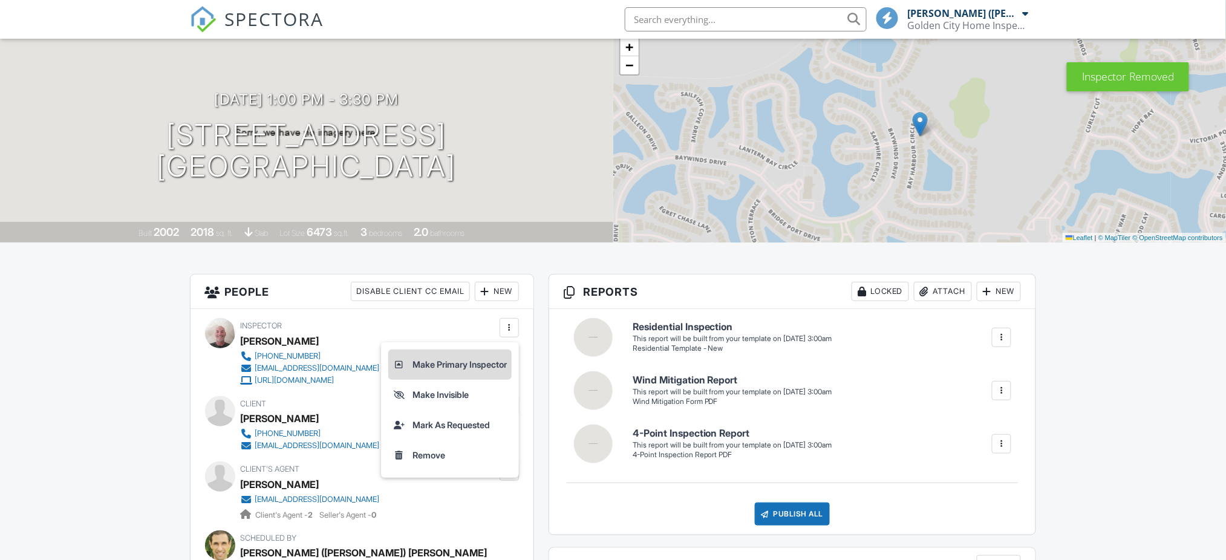
click at [483, 362] on li "Make Primary Inspector" at bounding box center [449, 365] width 123 height 30
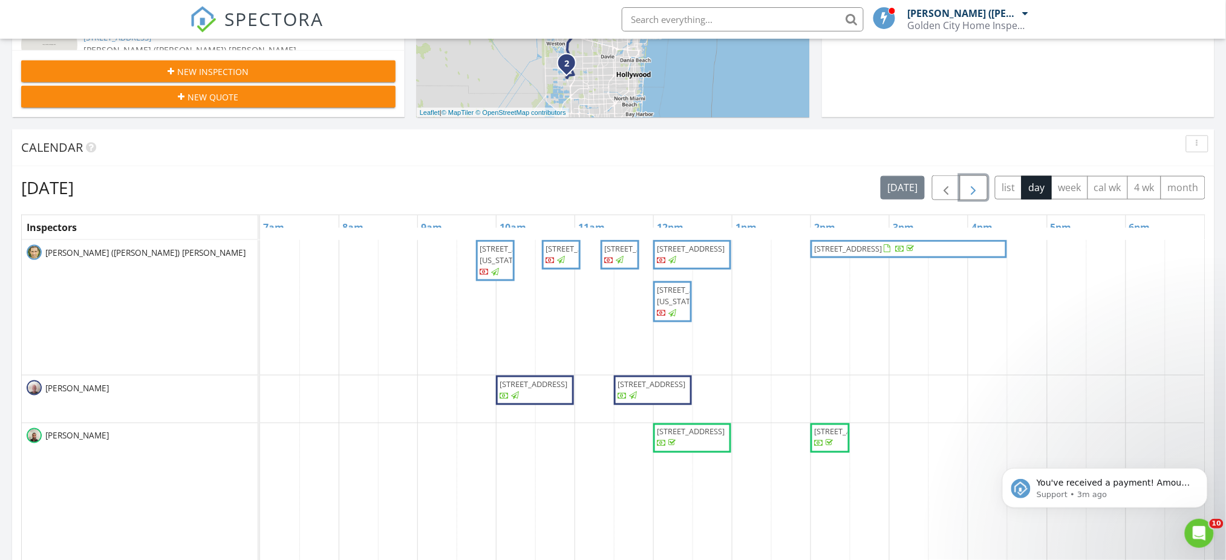
click at [970, 187] on span "button" at bounding box center [973, 188] width 15 height 15
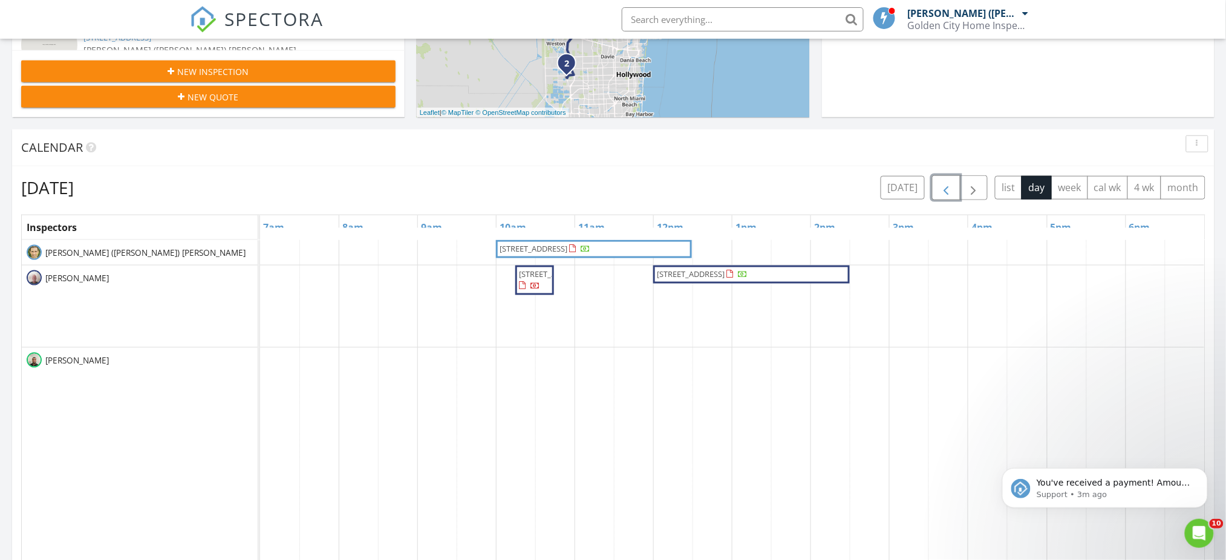
click at [939, 192] on span "button" at bounding box center [946, 188] width 15 height 15
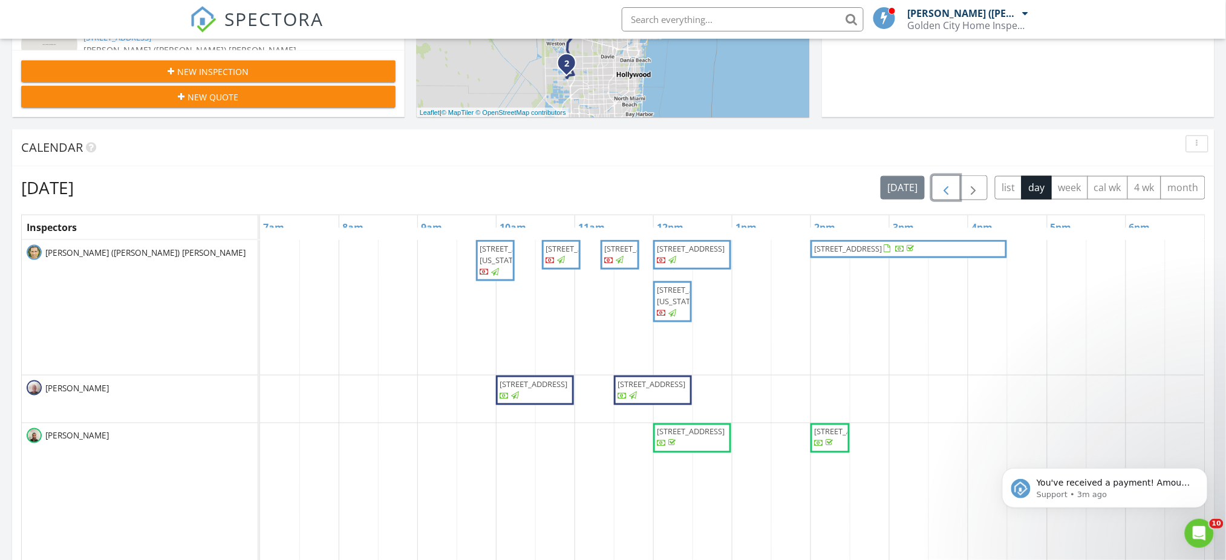
click at [939, 192] on span "button" at bounding box center [946, 188] width 15 height 15
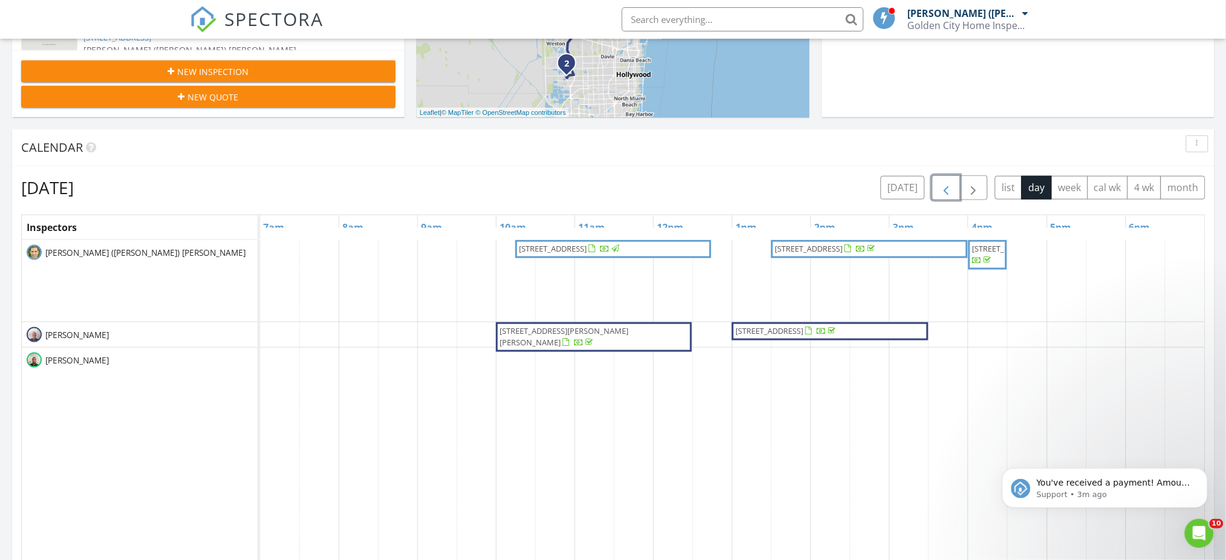
click at [943, 195] on span "button" at bounding box center [946, 188] width 15 height 15
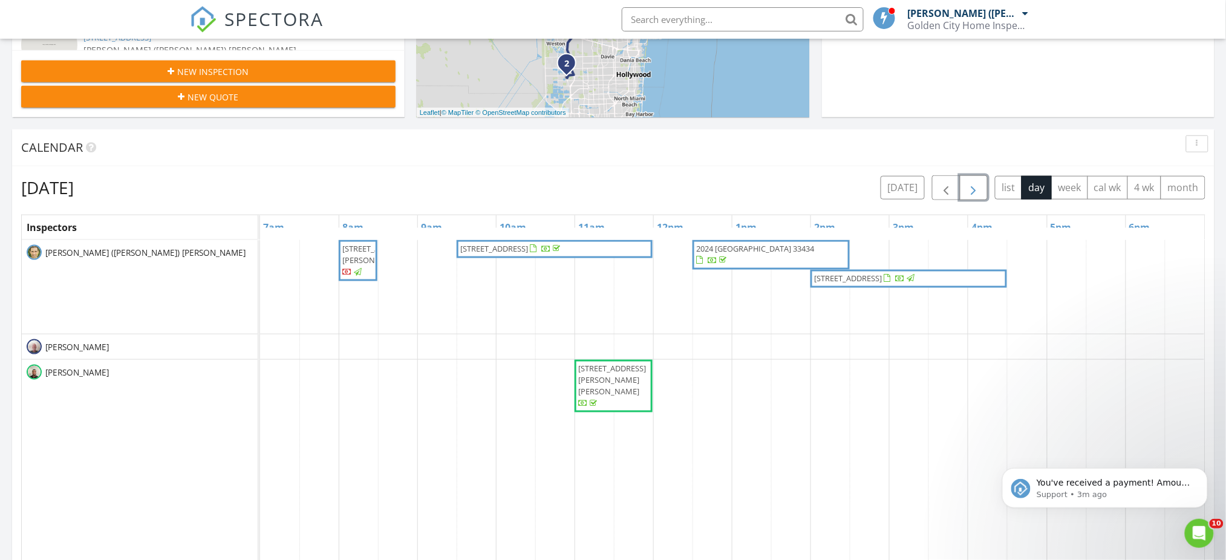
click at [975, 189] on span "button" at bounding box center [973, 188] width 15 height 15
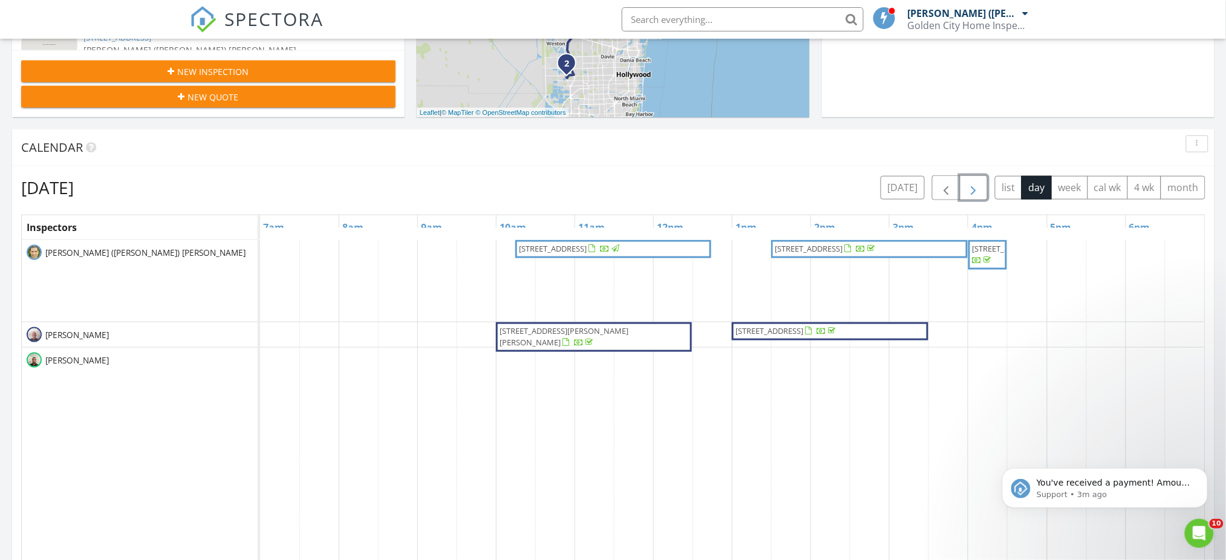
click at [975, 189] on span "button" at bounding box center [973, 188] width 15 height 15
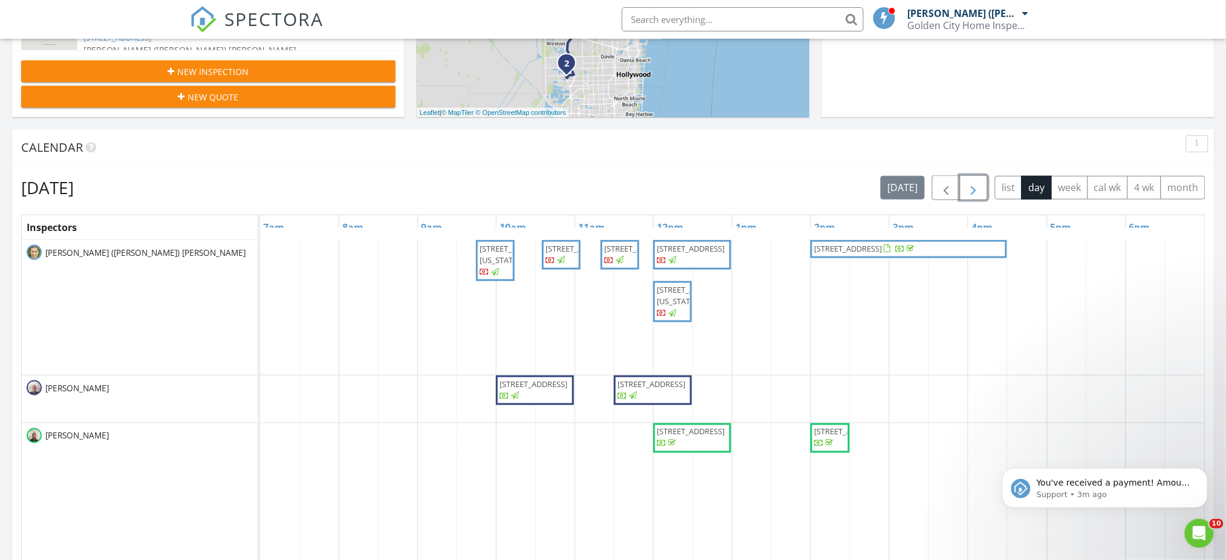
click at [975, 189] on span "button" at bounding box center [973, 188] width 15 height 15
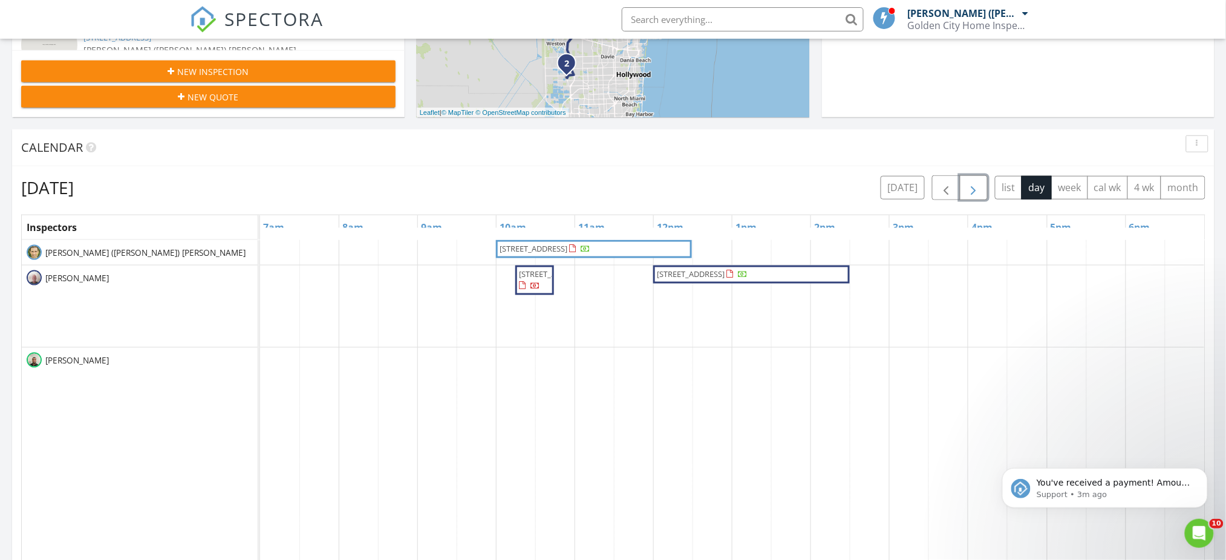
click at [975, 189] on span "button" at bounding box center [973, 188] width 15 height 15
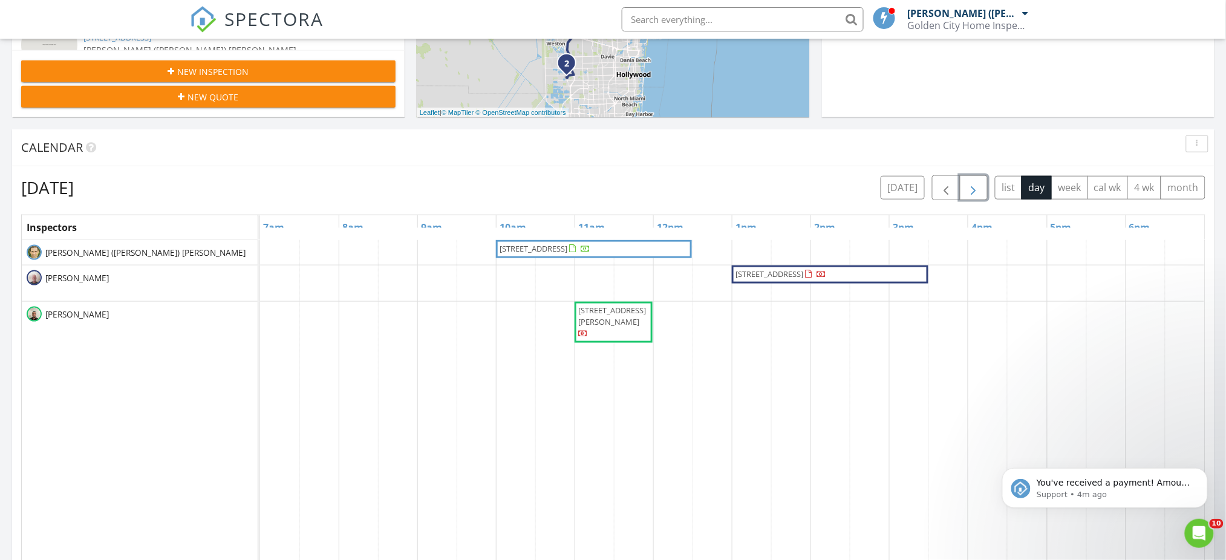
click at [963, 189] on button "button" at bounding box center [974, 187] width 28 height 25
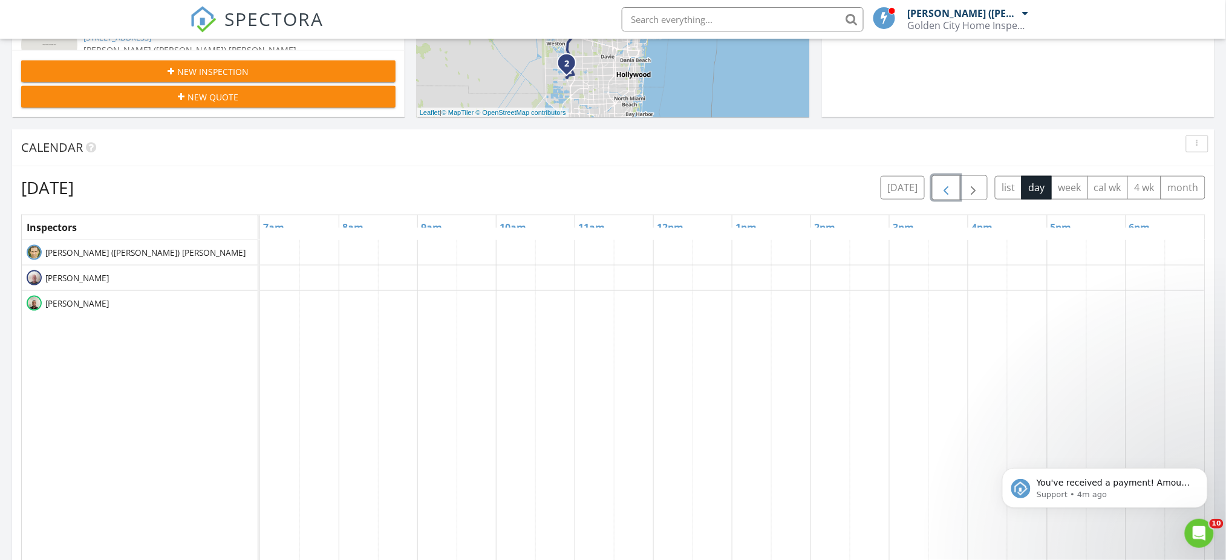
click at [936, 186] on button "button" at bounding box center [946, 187] width 28 height 25
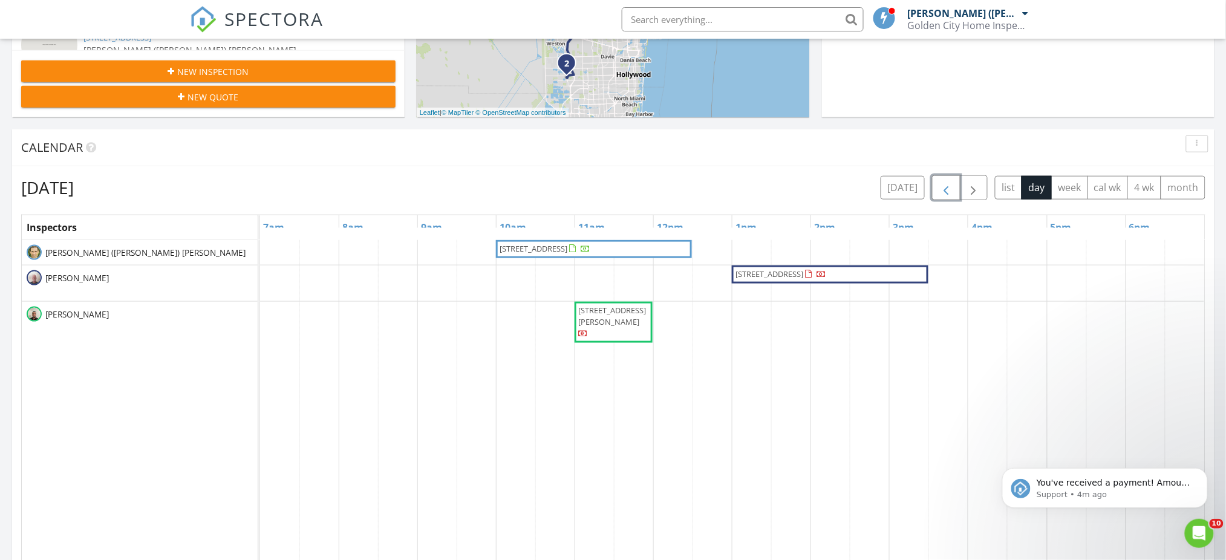
click at [941, 186] on span "button" at bounding box center [946, 188] width 15 height 15
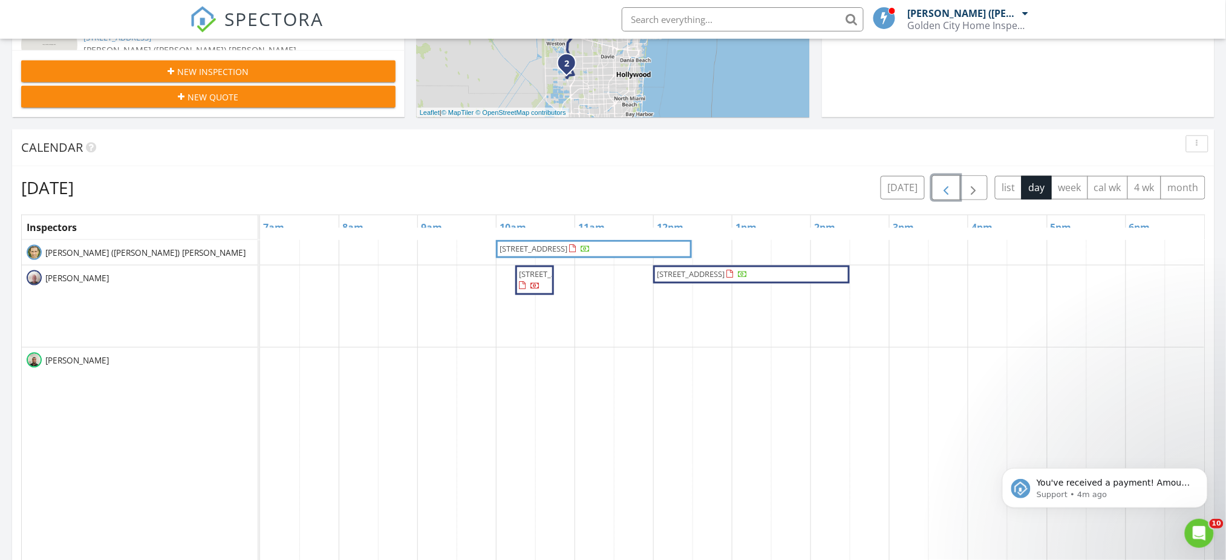
click at [939, 188] on span "button" at bounding box center [946, 188] width 15 height 15
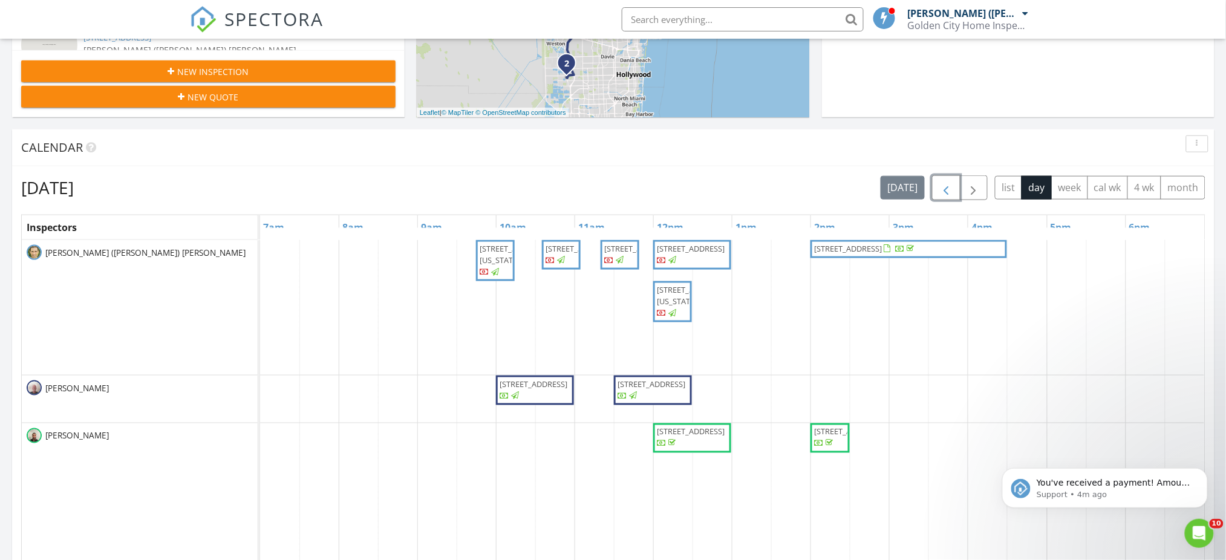
click at [946, 188] on span "button" at bounding box center [946, 188] width 15 height 15
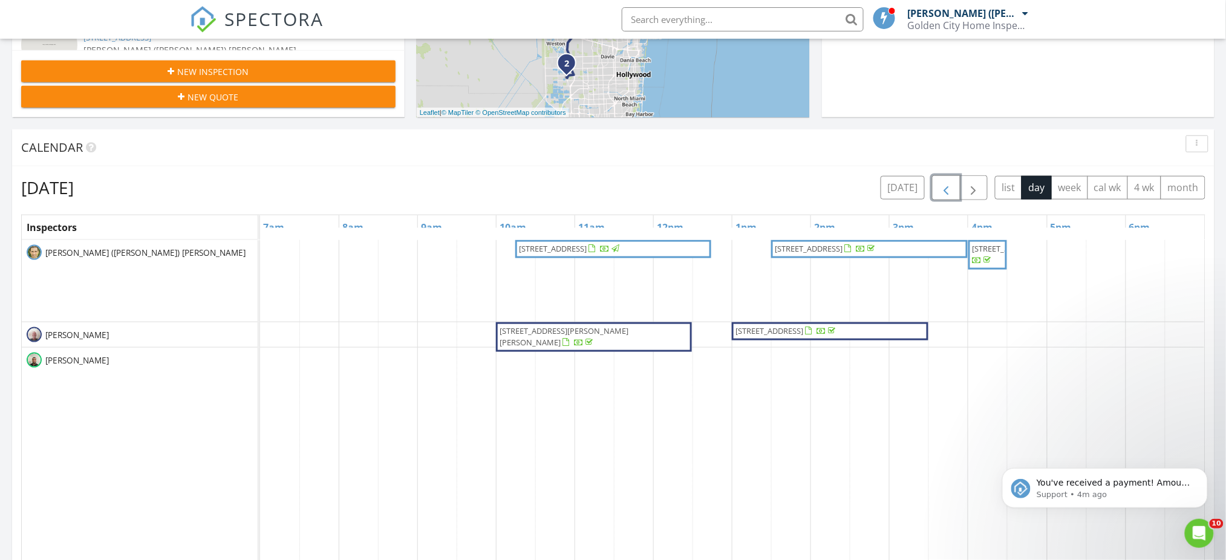
click at [945, 191] on span "button" at bounding box center [946, 188] width 15 height 15
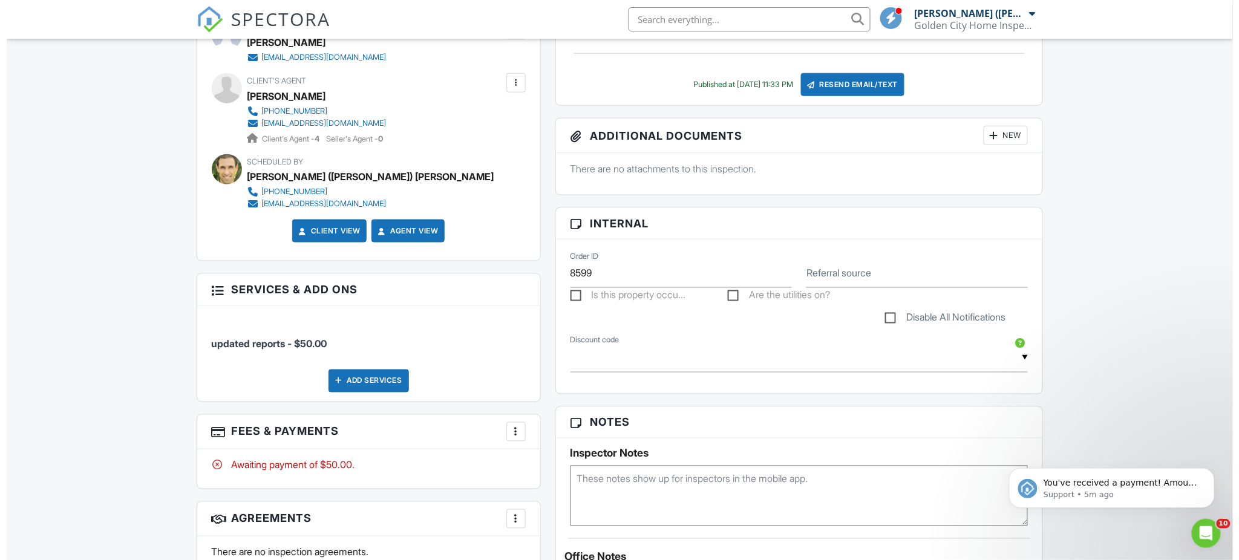
scroll to position [484, 0]
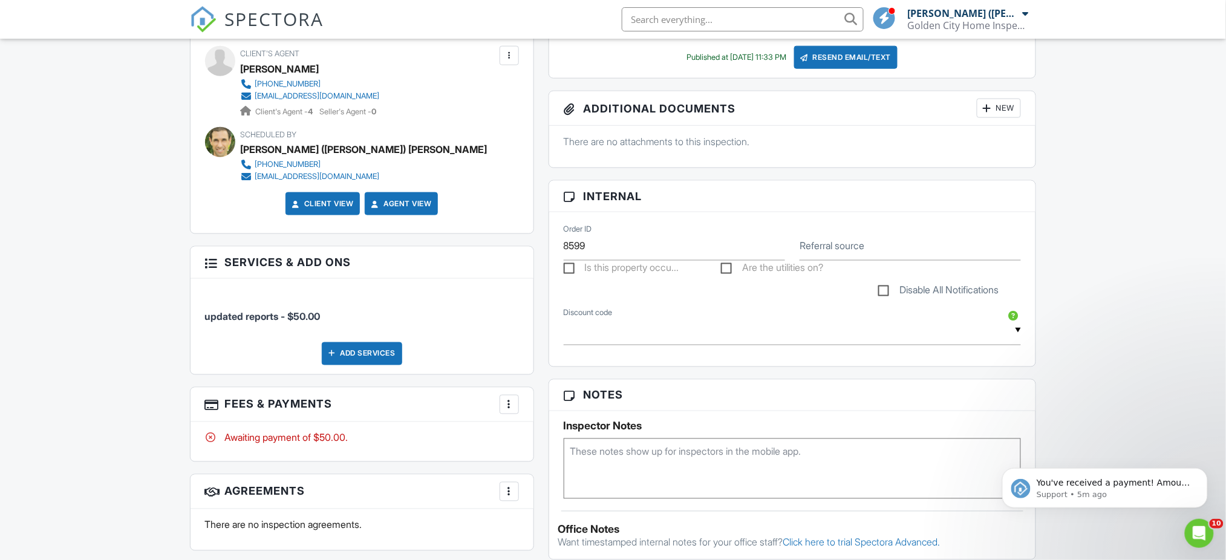
click at [507, 406] on div at bounding box center [509, 405] width 12 height 12
click at [552, 438] on li "Edit Fees & Payments" at bounding box center [570, 441] width 126 height 30
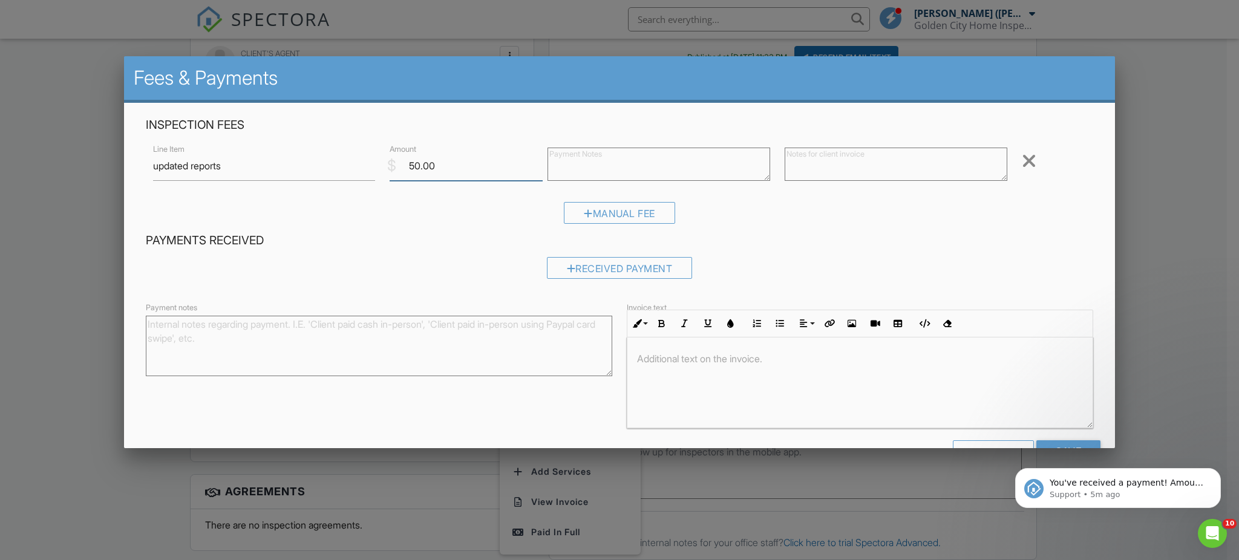
drag, startPoint x: 433, startPoint y: 163, endPoint x: 402, endPoint y: 167, distance: 31.7
click at [402, 167] on input "50.00" at bounding box center [465, 166] width 153 height 30
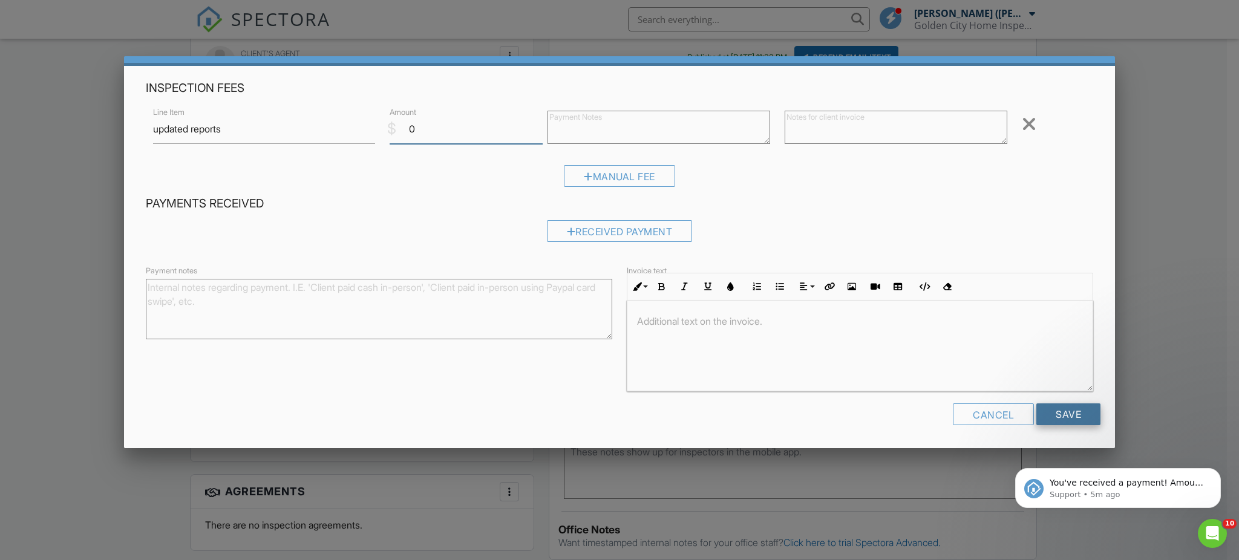
type input "0"
click at [1053, 405] on input "Save" at bounding box center [1068, 414] width 64 height 22
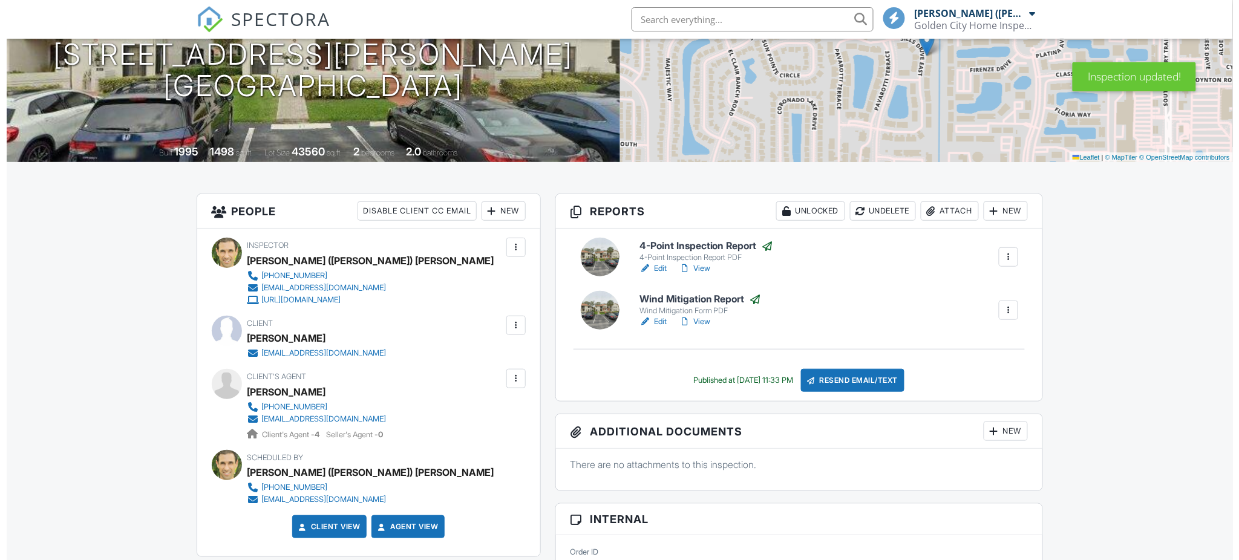
scroll to position [242, 0]
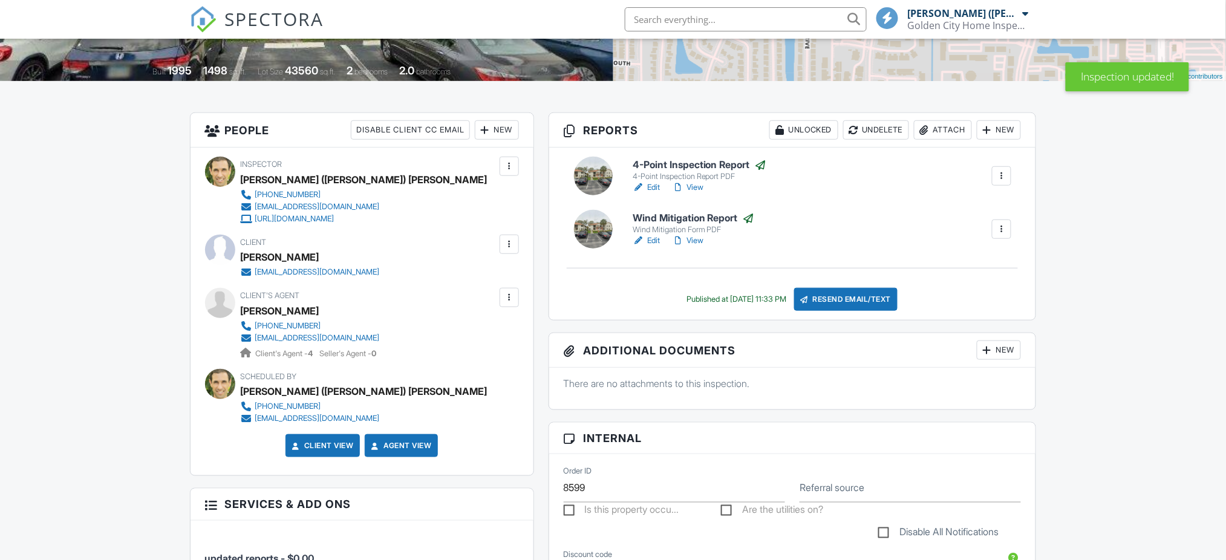
click at [839, 300] on div "Resend Email/Text" at bounding box center [846, 299] width 104 height 23
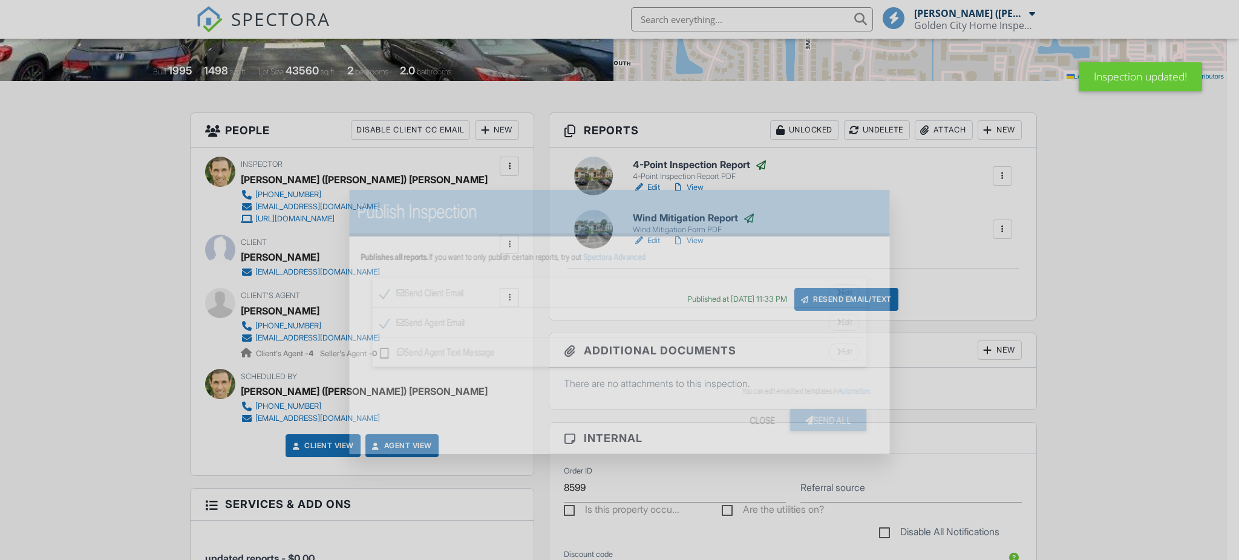
scroll to position [0, 0]
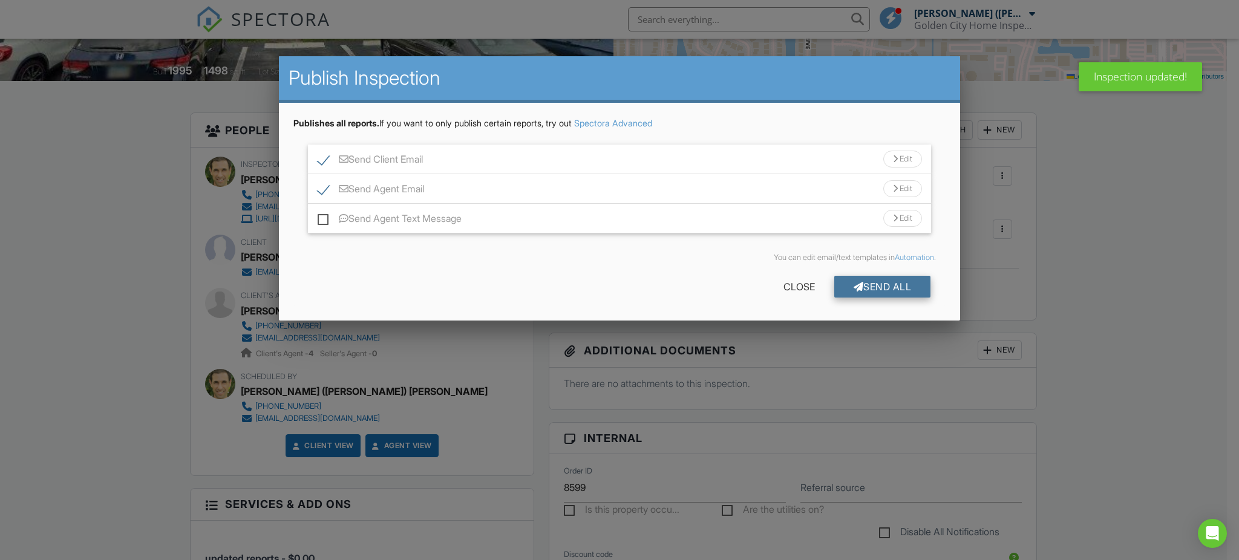
click at [868, 288] on div "Send All" at bounding box center [882, 287] width 97 height 22
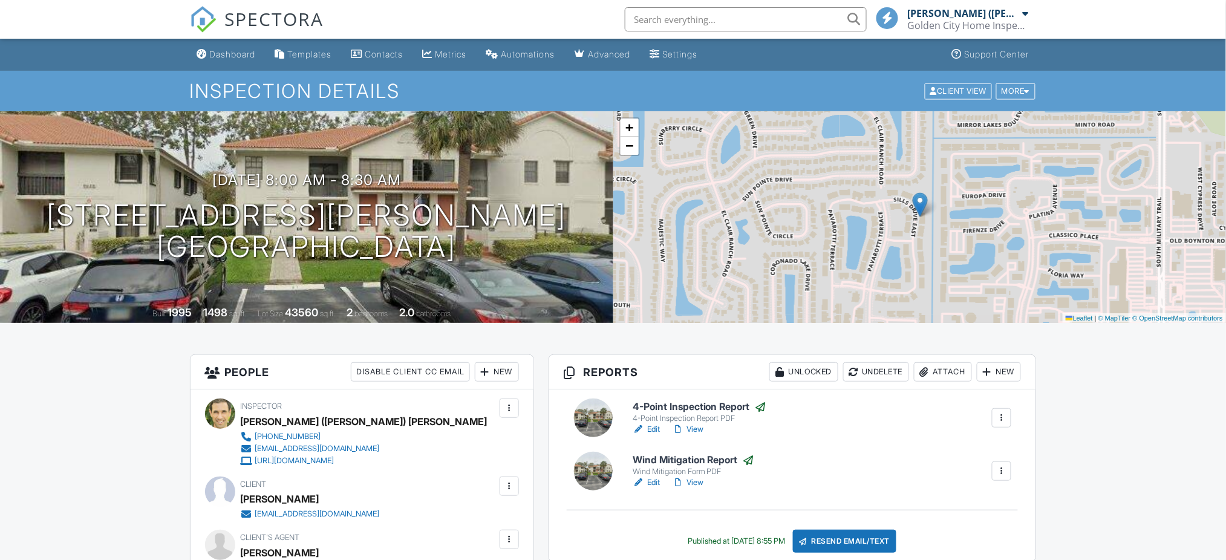
drag, startPoint x: 230, startPoint y: 53, endPoint x: 391, endPoint y: 166, distance: 196.3
click at [230, 53] on div "Dashboard" at bounding box center [233, 54] width 46 height 10
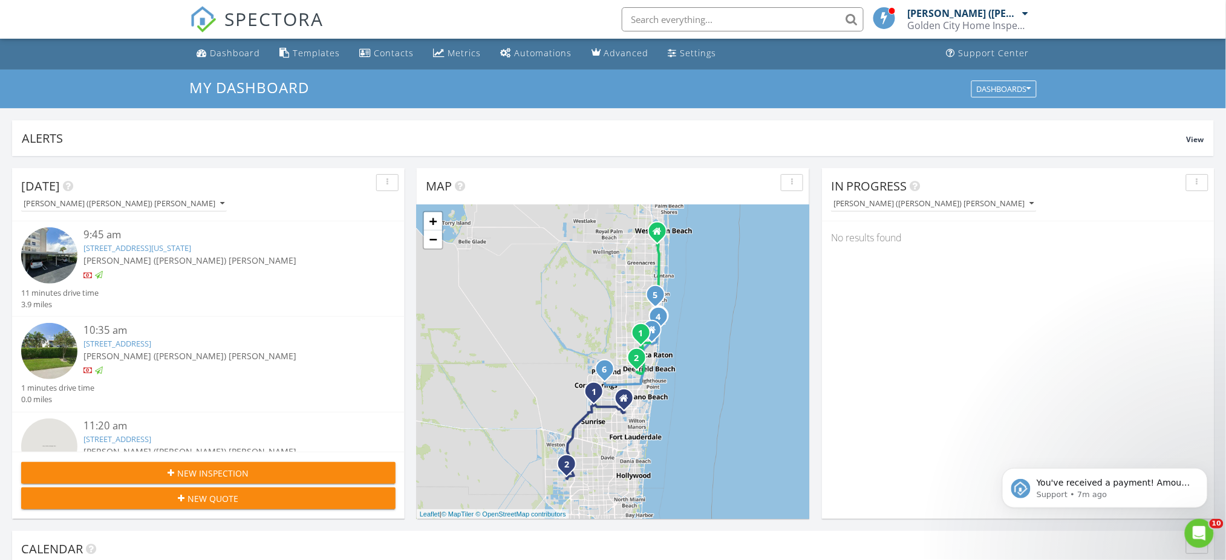
scroll to position [322, 0]
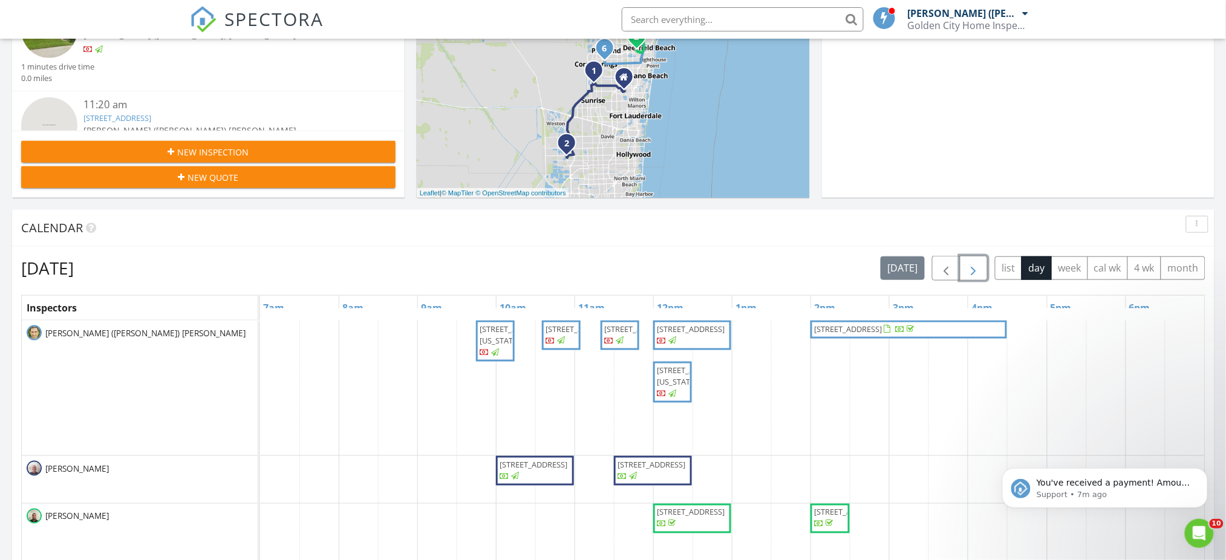
click at [976, 273] on span "button" at bounding box center [973, 268] width 15 height 15
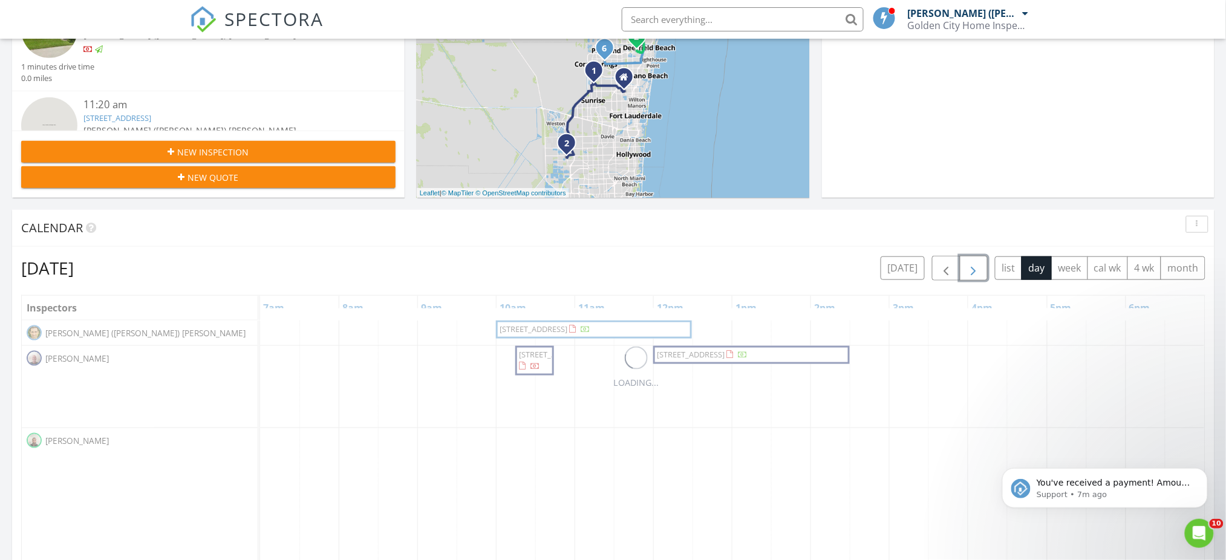
click at [976, 273] on span "button" at bounding box center [973, 268] width 15 height 15
